Goal: Task Accomplishment & Management: Complete application form

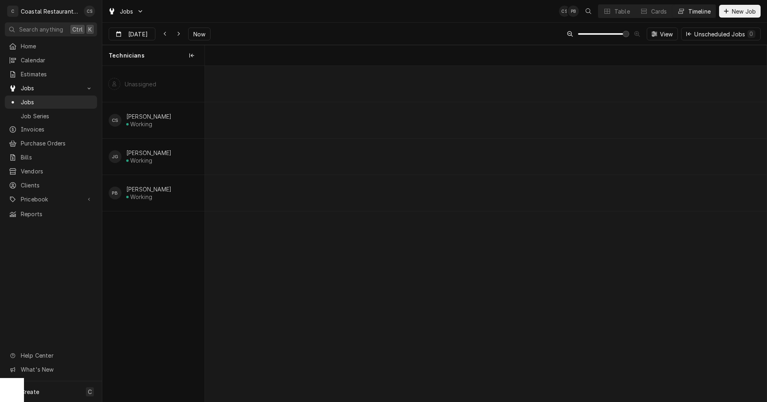
scroll to position [0, 11137]
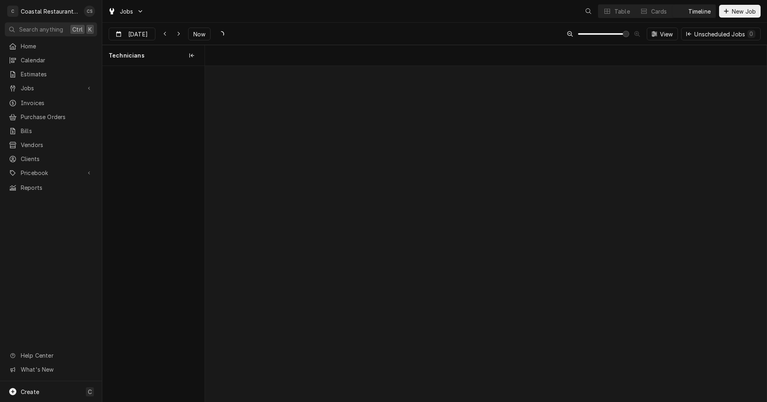
scroll to position [0, 11137]
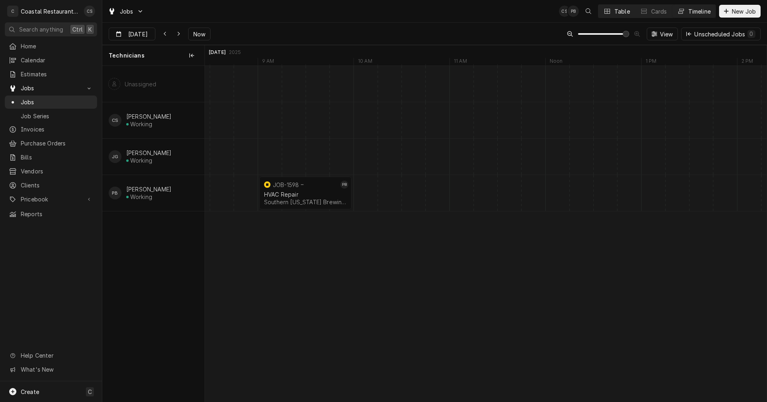
click at [611, 9] on button "Table" at bounding box center [616, 11] width 36 height 13
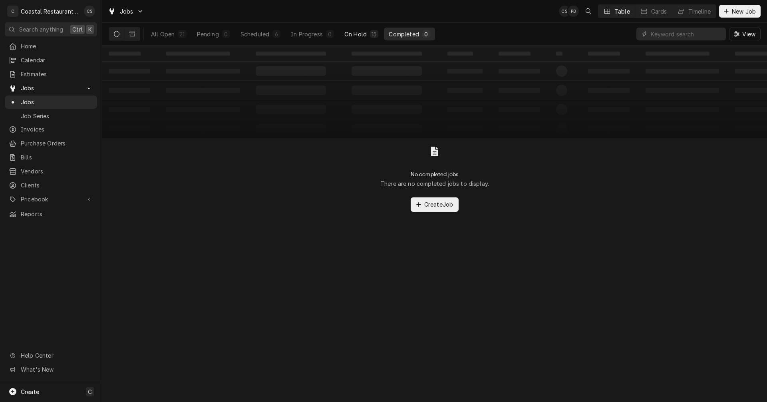
click at [362, 33] on div "On Hold" at bounding box center [355, 34] width 22 height 8
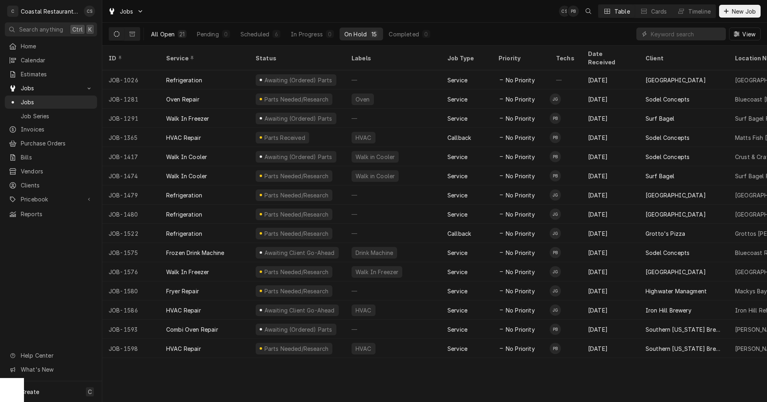
click at [177, 30] on button "All Open 21" at bounding box center [168, 34] width 45 height 13
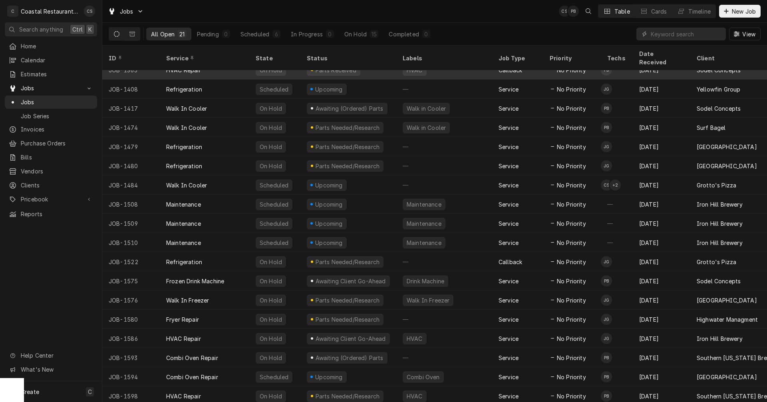
scroll to position [0, 0]
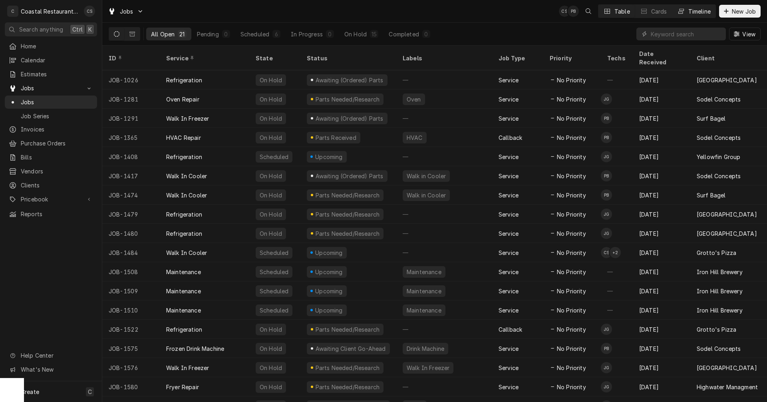
click at [689, 12] on div "Timeline" at bounding box center [699, 11] width 22 height 8
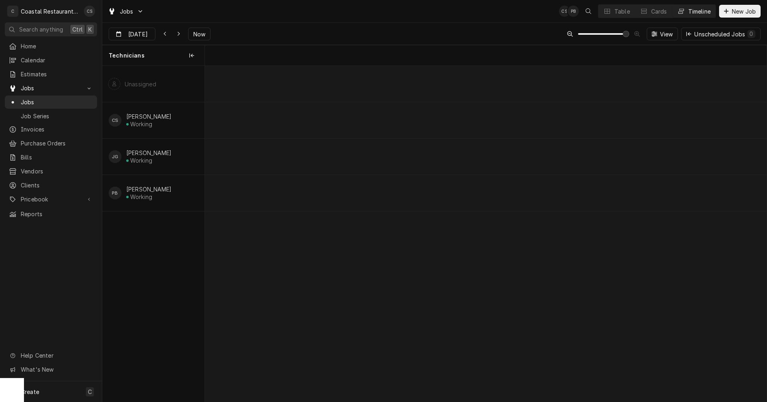
scroll to position [0, 11137]
click at [197, 32] on span "Now" at bounding box center [199, 34] width 15 height 8
type input "[DATE]"
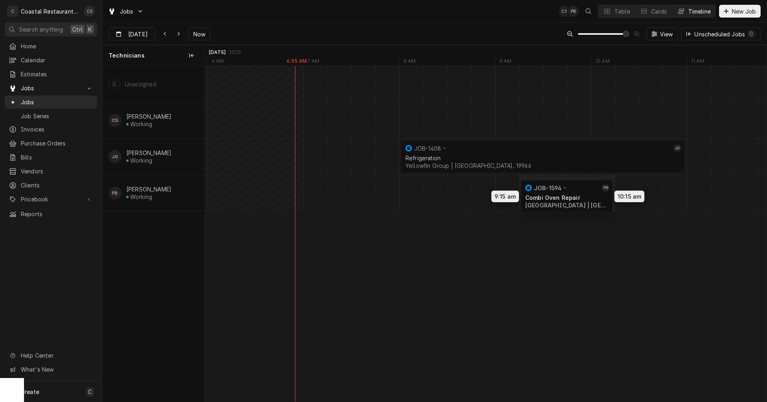
drag, startPoint x: 400, startPoint y: 190, endPoint x: 563, endPoint y: 194, distance: 162.6
click at [563, 194] on div "8:00 AM 11:00 AM JOB-1408 JG Refrigeration Yellowfin Group | Millsboro, 19966 3…" at bounding box center [485, 233] width 561 height 335
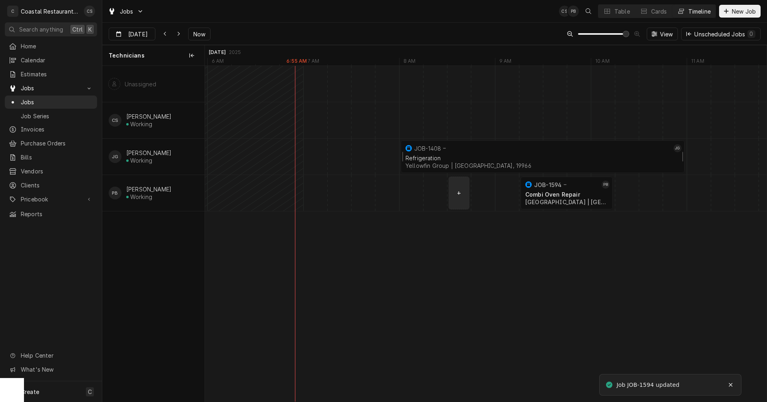
click at [497, 153] on div "Refrigeration Yellowfin Group | Millsboro, 19966" at bounding box center [543, 162] width 278 height 18
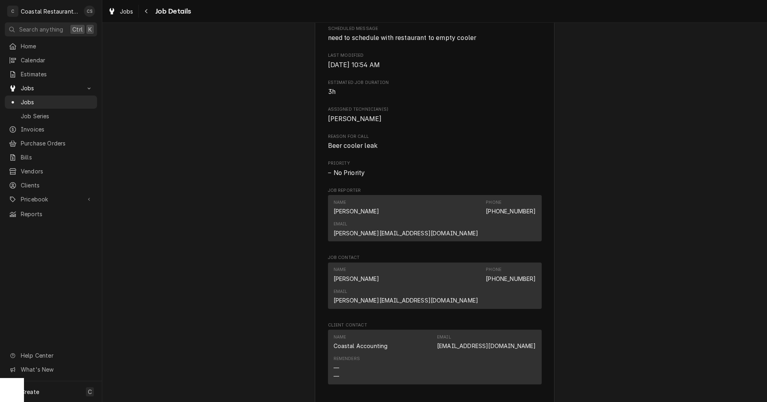
scroll to position [519, 0]
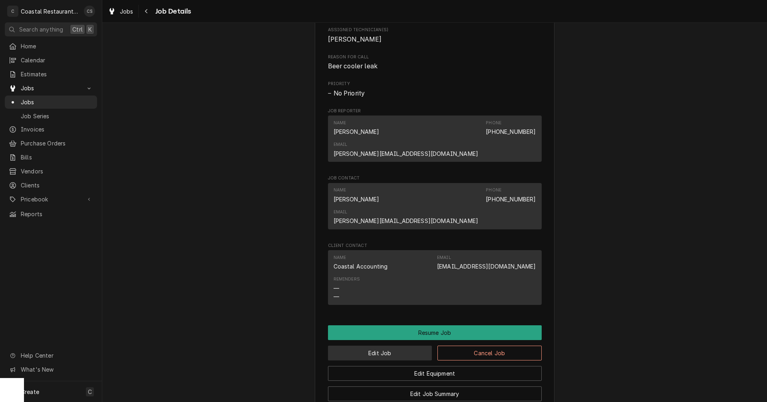
click at [403, 345] on button "Edit Job" at bounding box center [380, 352] width 104 height 15
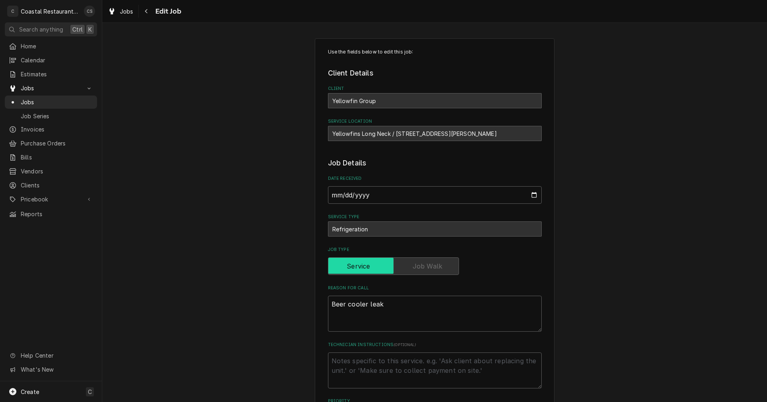
type textarea "x"
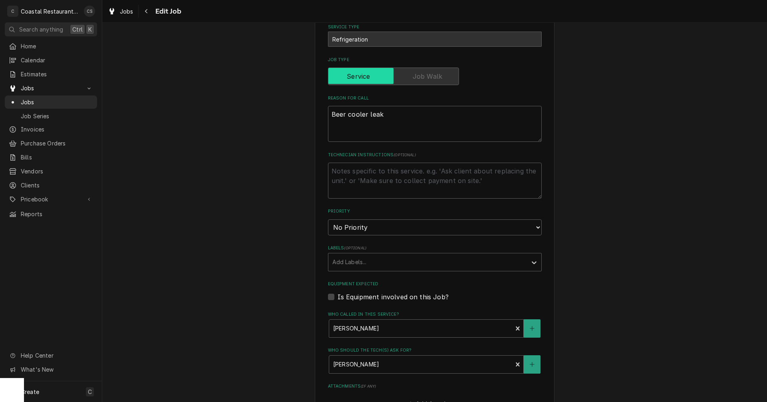
scroll to position [280, 0]
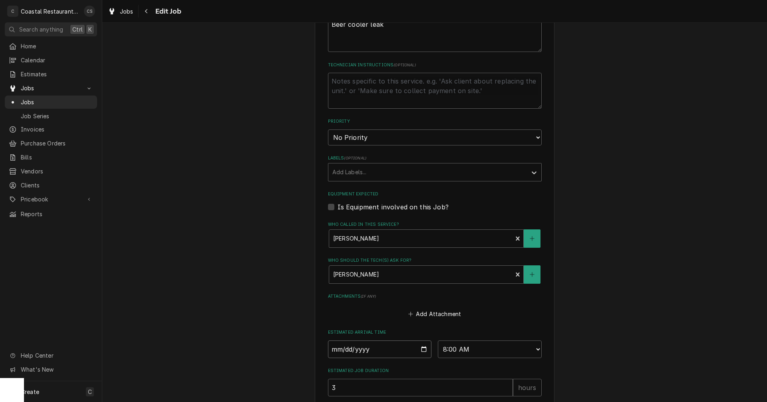
click at [421, 347] on input "2025-09-02" at bounding box center [380, 349] width 104 height 18
type input "2025-09-03"
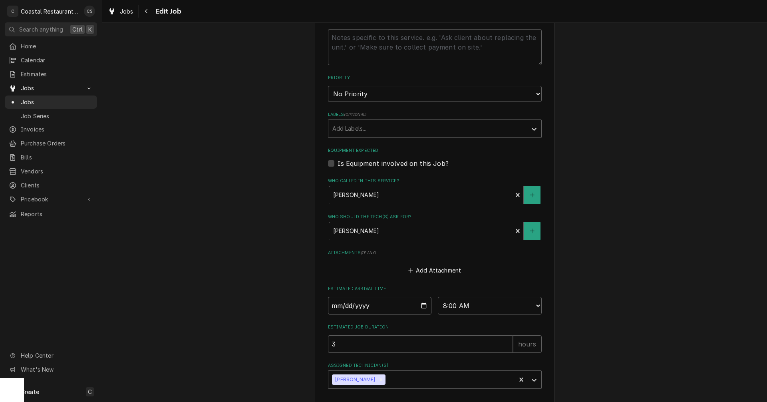
scroll to position [359, 0]
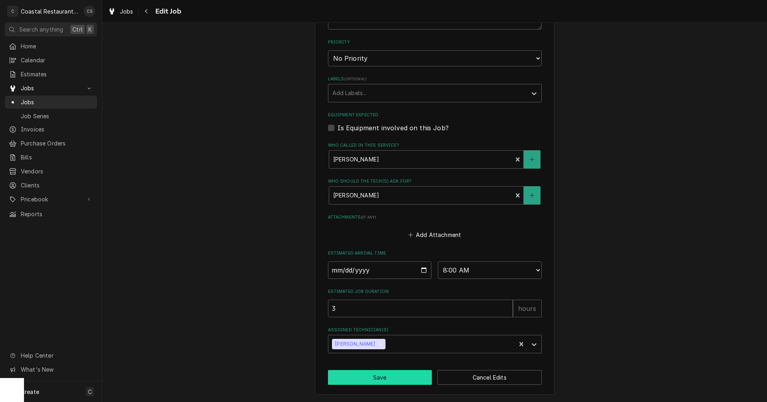
click at [393, 376] on button "Save" at bounding box center [380, 377] width 104 height 15
type textarea "x"
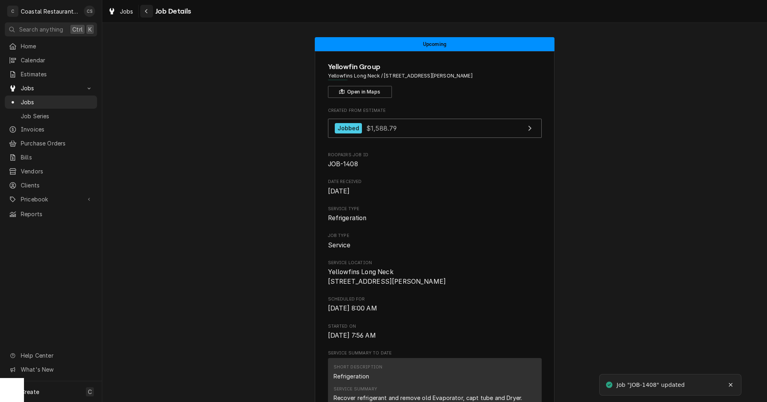
click at [150, 10] on div "Navigate back" at bounding box center [147, 11] width 8 height 8
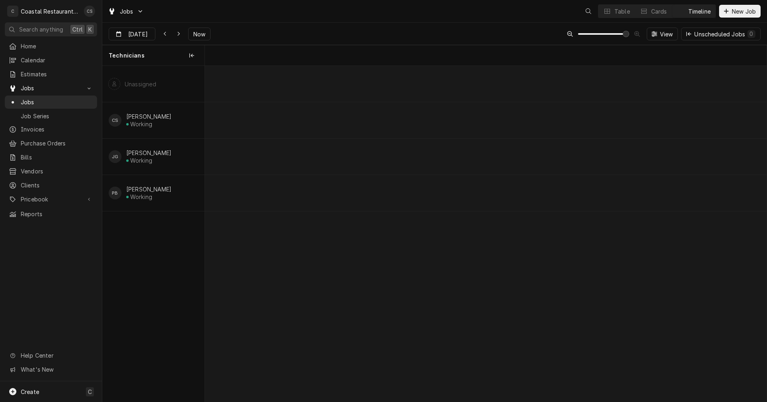
scroll to position [0, 11139]
click at [358, 193] on div "Dynamic Content Wrapper" at bounding box center [614, 193] width 23098 height 36
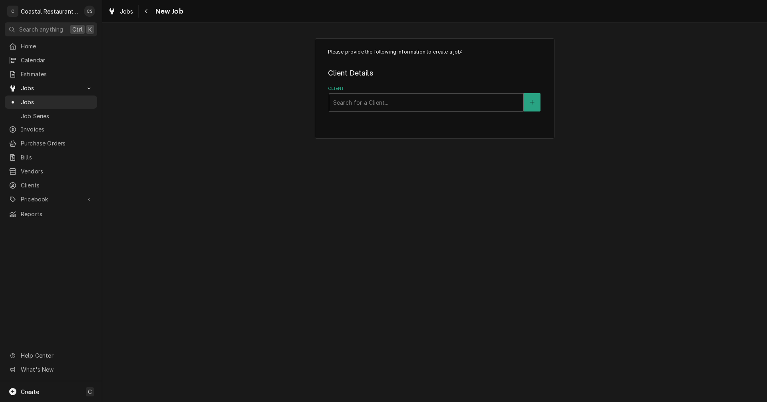
click at [366, 104] on div "Client" at bounding box center [426, 102] width 186 height 14
type input "Matts"
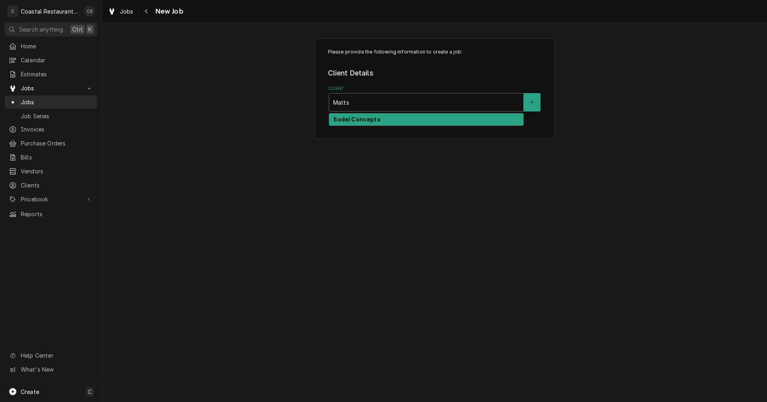
click at [358, 120] on strong "Sodel Concepts" at bounding box center [356, 119] width 47 height 7
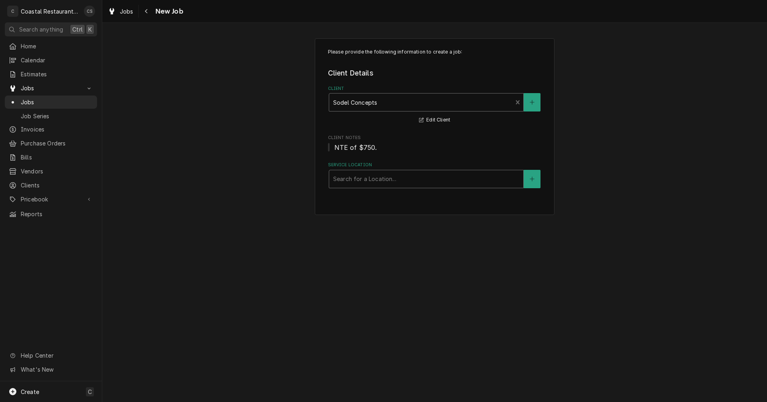
click at [353, 179] on div "Service Location" at bounding box center [426, 179] width 186 height 14
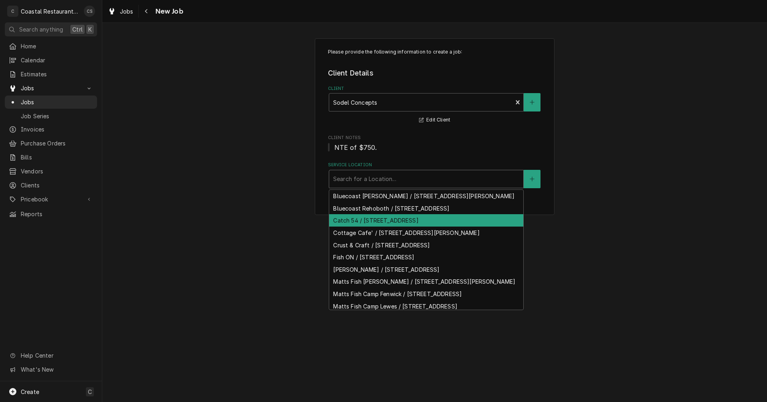
scroll to position [36, 0]
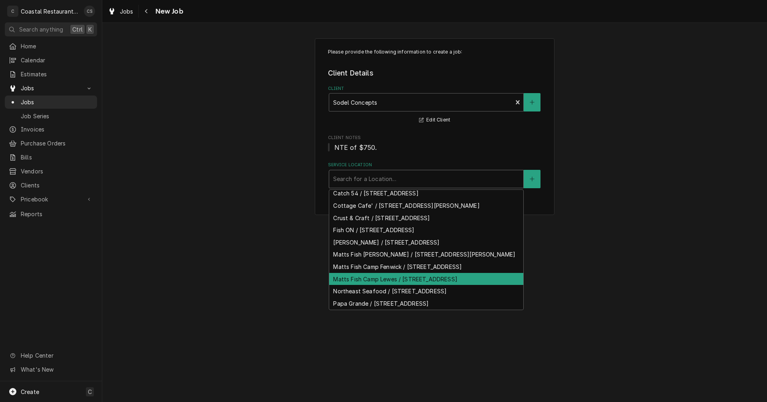
click at [372, 285] on div "Matts Fish Camp Lewes / [STREET_ADDRESS]" at bounding box center [426, 279] width 194 height 12
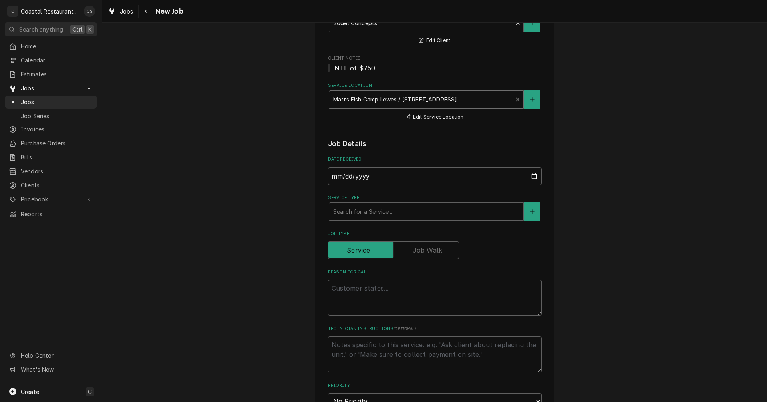
scroll to position [80, 0]
click at [361, 210] on div "Service Type" at bounding box center [426, 211] width 186 height 14
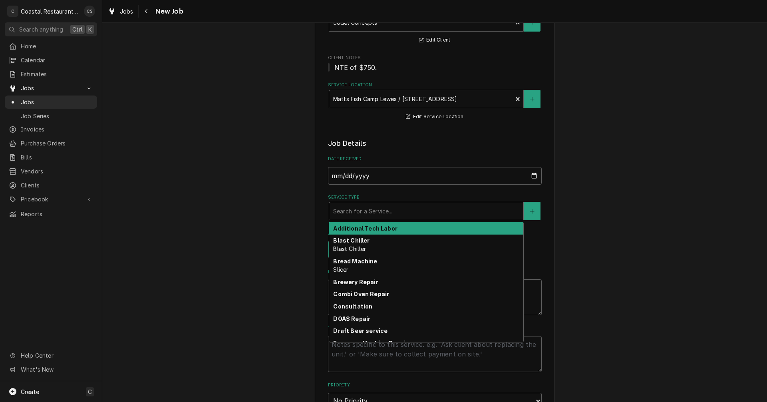
type textarea "x"
type input "f"
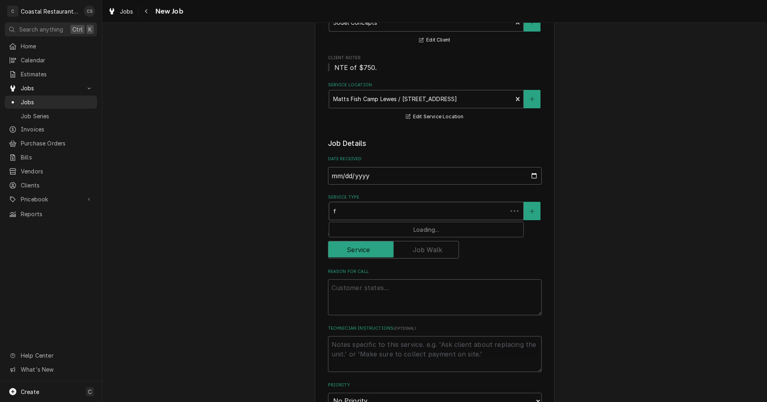
type textarea "x"
type input "fr"
type textarea "x"
type input "fry"
type textarea "x"
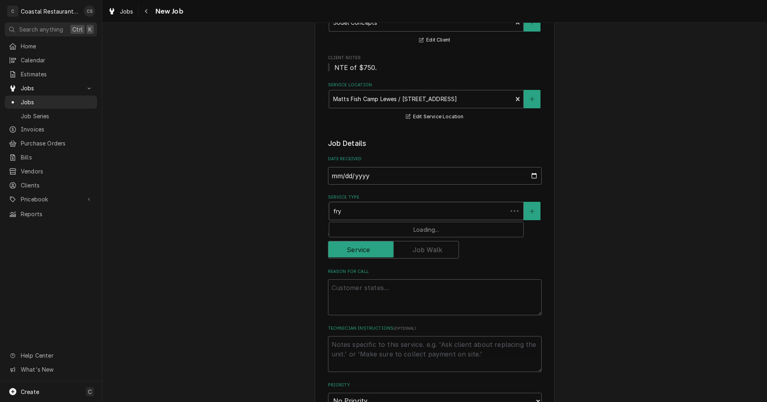
type input "frye"
type textarea "x"
type input "fryer"
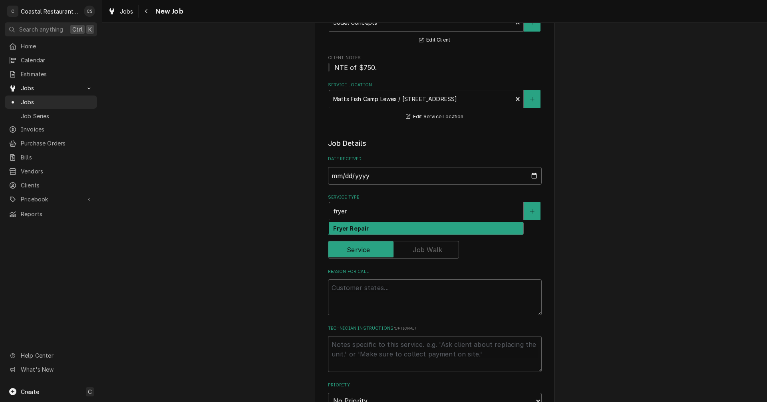
click at [358, 228] on strong "Fryer Repair" at bounding box center [351, 228] width 36 height 7
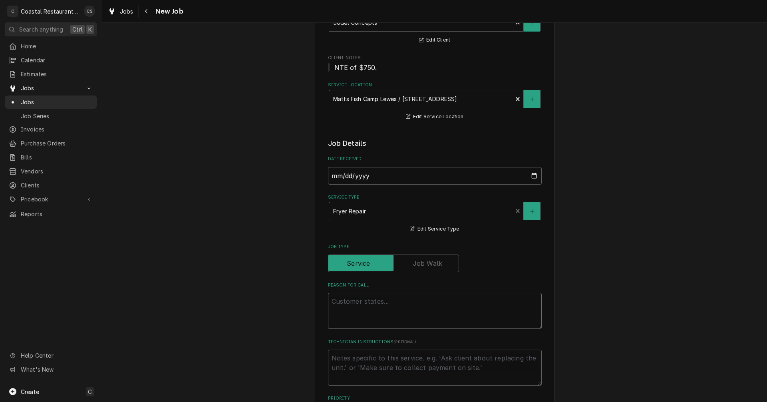
drag, startPoint x: 365, startPoint y: 301, endPoint x: 398, endPoint y: 296, distance: 32.8
click at [365, 302] on textarea "Reason For Call" at bounding box center [435, 311] width 214 height 36
click at [355, 302] on textarea "Reason For Call" at bounding box center [435, 311] width 214 height 36
paste textarea "Work Order ID: 14123"
type textarea "x"
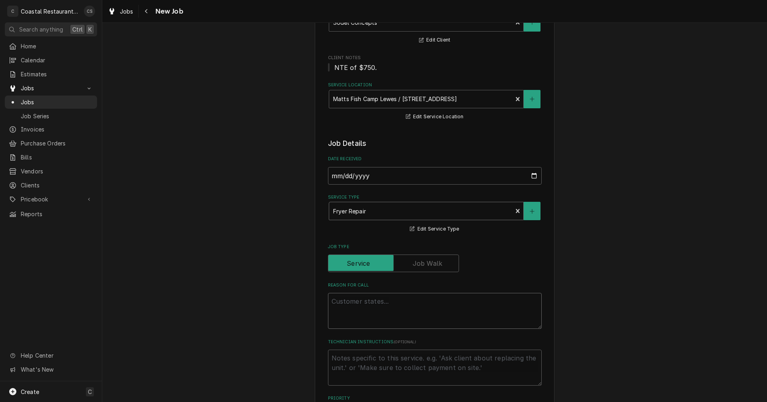
type textarea "Work Order ID: 14123"
type textarea "x"
type textarea "Work Order ID: 14123"
type textarea "x"
type textarea "Work Order ID: 14123"
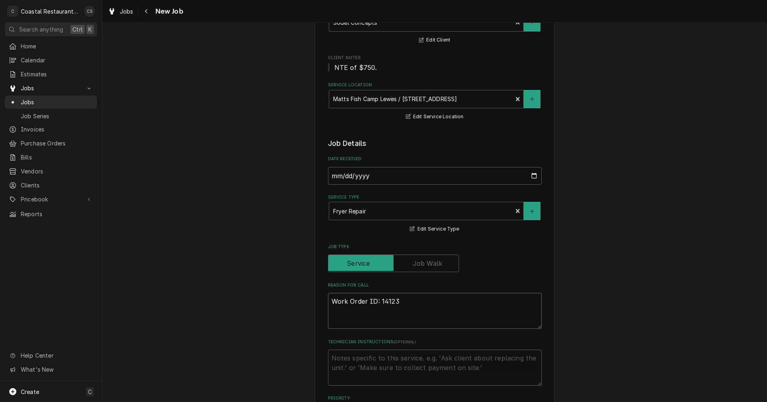
click at [399, 299] on textarea "Work Order ID: 14123" at bounding box center [435, 311] width 214 height 36
paste textarea "Fryer near the refrigerator is leaking oil out of the shut off value"
type textarea "x"
type textarea "Work Order ID: 14123 Fryer near the refrigerator is leaking oil out of the shut…"
type textarea "x"
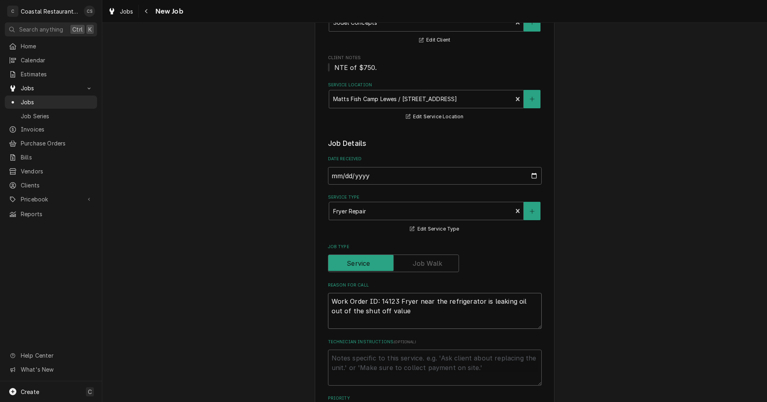
type textarea "Work Order ID: 14123 Fryer near the refrigerator is leaking oil out of the shut…"
type textarea "x"
type textarea "Work Order ID: 14123 Fryer near the refrigerator is leaking oil out of the shut…"
type textarea "x"
type textarea "Work Order ID: 14123 Fryer near the refrigerator is leaking oil out of the shut…"
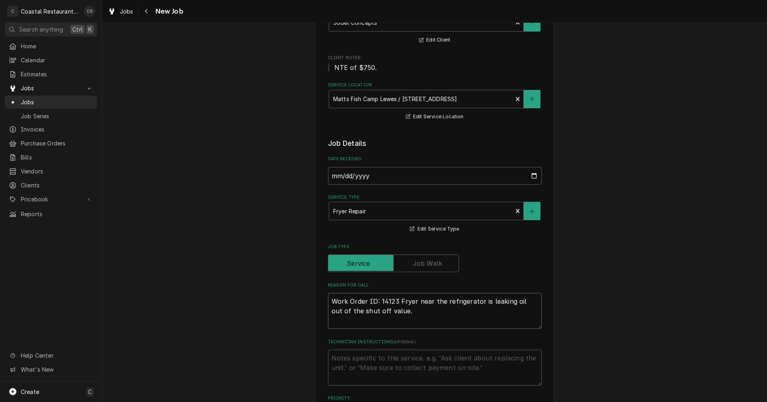
type textarea "x"
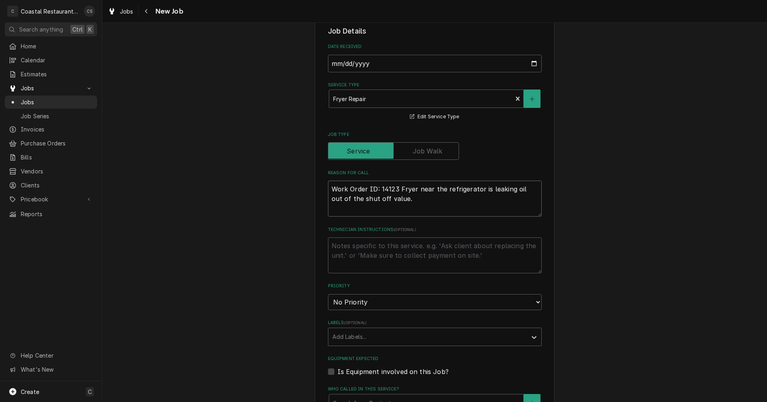
scroll to position [240, 0]
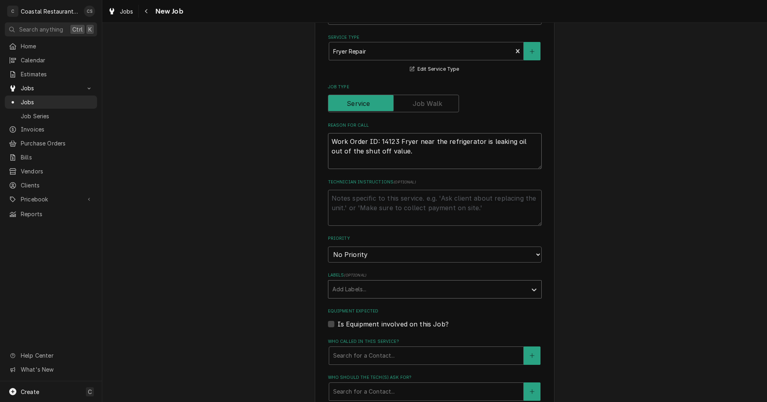
type textarea "Work Order ID: 14123 Fryer near the refrigerator is leaking oil out of the shut…"
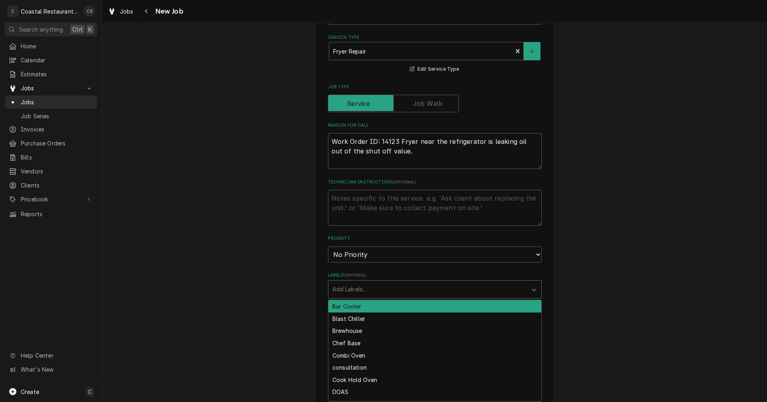
click at [355, 291] on div "Labels" at bounding box center [427, 289] width 190 height 14
type input "fryer"
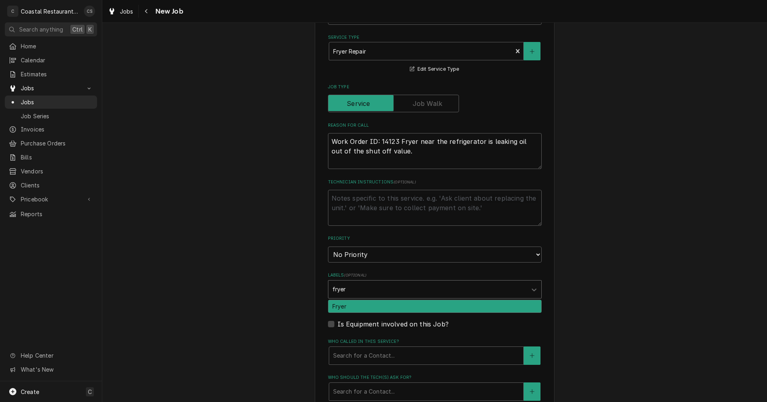
click at [348, 307] on div "Fryer" at bounding box center [434, 306] width 213 height 12
type textarea "x"
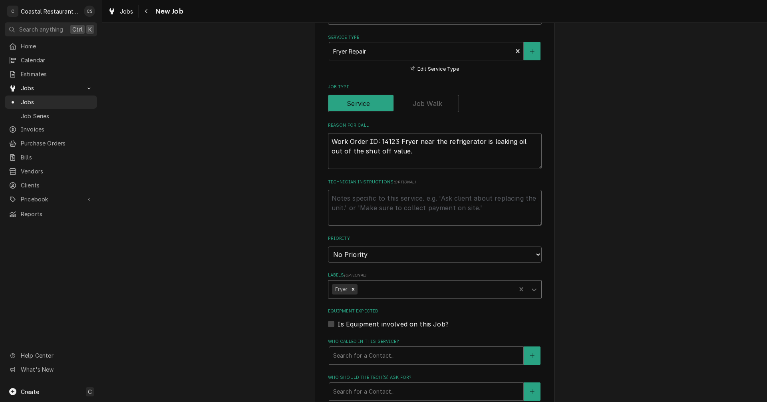
click at [366, 356] on div "Who called in this service?" at bounding box center [426, 355] width 186 height 14
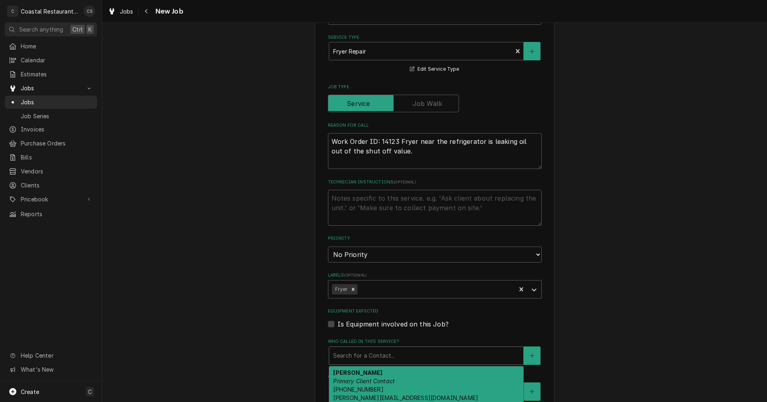
scroll to position [280, 0]
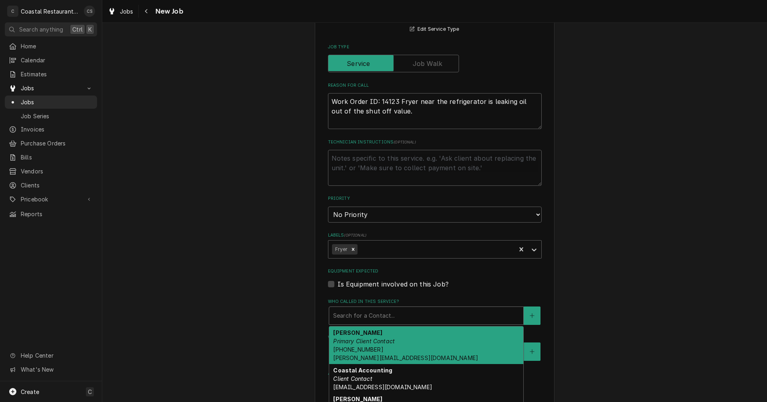
click at [355, 344] on em "Primary Client Contact" at bounding box center [363, 340] width 61 height 7
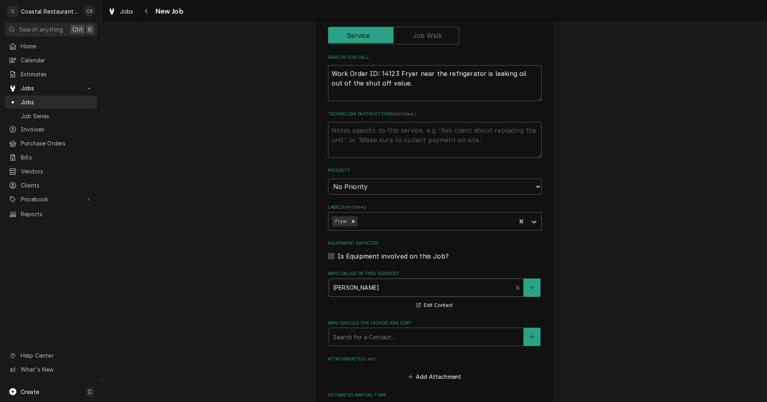
scroll to position [359, 0]
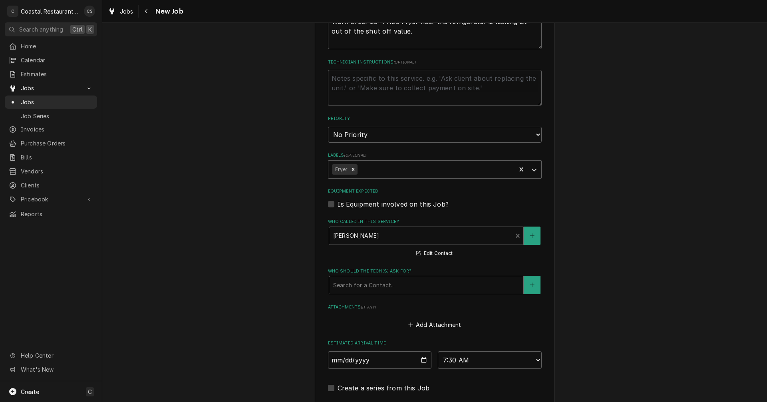
click at [350, 282] on div "Who should the tech(s) ask for?" at bounding box center [426, 285] width 186 height 14
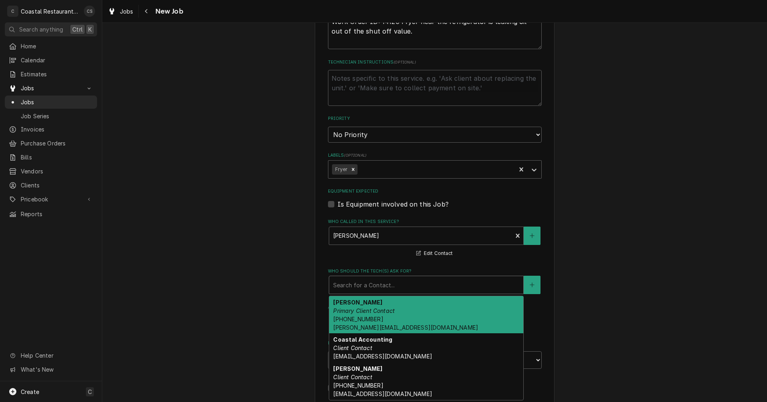
click at [349, 305] on strong "Andrew Dickinson" at bounding box center [357, 302] width 49 height 7
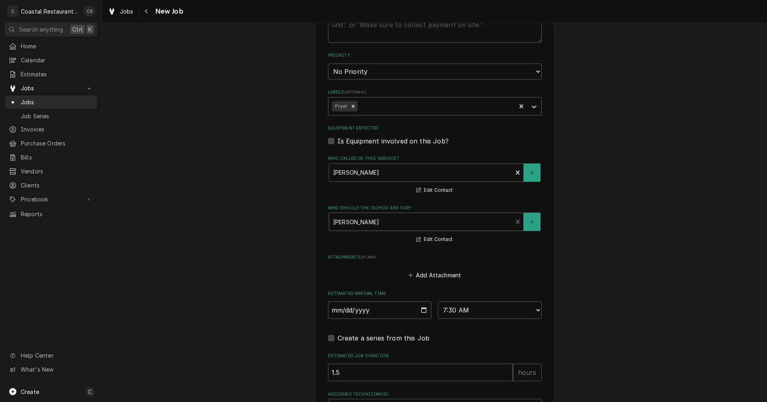
scroll to position [479, 0]
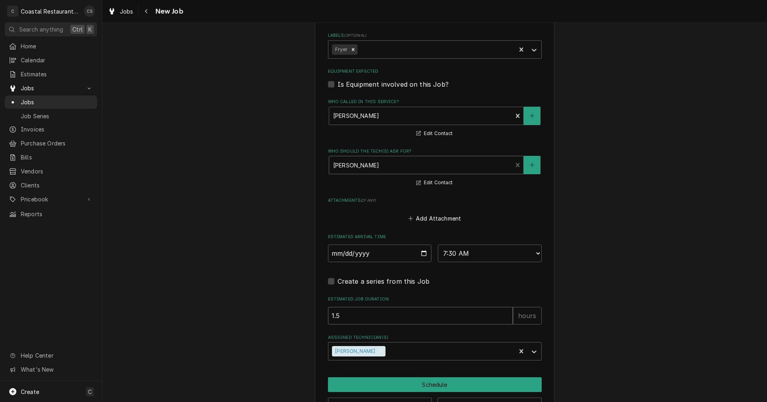
click at [359, 318] on input "1.5" at bounding box center [420, 316] width 185 height 18
type textarea "x"
type input "1"
type textarea "x"
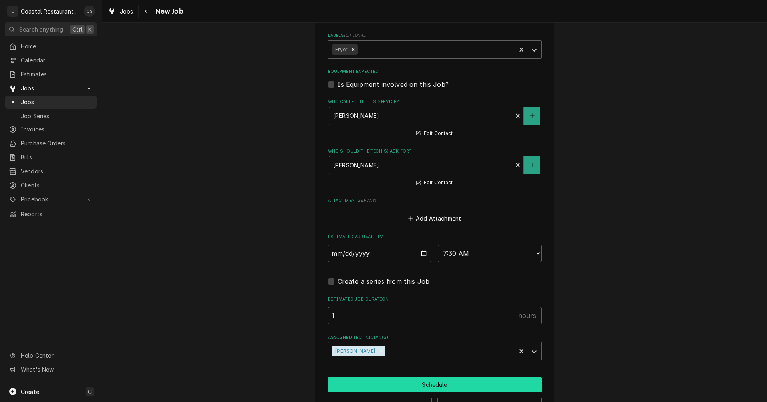
type input "1"
drag, startPoint x: 417, startPoint y: 381, endPoint x: 417, endPoint y: 375, distance: 6.4
click at [417, 382] on button "Schedule" at bounding box center [435, 384] width 214 height 15
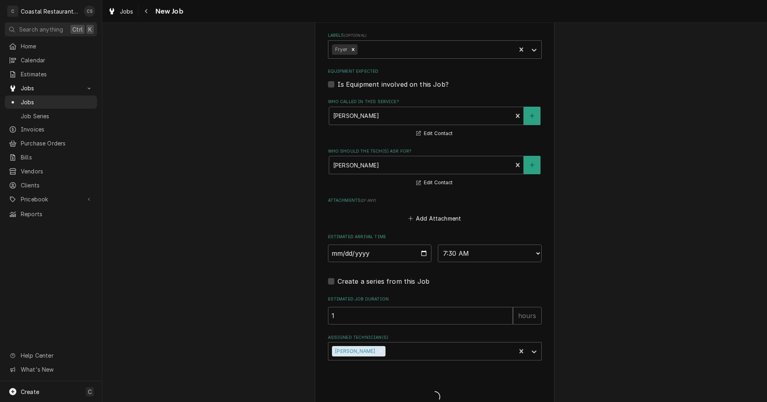
type textarea "x"
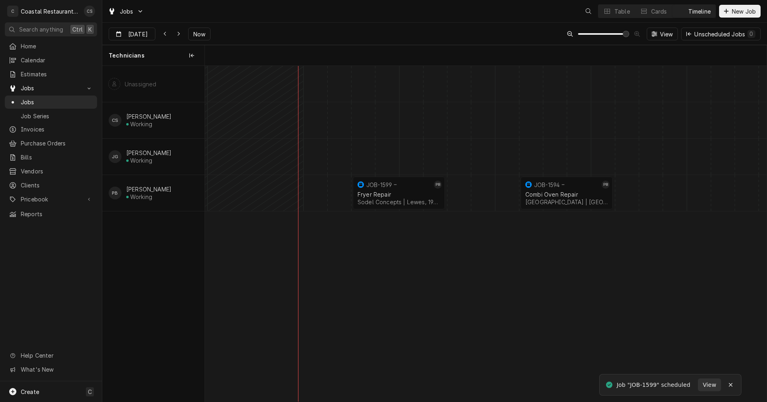
scroll to position [0, 11139]
click at [453, 152] on div "normal" at bounding box center [614, 157] width 23098 height 36
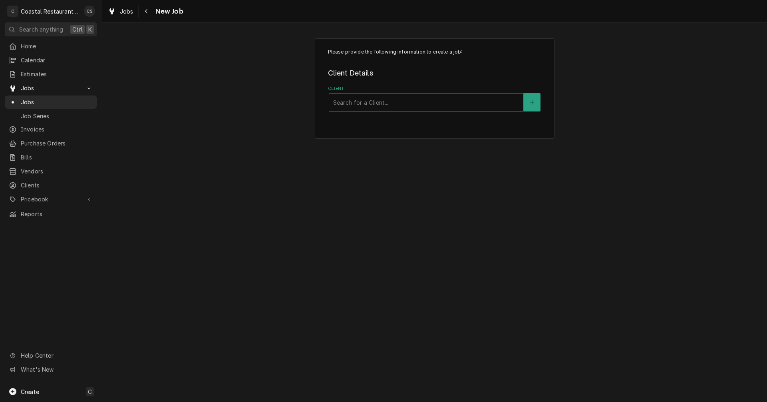
click at [353, 107] on div "Client" at bounding box center [426, 102] width 186 height 14
type input "Matts"
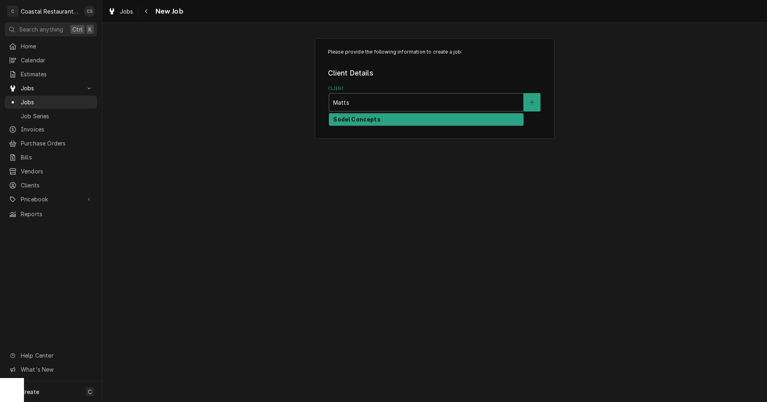
click at [352, 116] on strong "Sodel Concepts" at bounding box center [356, 119] width 47 height 7
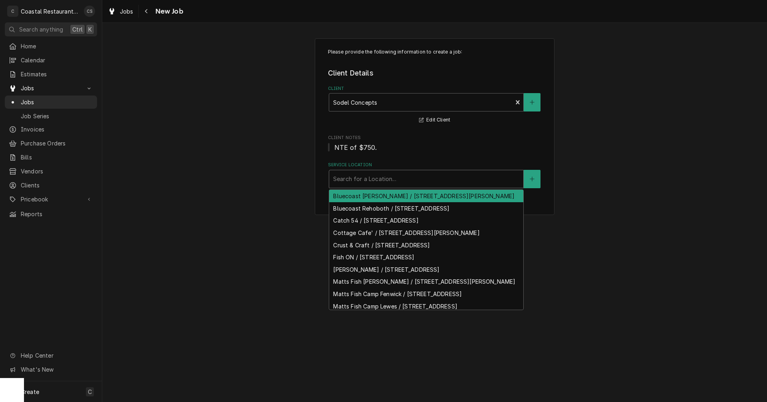
click at [349, 176] on div "Service Location" at bounding box center [426, 179] width 186 height 14
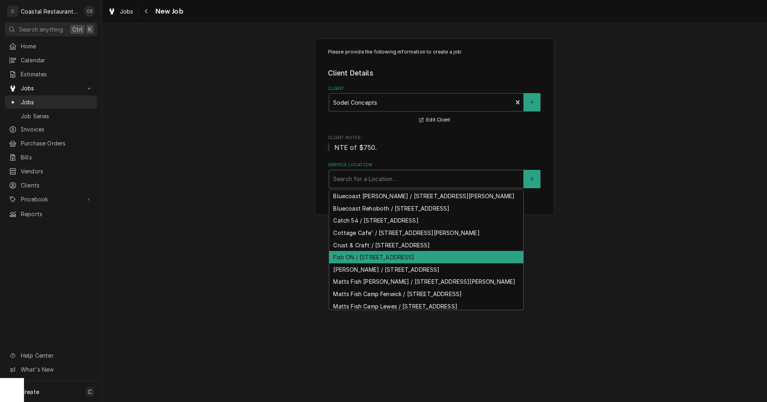
scroll to position [36, 0]
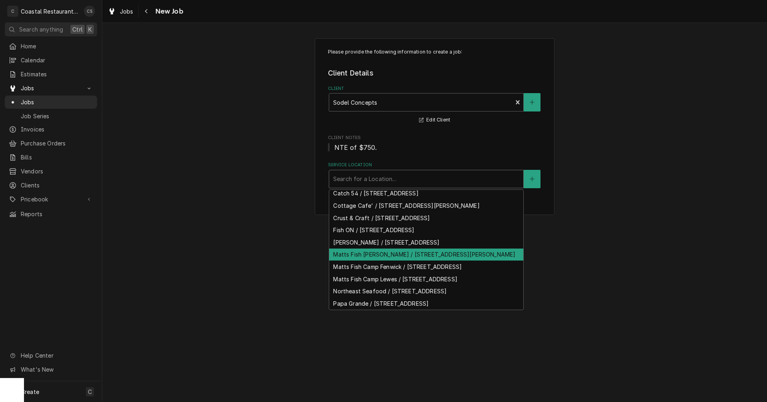
click at [376, 261] on div "Matts Fish [PERSON_NAME] / [STREET_ADDRESS][PERSON_NAME]" at bounding box center [426, 254] width 194 height 12
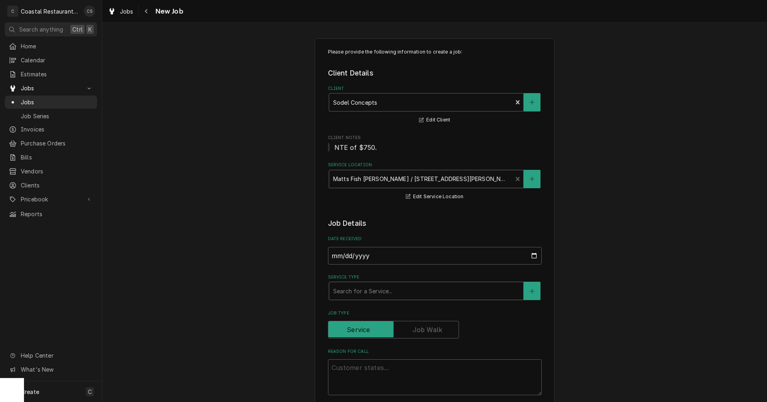
click at [360, 290] on div "Service Type" at bounding box center [426, 291] width 186 height 14
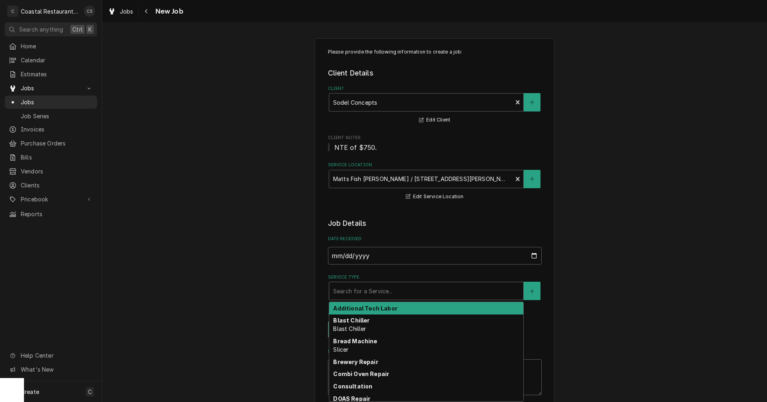
type textarea "x"
type input "h"
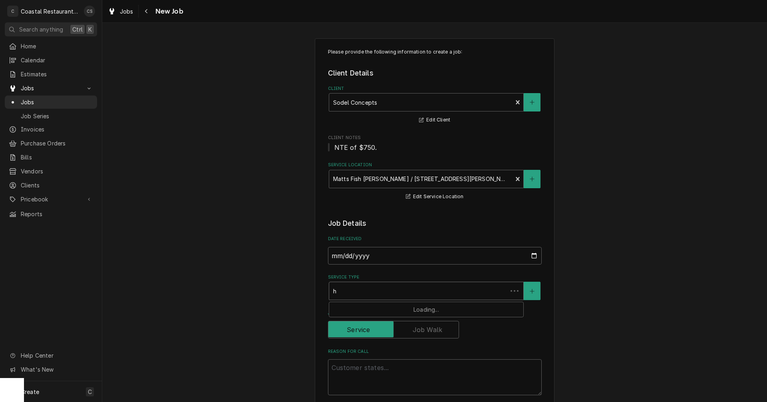
type textarea "x"
type input "hv"
type textarea "x"
type input "hva"
type textarea "x"
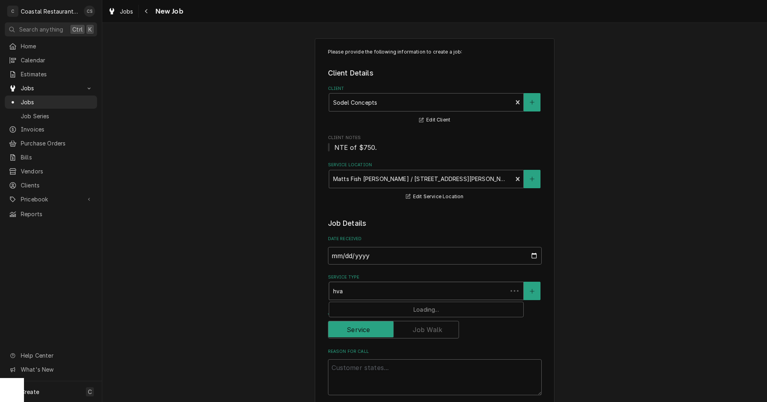
type input "hvac"
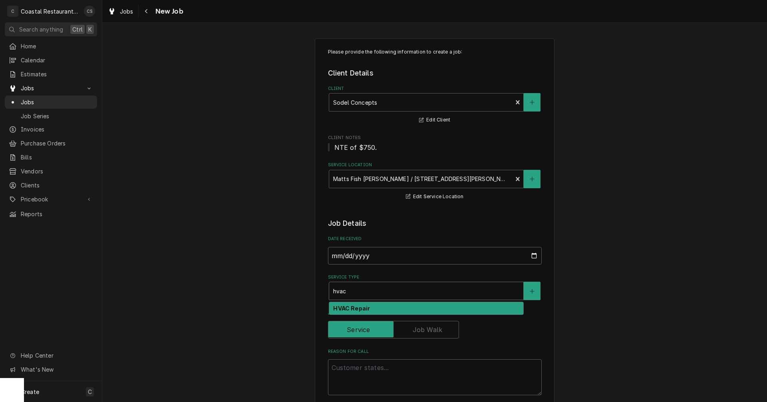
click at [355, 311] on div "HVAC Repair" at bounding box center [426, 308] width 194 height 12
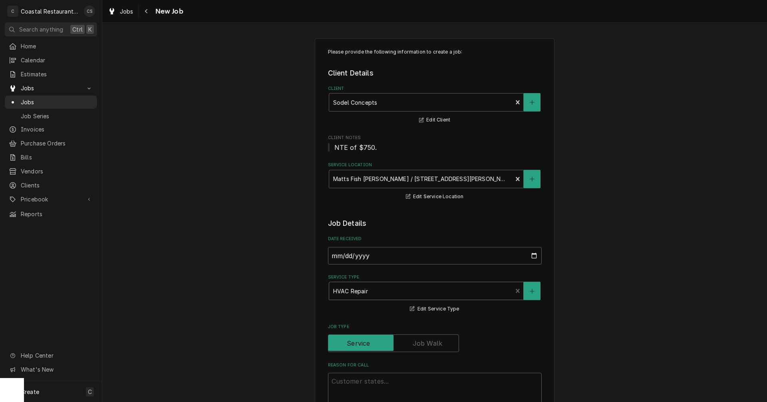
scroll to position [120, 0]
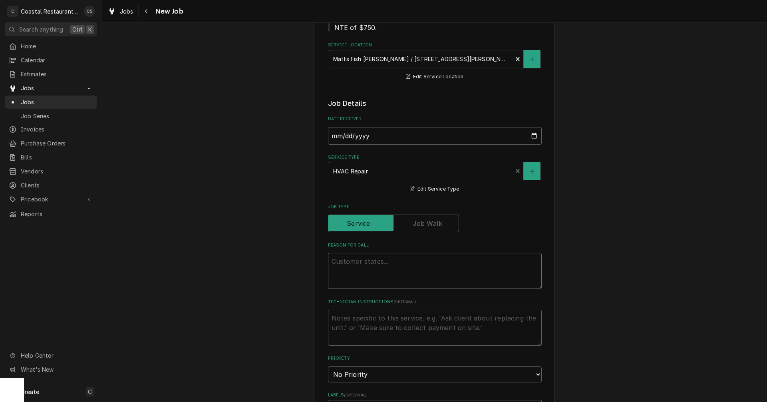
click at [350, 264] on textarea "Reason For Call" at bounding box center [435, 271] width 214 height 36
click at [349, 260] on textarea "Reason For Call" at bounding box center [435, 271] width 214 height 36
paste textarea "In the middle of the dining room the air conditioning unit on the ceiling is le…"
type textarea "x"
type textarea "In the middle of the dining room the air conditioning unit on the ceiling is le…"
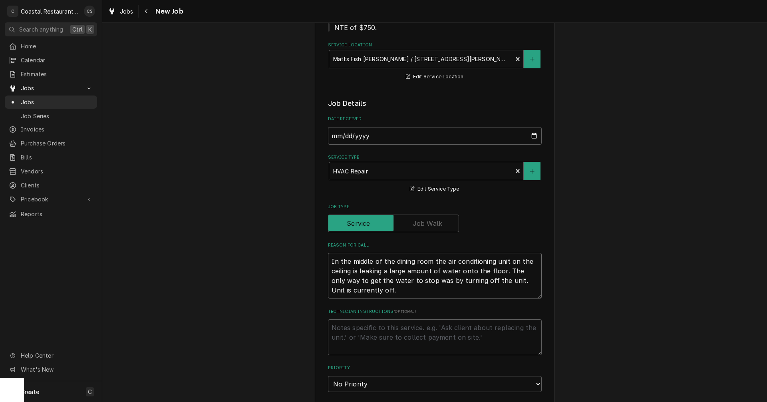
type textarea "x"
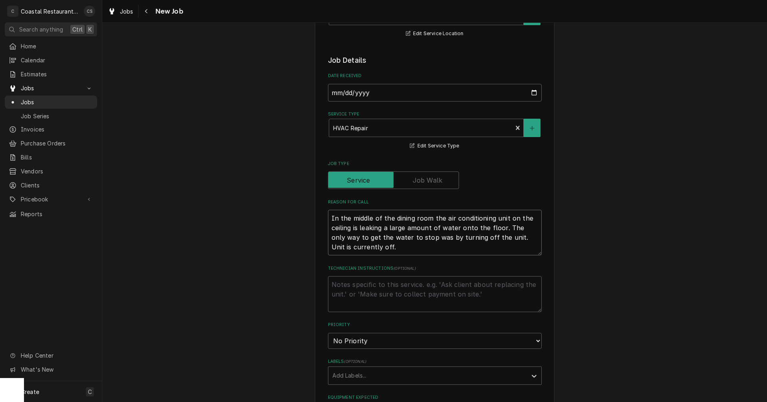
scroll to position [200, 0]
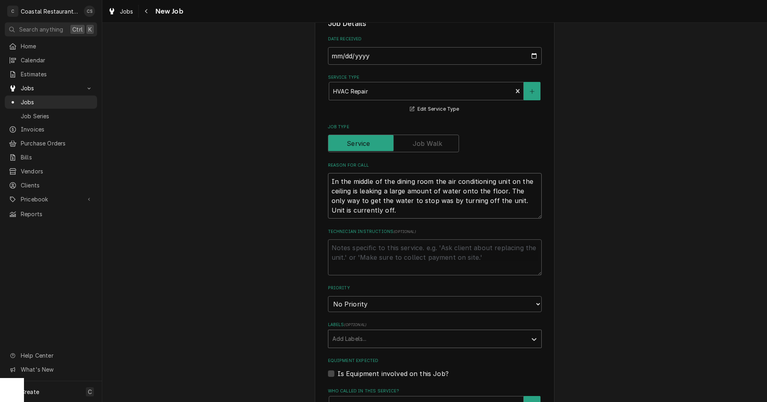
type textarea "In the middle of the dining room the air conditioning unit on the ceiling is le…"
click at [354, 339] on div "Labels" at bounding box center [427, 338] width 190 height 14
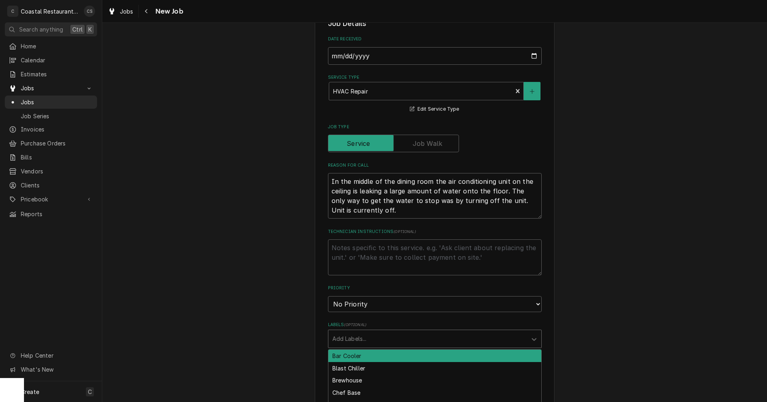
scroll to position [160, 0]
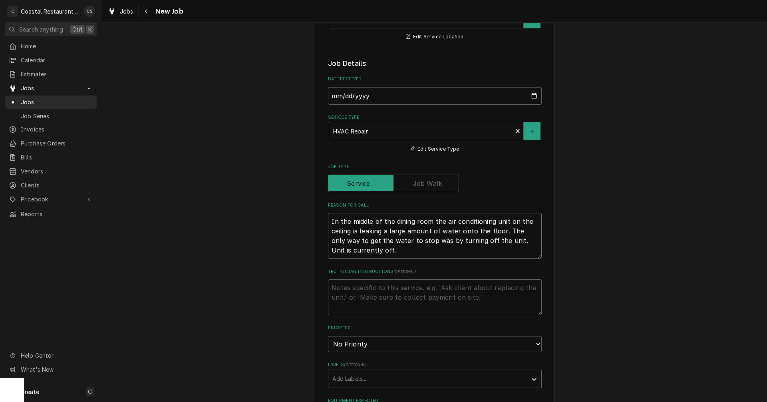
click at [329, 222] on textarea "In the middle of the dining room the air conditioning unit on the ceiling is le…" at bounding box center [435, 236] width 214 height 46
paste textarea "Work Order ID: 14122"
type textarea "x"
type textarea "Work Order ID: 14122In the middle of the dining room the air conditioning unit …"
type textarea "x"
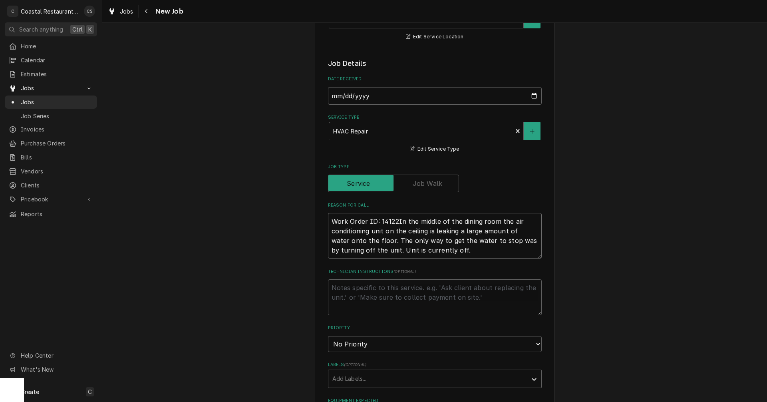
type textarea "Work Order ID: 14122 In the middle of the dining room the air conditioning unit…"
type textarea "x"
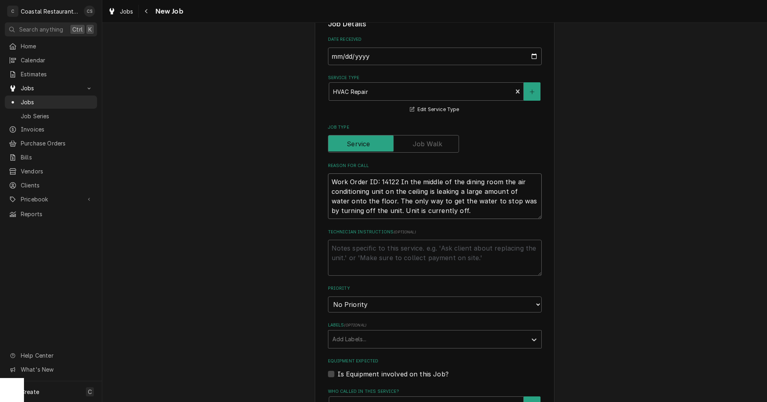
scroll to position [200, 0]
type textarea "Work Order ID: 14122 In the middle of the dining room the air conditioning unit…"
click at [345, 343] on div "Labels" at bounding box center [427, 338] width 190 height 14
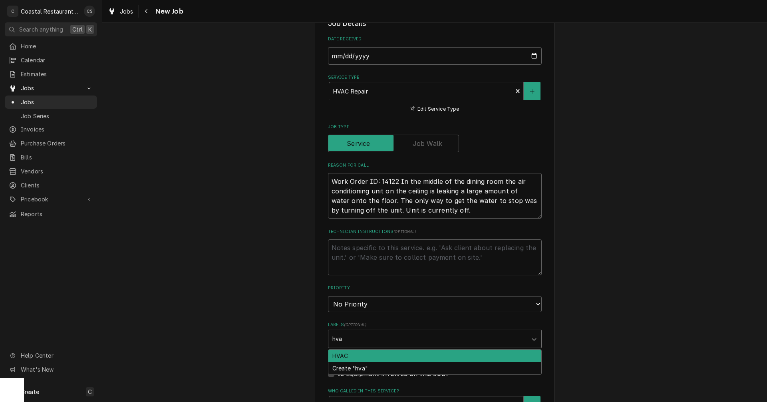
type input "hvac"
click at [357, 354] on div "HVAC" at bounding box center [434, 355] width 213 height 12
type textarea "x"
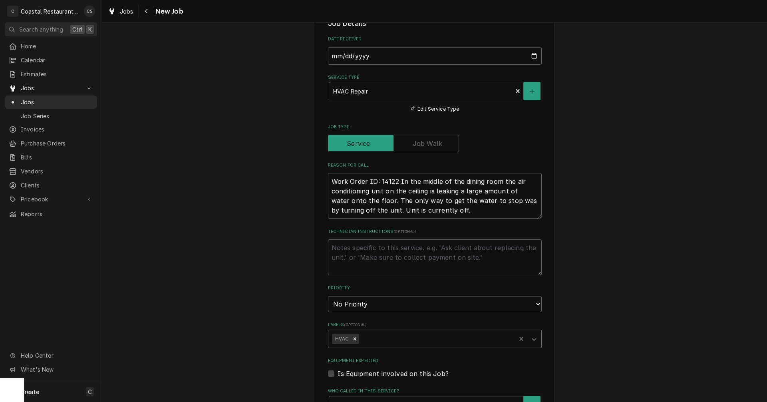
scroll to position [319, 0]
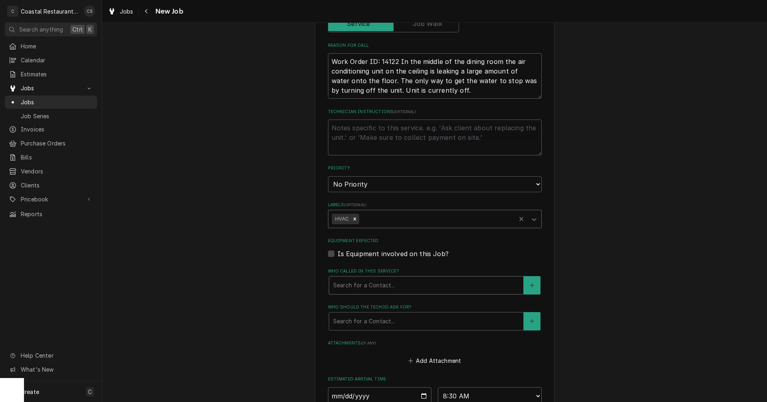
click at [357, 284] on div "Who called in this service?" at bounding box center [426, 285] width 186 height 14
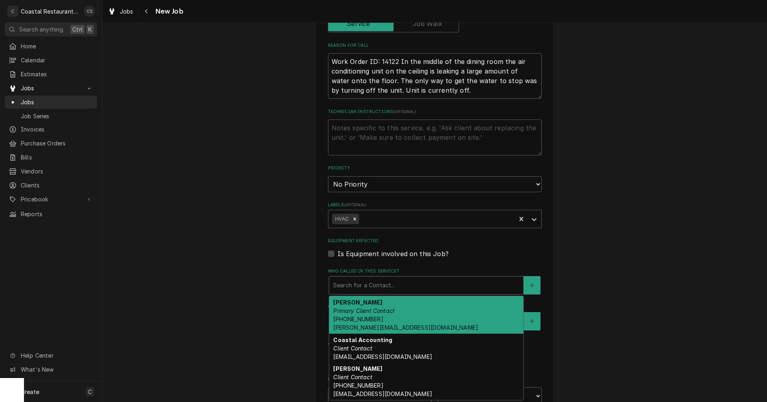
click at [359, 312] on em "Primary Client Contact" at bounding box center [363, 310] width 61 height 7
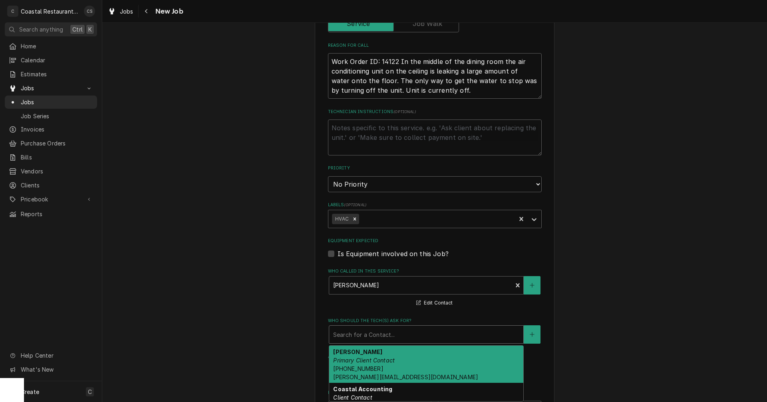
click at [358, 339] on div "Who should the tech(s) ask for?" at bounding box center [426, 334] width 186 height 14
click at [356, 361] on em "Primary Client Contact" at bounding box center [363, 360] width 61 height 7
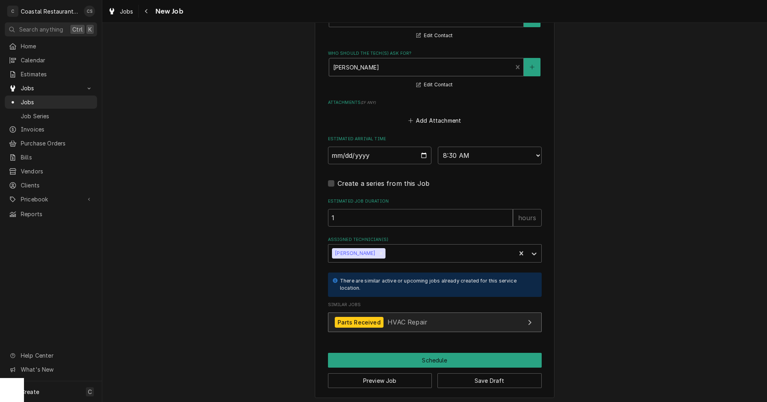
scroll to position [590, 0]
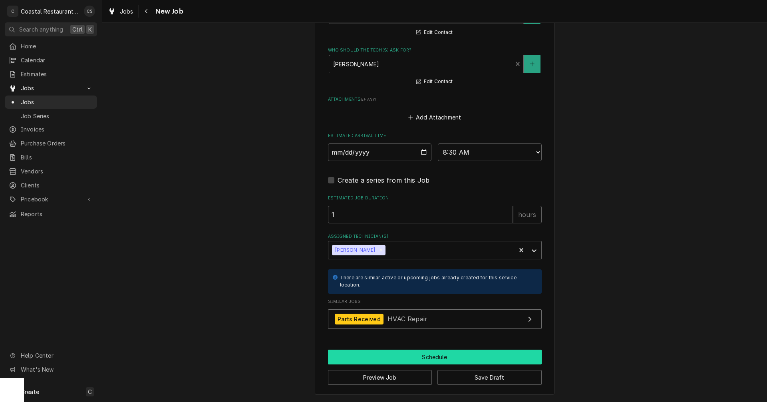
click at [435, 355] on button "Schedule" at bounding box center [435, 356] width 214 height 15
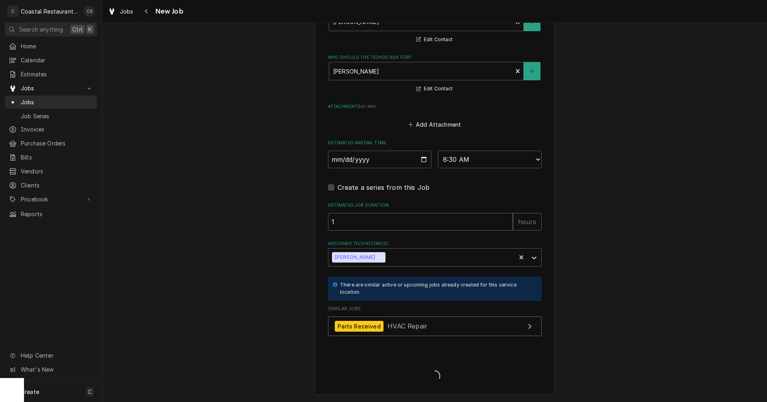
type textarea "x"
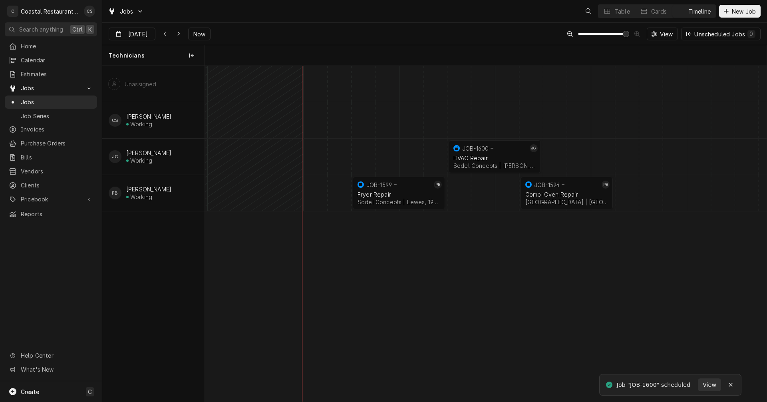
scroll to position [0, 11139]
click at [558, 154] on div "Dynamic Content Wrapper" at bounding box center [614, 157] width 23098 height 36
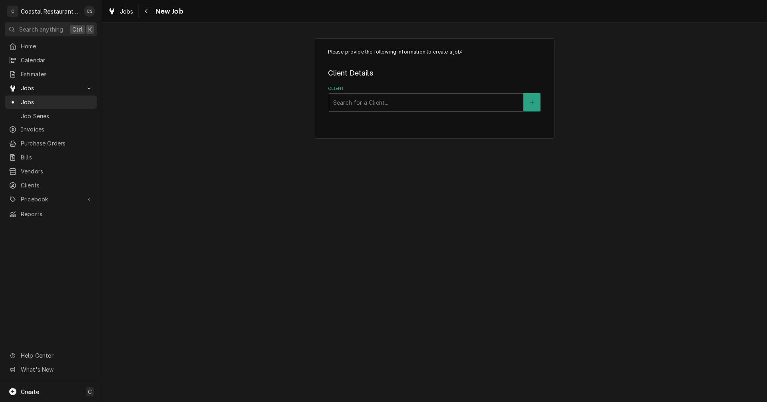
click at [360, 105] on div "Client" at bounding box center [426, 102] width 186 height 14
type input "Southern"
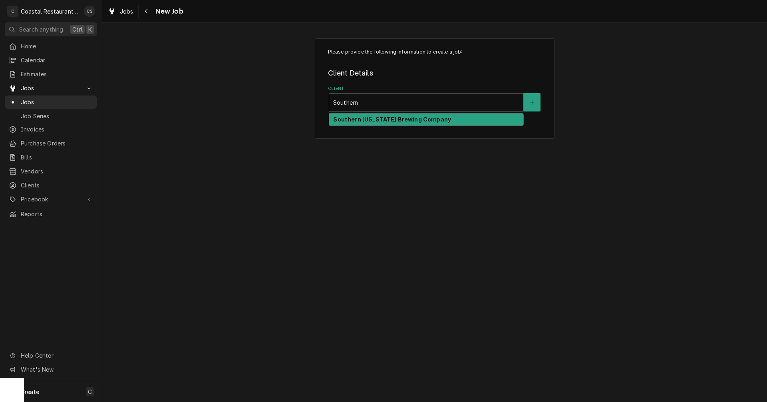
click at [386, 119] on strong "Southern [US_STATE] Brewing Company" at bounding box center [392, 119] width 118 height 7
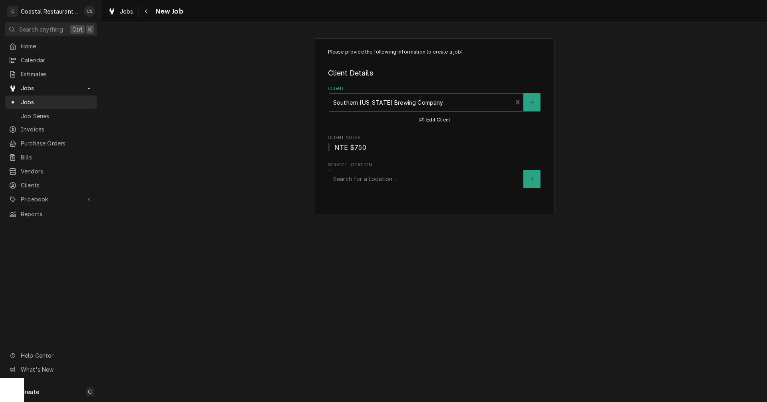
click at [363, 178] on div "Service Location" at bounding box center [426, 179] width 186 height 14
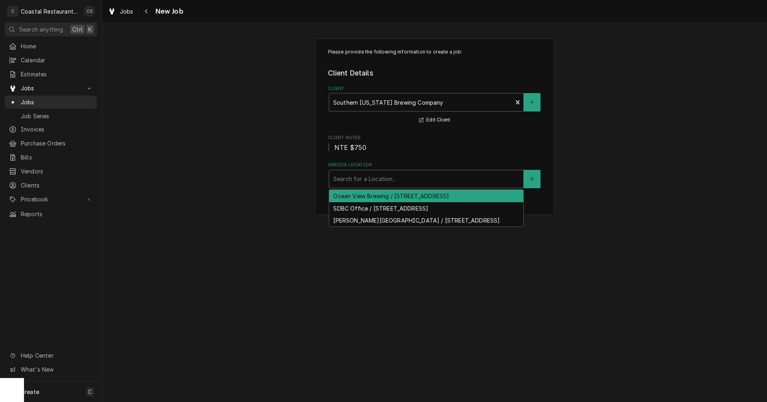
click at [366, 196] on div "Ocean View Brewing / [STREET_ADDRESS]" at bounding box center [426, 196] width 194 height 12
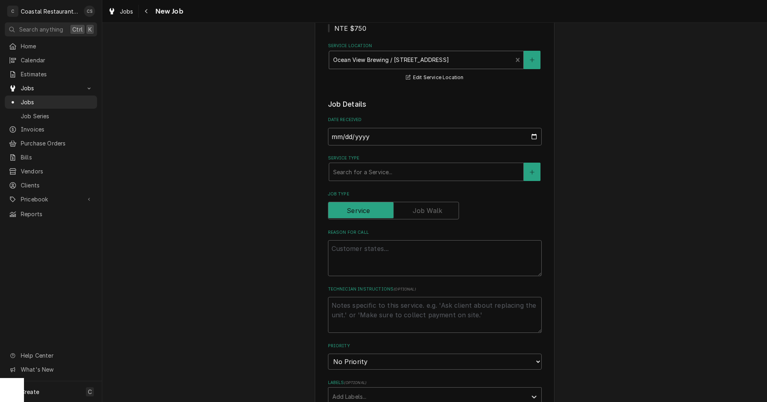
scroll to position [120, 0]
click at [372, 173] on div "Service Type" at bounding box center [426, 171] width 186 height 14
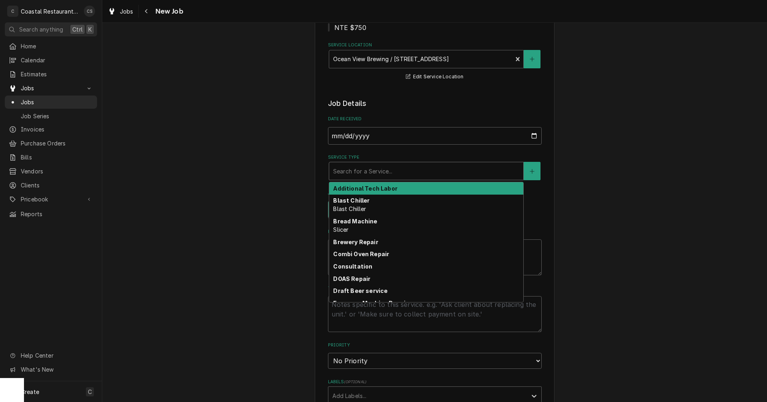
type textarea "x"
type input "f"
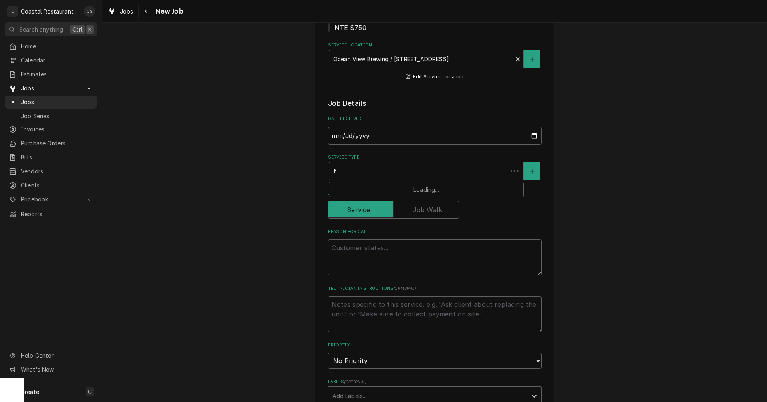
type textarea "x"
type input "fr"
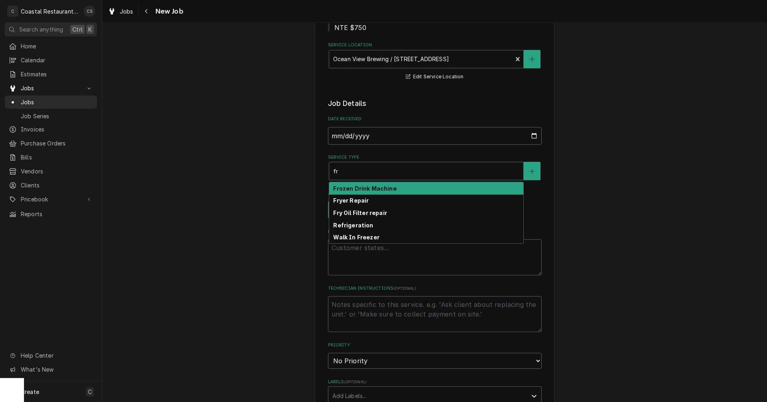
type textarea "x"
type input "fry"
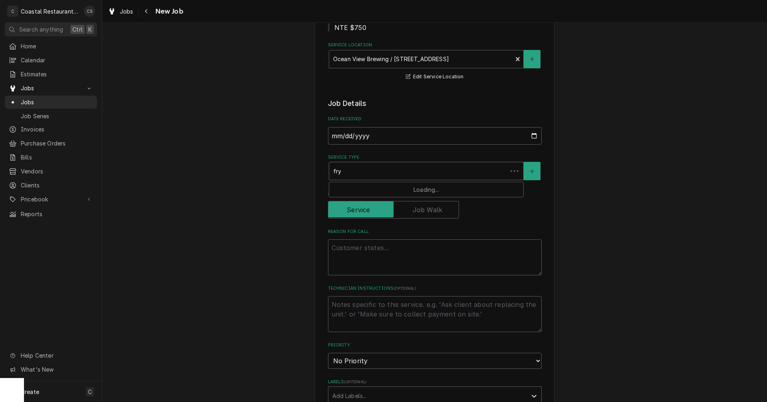
type textarea "x"
type input "frye"
type textarea "x"
type input "fryer"
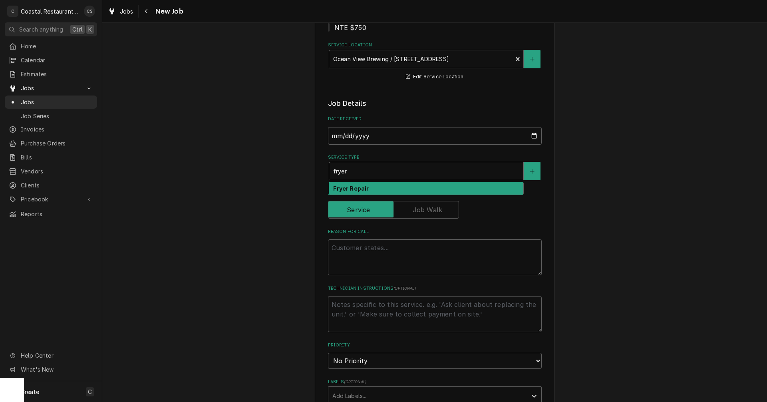
click at [353, 188] on strong "Fryer Repair" at bounding box center [351, 188] width 36 height 7
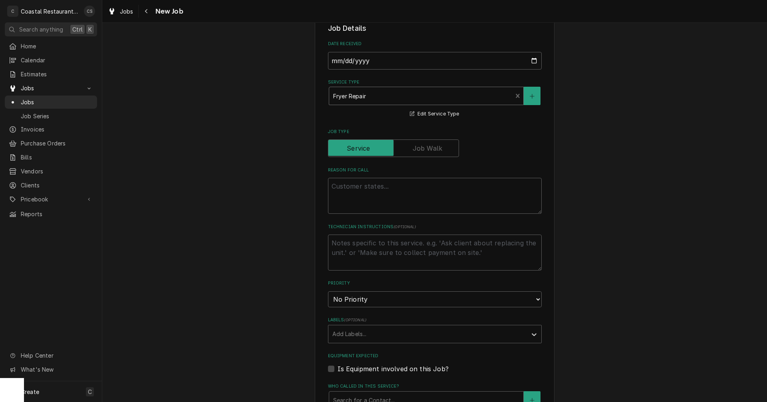
scroll to position [200, 0]
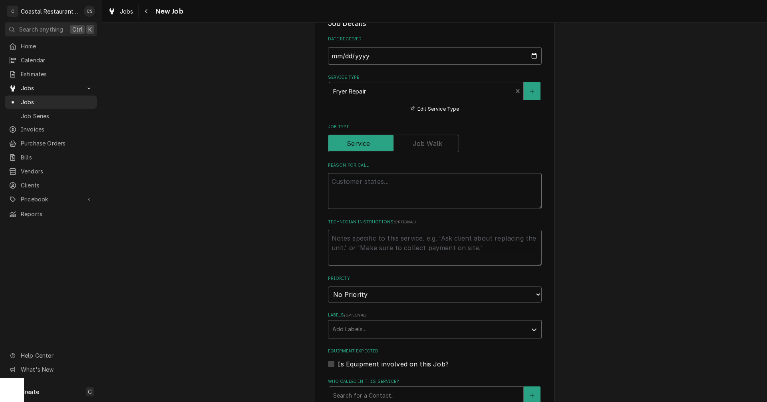
click at [359, 181] on textarea "Reason For Call" at bounding box center [435, 191] width 214 height 36
click at [361, 182] on textarea "Reason For Call" at bounding box center [435, 191] width 214 height 36
paste textarea "Work Order ID: 14130"
type textarea "x"
type textarea "Work Order ID: 14130"
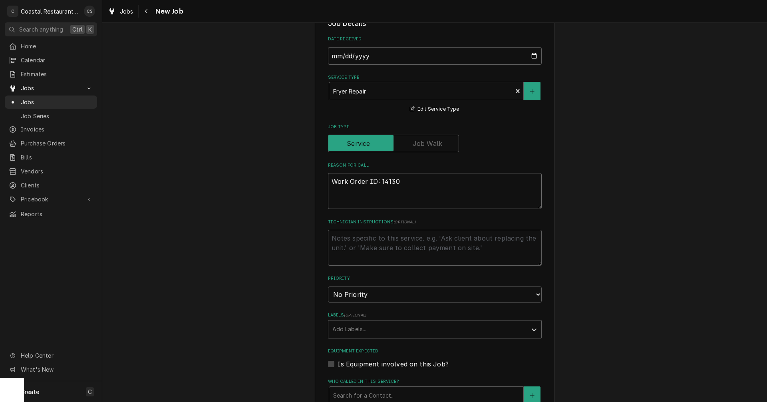
type textarea "x"
type textarea "Work Order ID: 14130"
type textarea "x"
type textarea "Work Order ID: 14130"
click at [402, 180] on textarea "Work Order ID: 14130" at bounding box center [435, 191] width 214 height 36
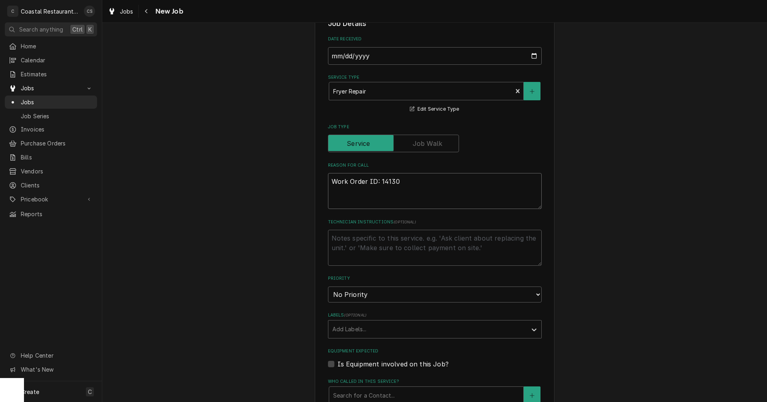
paste textarea "The Henny Penny fryer will not pump the oil from the filter back into the fryer."
type textarea "x"
type textarea "Work Order ID: 14130 The Henny [PERSON_NAME] will not pump the oil from the fil…"
type textarea "x"
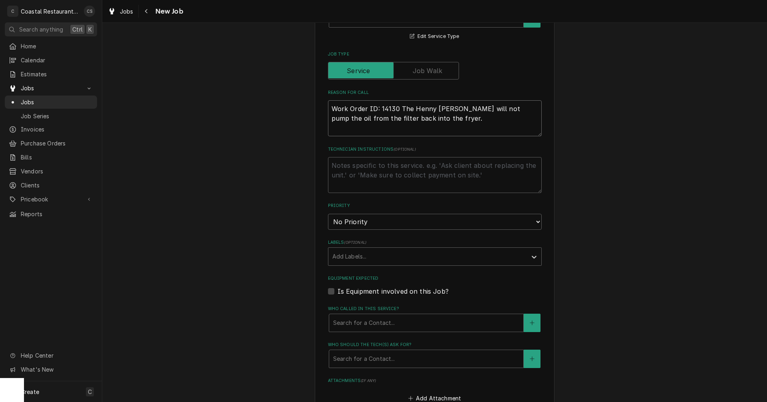
scroll to position [280, 0]
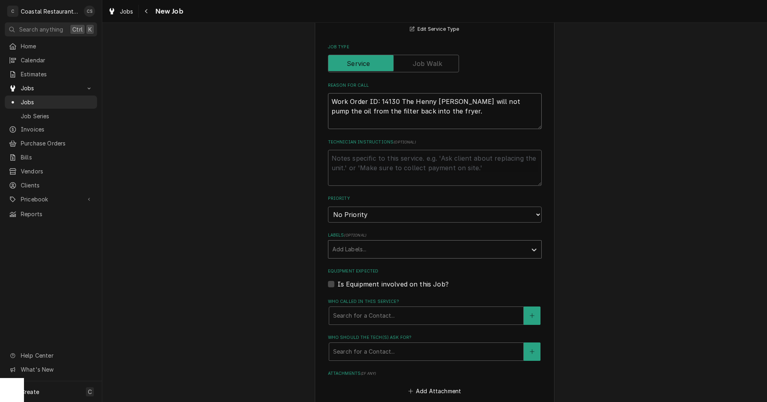
type textarea "Work Order ID: 14130 The Henny [PERSON_NAME] will not pump the oil from the fil…"
click at [355, 246] on div "Labels" at bounding box center [427, 249] width 190 height 14
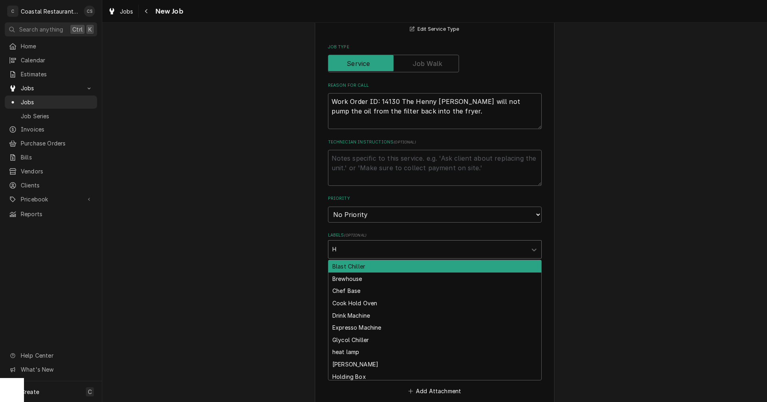
type input "He"
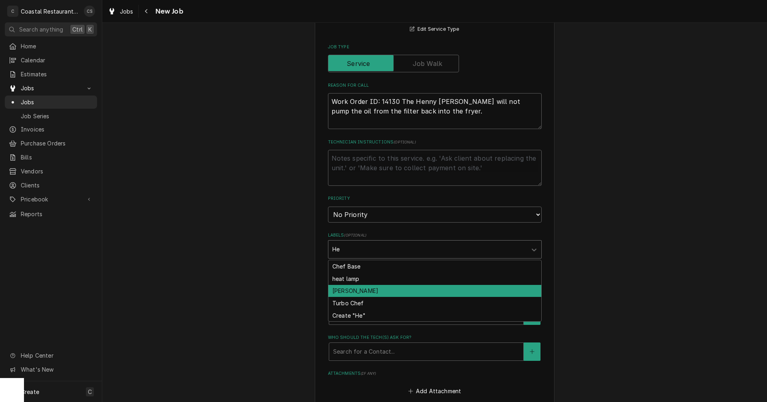
click at [365, 292] on div "[PERSON_NAME]" at bounding box center [434, 291] width 213 height 12
type textarea "x"
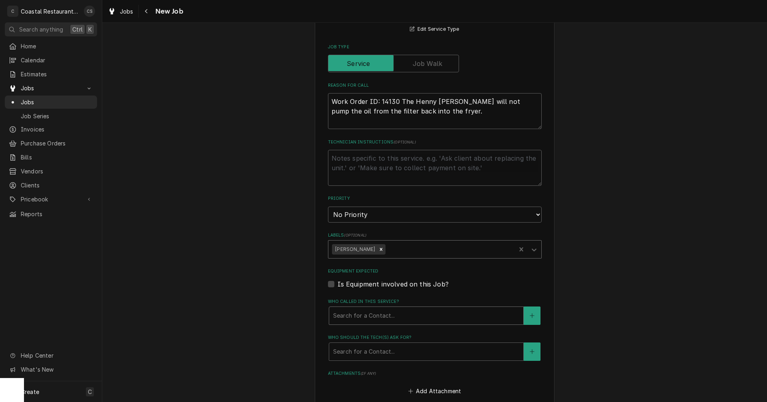
click at [382, 322] on div "Who called in this service?" at bounding box center [426, 315] width 186 height 14
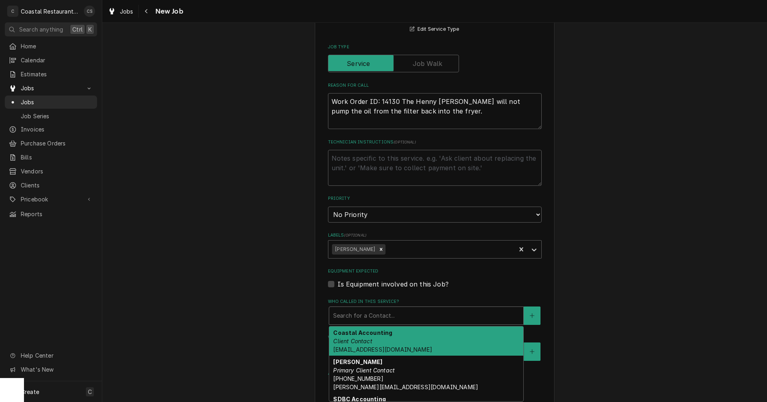
scroll to position [319, 0]
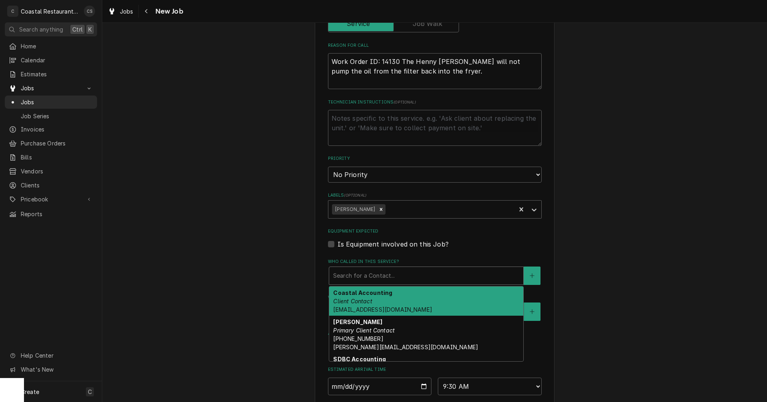
click at [368, 298] on em "Client Contact" at bounding box center [352, 301] width 39 height 7
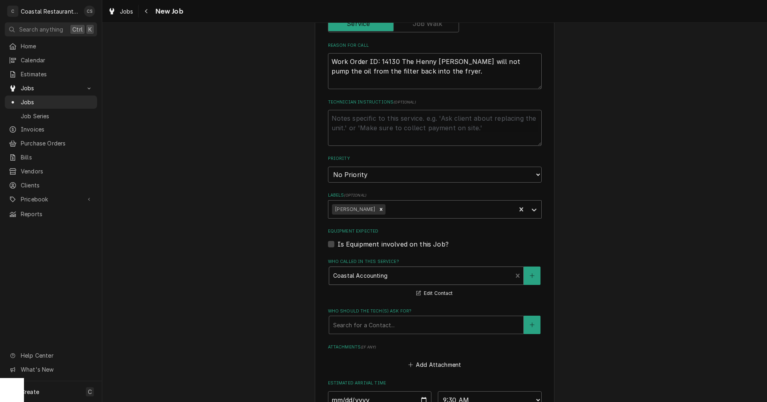
click at [373, 275] on div "Who called in this service?" at bounding box center [420, 275] width 175 height 14
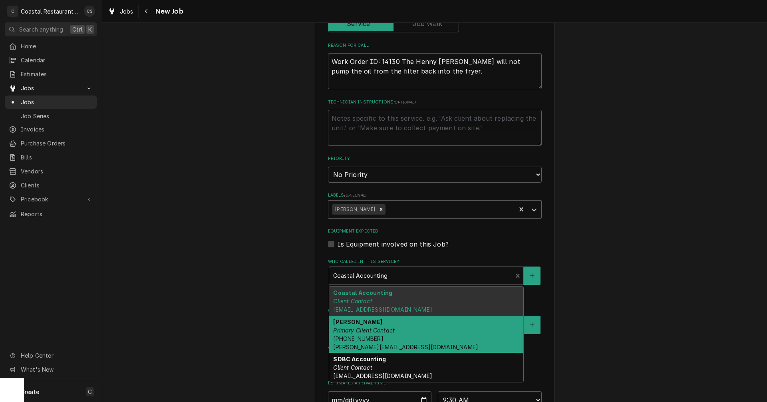
click at [359, 336] on span "(302) 569-8638 Kris@southerndelawarebrewing.com" at bounding box center [405, 342] width 145 height 15
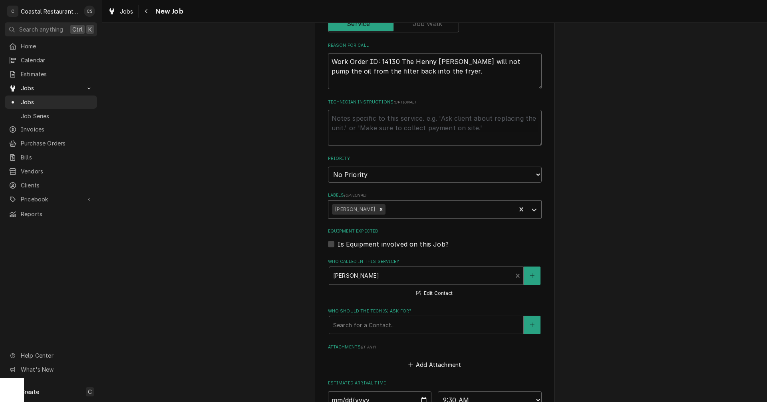
click at [371, 328] on div "Who should the tech(s) ask for?" at bounding box center [426, 324] width 186 height 14
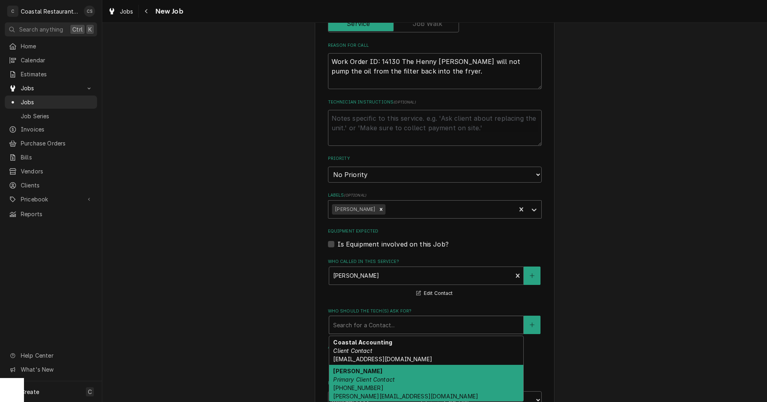
click at [368, 373] on div "Kris Medford Primary Client Contact (302) 569-8638 Kris@southerndelawarebrewing…" at bounding box center [426, 384] width 194 height 38
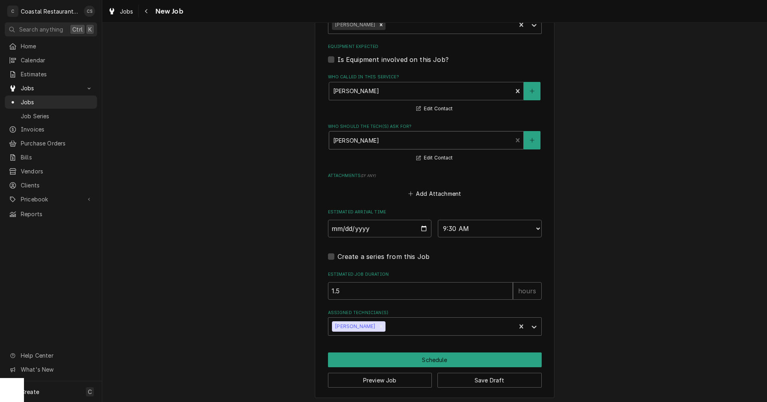
scroll to position [507, 0]
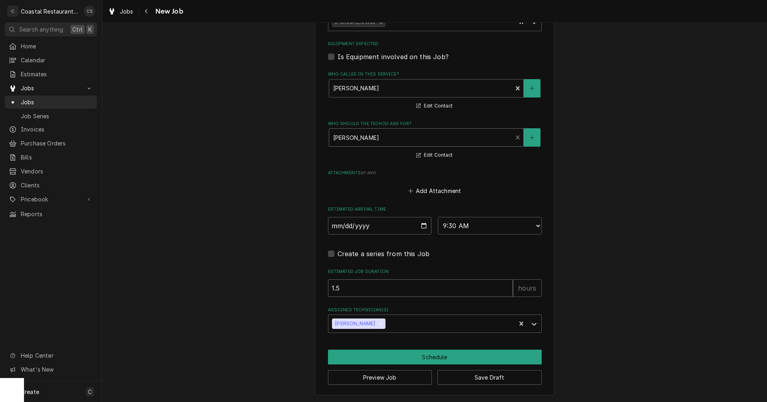
click at [344, 289] on input "1.5" at bounding box center [420, 288] width 185 height 18
type textarea "x"
type input "1"
type textarea "x"
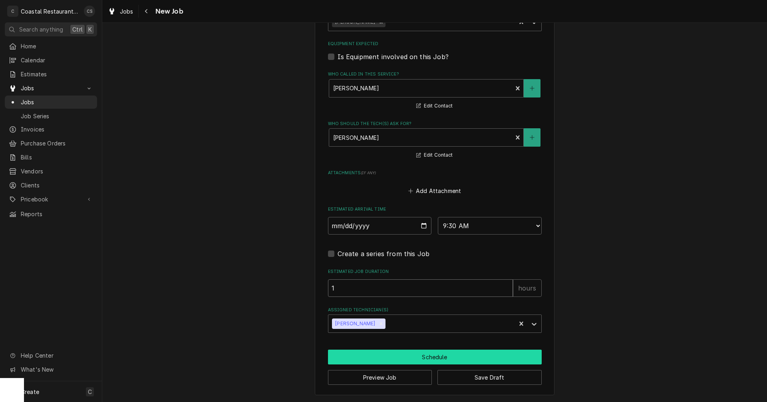
type input "1"
click at [436, 358] on button "Schedule" at bounding box center [435, 356] width 214 height 15
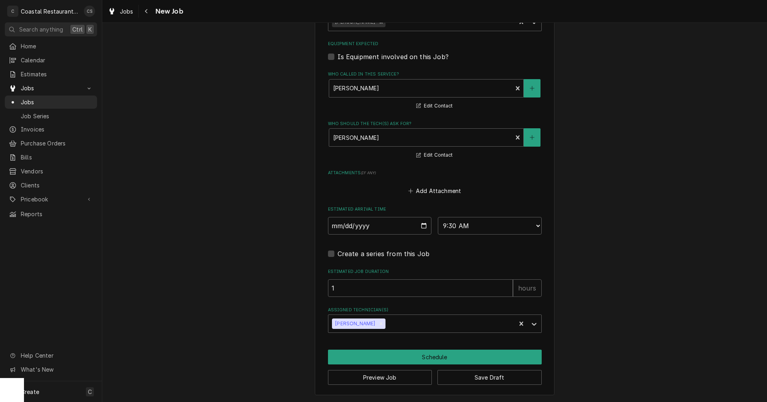
scroll to position [500, 0]
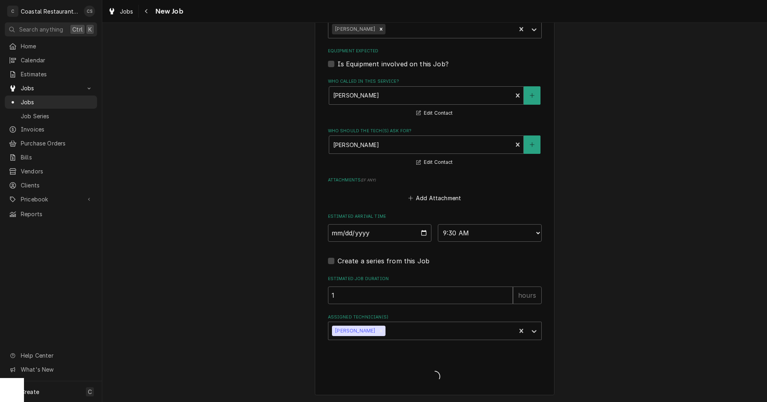
type textarea "x"
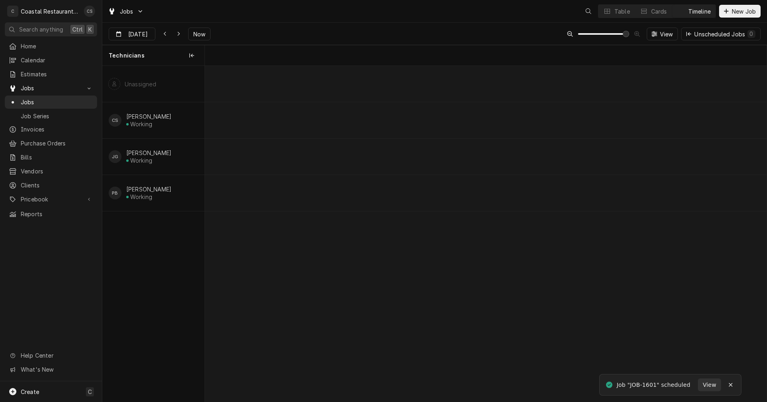
scroll to position [0, 11139]
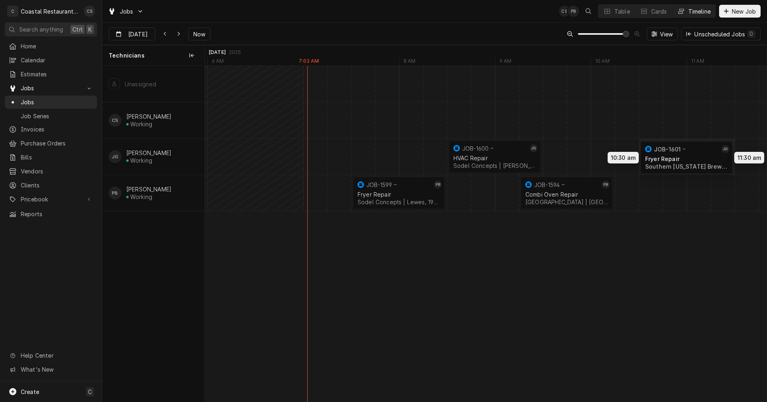
drag, startPoint x: 596, startPoint y: 155, endPoint x: 688, endPoint y: 156, distance: 91.9
click at [688, 156] on div "8:30 AM 9:30 AM JOB-1600 JG HVAC Repair Sodel Concepts | [PERSON_NAME][GEOGRAPH…" at bounding box center [485, 233] width 561 height 335
click at [554, 156] on div "Dynamic Content Wrapper" at bounding box center [614, 157] width 23098 height 36
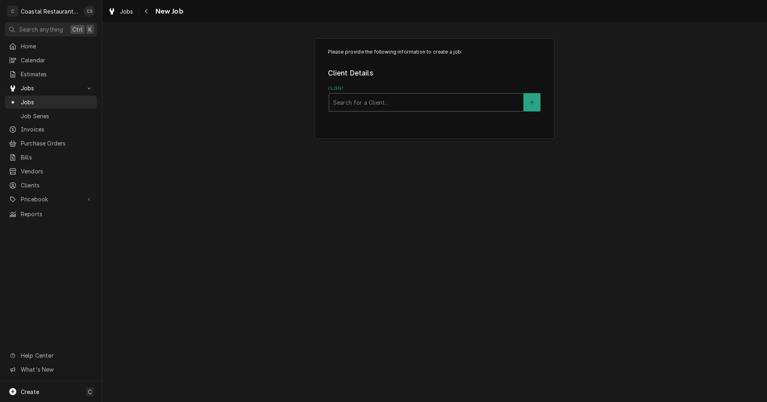
click at [392, 106] on div "Client" at bounding box center [426, 102] width 186 height 14
type input "Sodel"
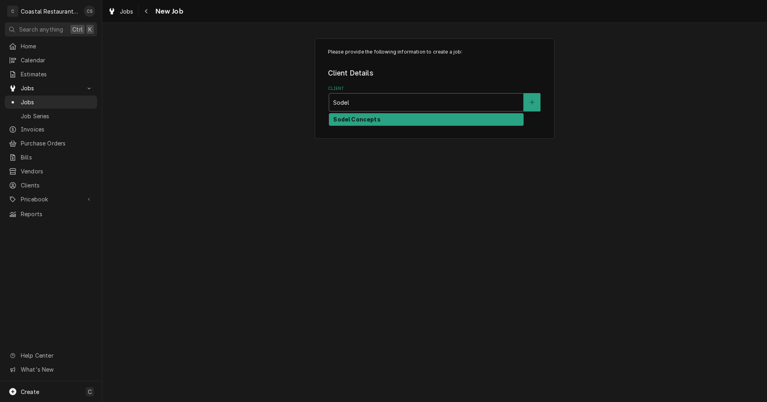
click at [379, 121] on div "Sodel Concepts" at bounding box center [426, 119] width 194 height 12
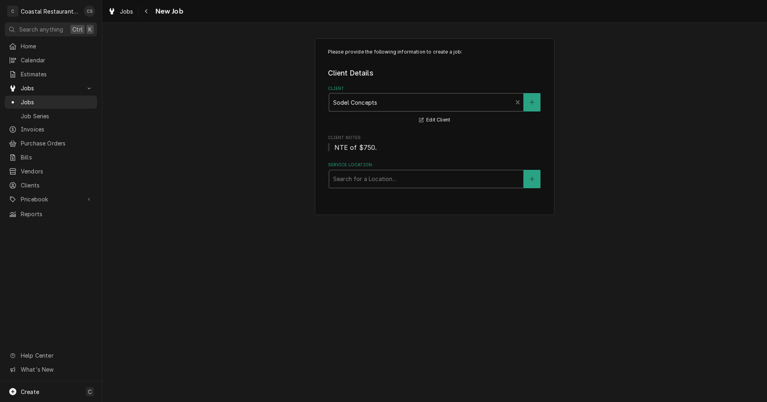
click at [373, 181] on div "Service Location" at bounding box center [426, 179] width 186 height 14
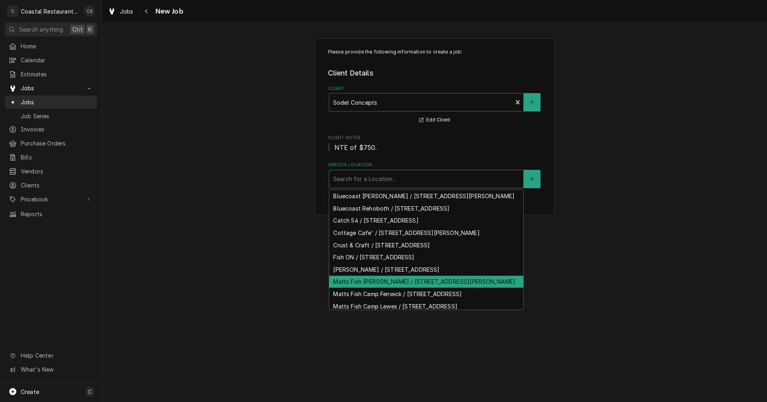
click at [369, 288] on div "Matts Fish [PERSON_NAME] / [STREET_ADDRESS][PERSON_NAME]" at bounding box center [426, 282] width 194 height 12
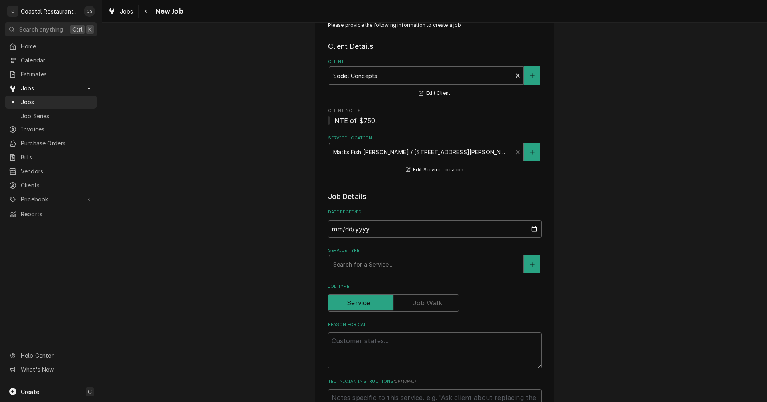
scroll to position [40, 0]
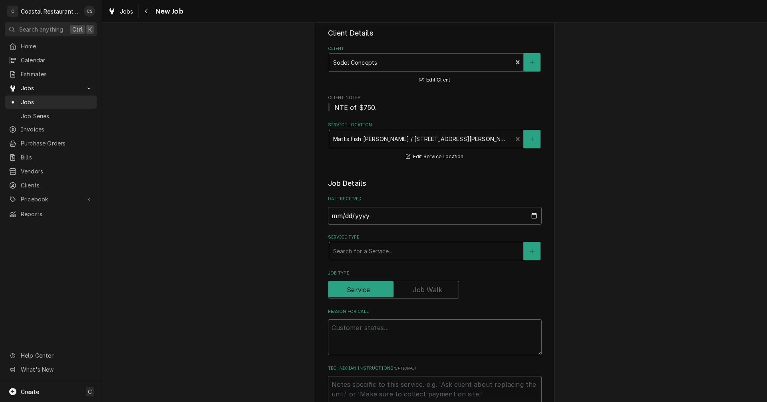
click at [355, 254] on div "Service Type" at bounding box center [426, 251] width 186 height 14
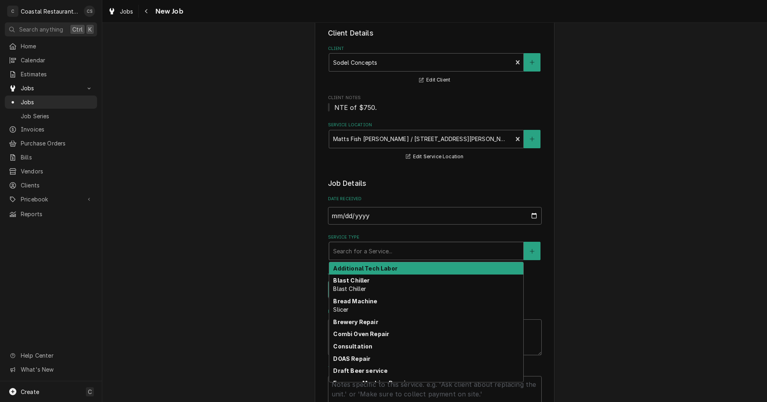
type textarea "x"
type input "H"
type textarea "x"
type input "HV"
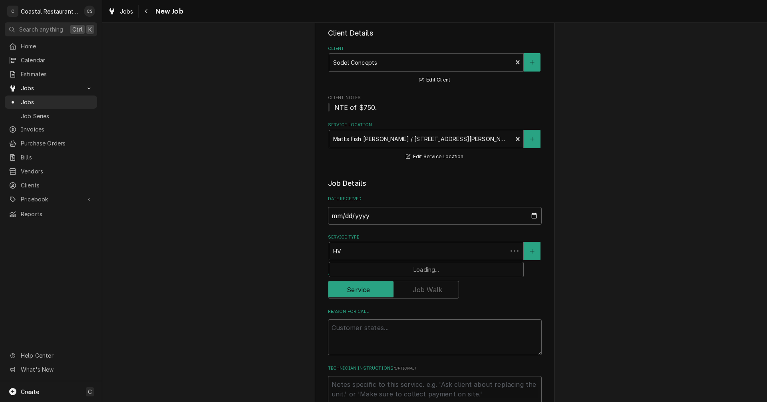
type textarea "x"
type input "HVA"
type textarea "x"
type input "HVAC"
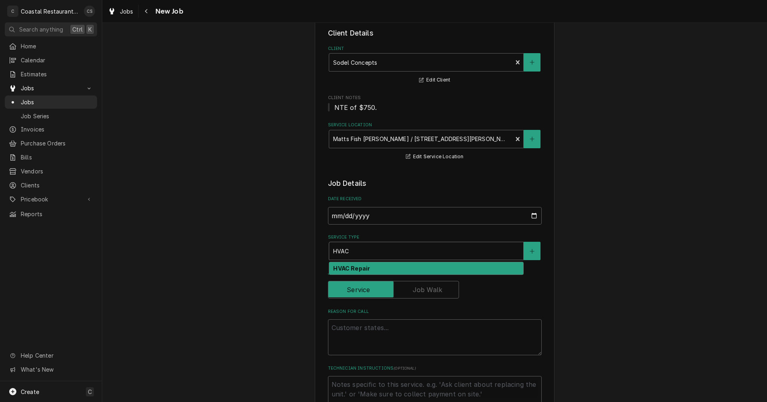
click at [350, 266] on strong "HVAC Repair" at bounding box center [351, 268] width 37 height 7
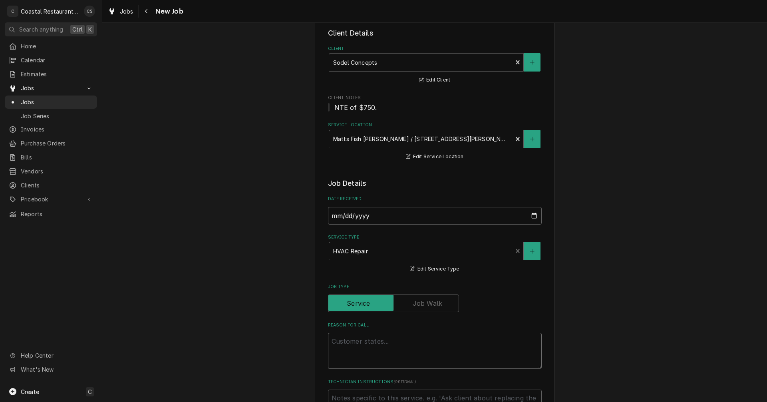
click at [354, 343] on textarea "Reason For Call" at bounding box center [435, 351] width 214 height 36
click at [344, 344] on textarea "Reason For Call" at bounding box center [435, 351] width 214 height 36
paste textarea "Work Order ID: 14129"
type textarea "x"
type textarea "Work Order ID: 14129"
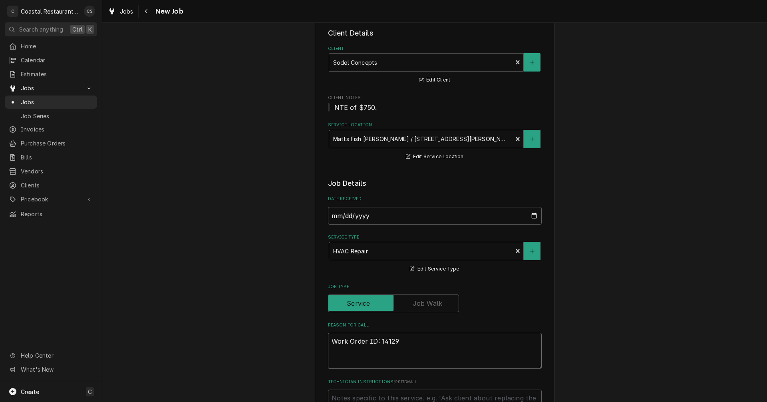
type textarea "x"
type textarea "Work Order ID: 14129"
type textarea "x"
type textarea "Work Order ID: 14129"
click at [397, 340] on textarea "Work Order ID: 14129" at bounding box center [435, 351] width 214 height 36
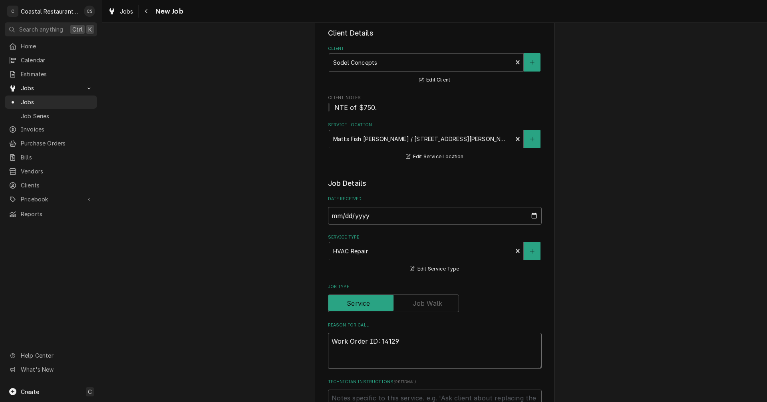
paste textarea "The air conditioner in the office was making a metal on metal screaming noise a…"
type textarea "x"
type textarea "Work Order ID: 14129 The air conditioner in the office was making a metal on me…"
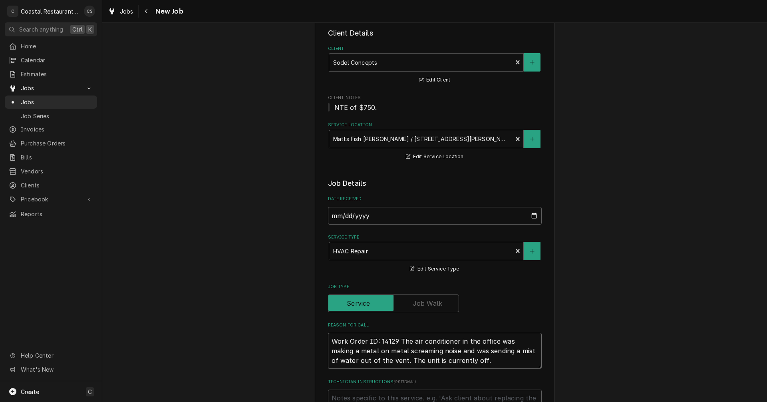
type textarea "x"
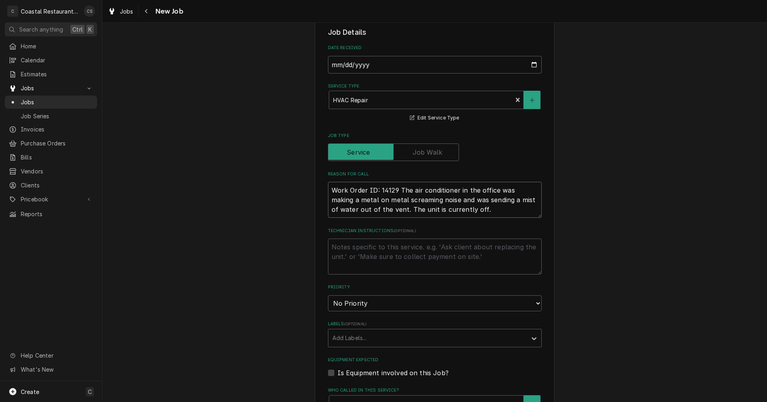
scroll to position [240, 0]
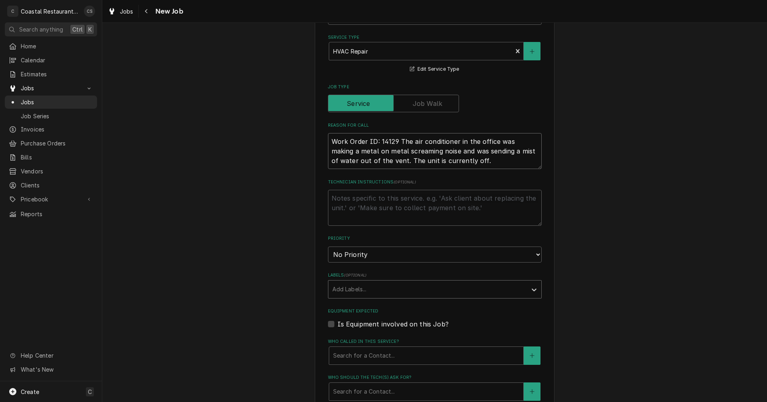
type textarea "Work Order ID: 14129 The air conditioner in the office was making a metal on me…"
click at [356, 290] on div "Labels" at bounding box center [427, 289] width 190 height 14
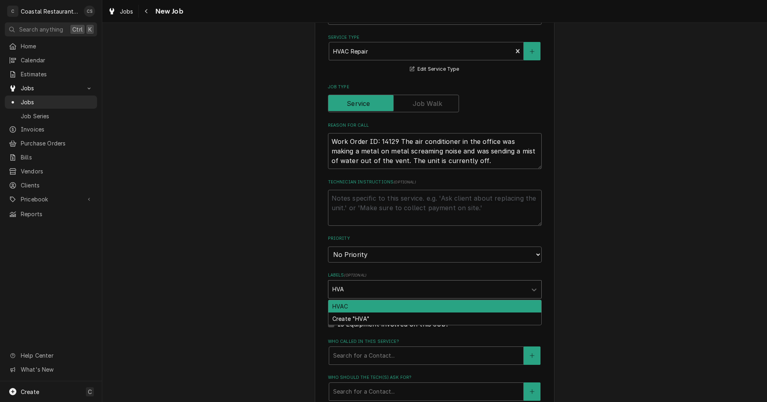
type input "HVAC"
click at [346, 307] on div "HVAC" at bounding box center [434, 306] width 213 height 12
type textarea "x"
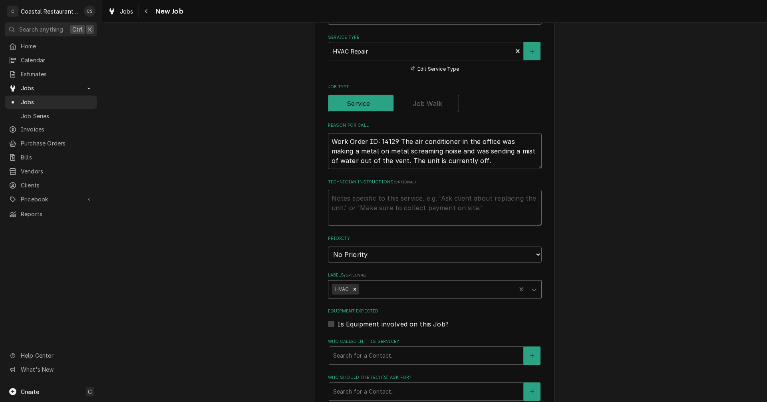
click at [357, 356] on div "Who called in this service?" at bounding box center [426, 355] width 186 height 14
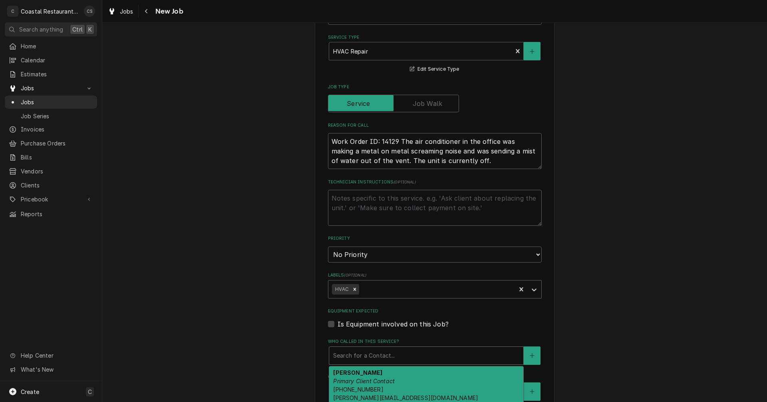
click at [358, 379] on em "Primary Client Contact" at bounding box center [363, 380] width 61 height 7
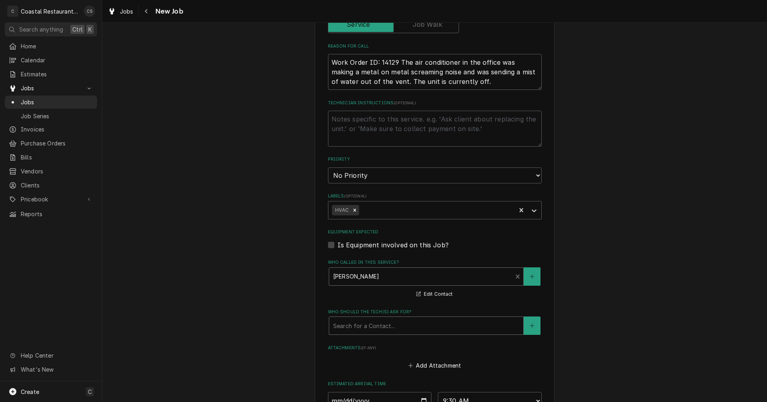
scroll to position [319, 0]
click at [361, 327] on div "Who should the tech(s) ask for?" at bounding box center [426, 324] width 186 height 14
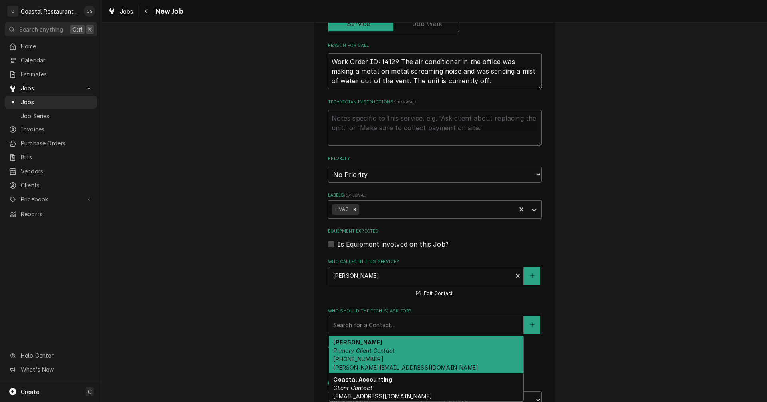
click at [357, 355] on div "Andrew Dickinson Primary Client Contact (302) 381-0571 Andrew@sodelconcepts.com" at bounding box center [426, 355] width 194 height 38
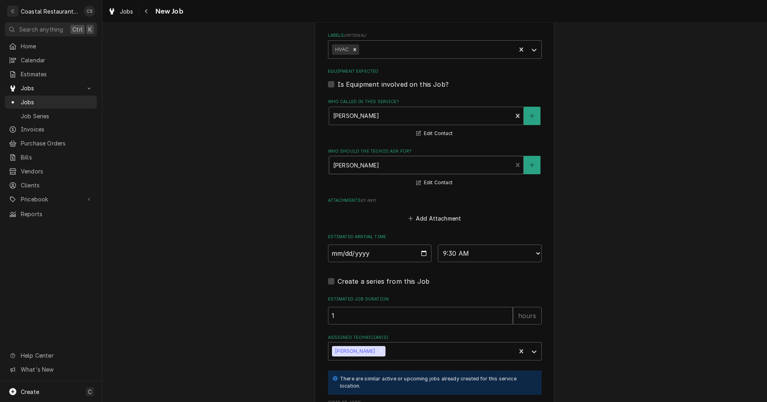
scroll to position [559, 0]
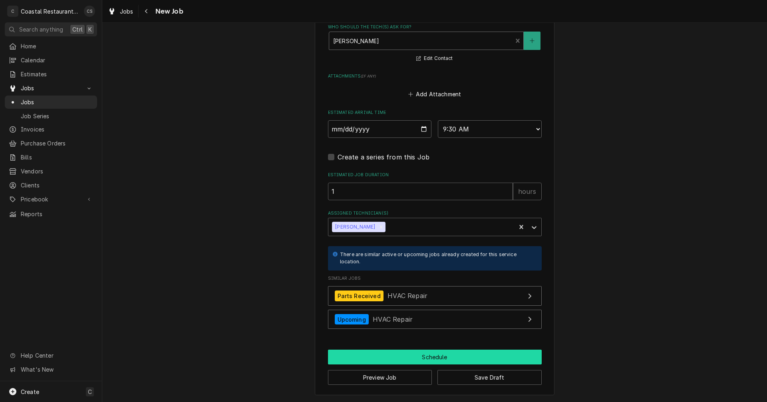
click at [420, 357] on button "Schedule" at bounding box center [435, 356] width 214 height 15
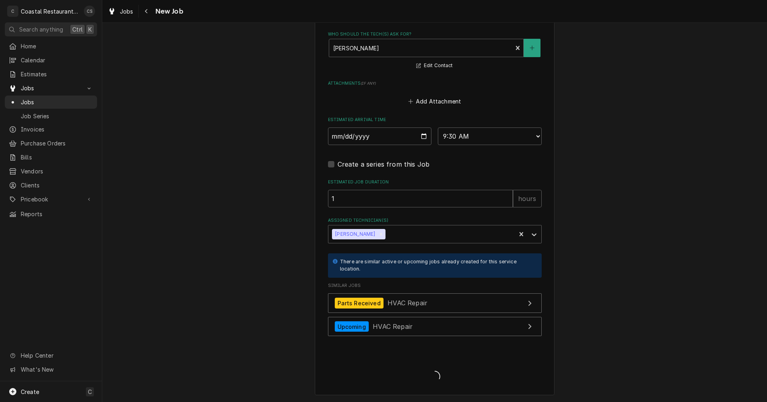
scroll to position [596, 0]
type textarea "x"
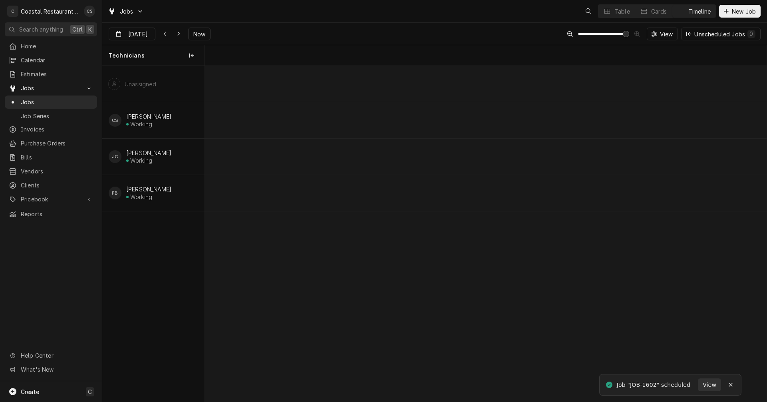
scroll to position [0, 11139]
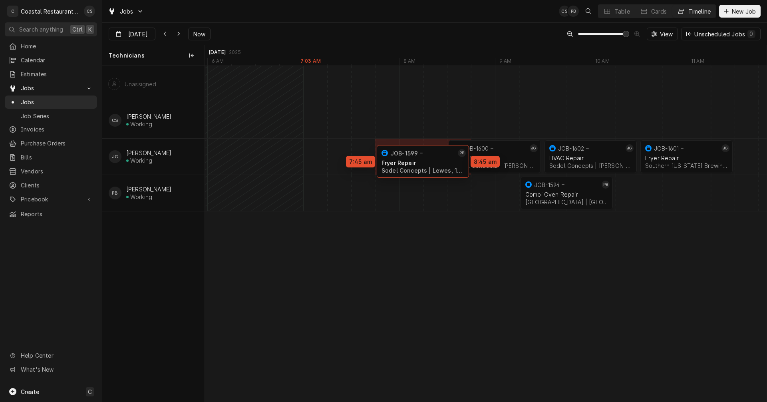
drag, startPoint x: 380, startPoint y: 195, endPoint x: 392, endPoint y: 164, distance: 33.7
click at [392, 164] on div "8:30 AM 9:30 AM JOB-1600 JG HVAC Repair Sodel Concepts | [PERSON_NAME][GEOGRAPH…" at bounding box center [485, 233] width 561 height 335
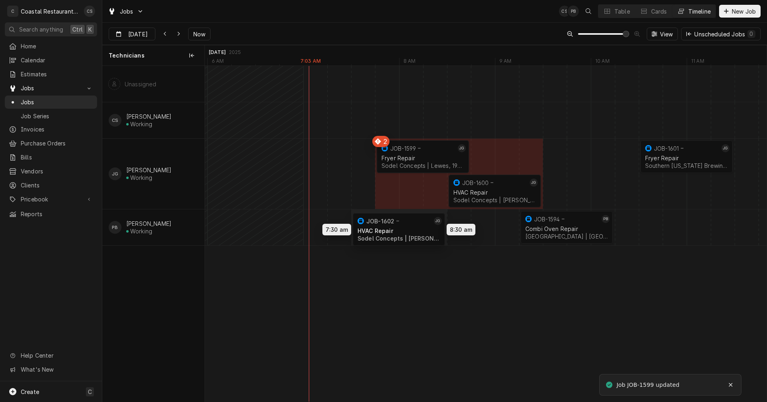
drag, startPoint x: 581, startPoint y: 153, endPoint x: 397, endPoint y: 226, distance: 197.6
click at [397, 226] on div "8:30 AM 9:30 AM JOB-1600 JG HVAC Repair Sodel Concepts | [PERSON_NAME][GEOGRAPH…" at bounding box center [485, 233] width 561 height 335
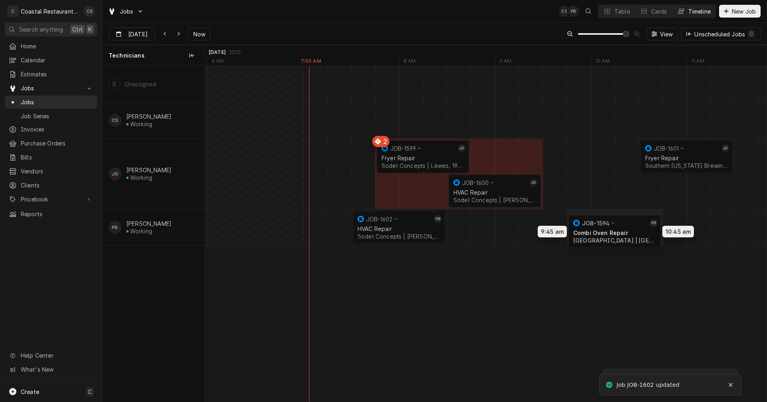
drag, startPoint x: 600, startPoint y: 226, endPoint x: 629, endPoint y: 227, distance: 29.2
click at [629, 227] on div "8:30 AM 9:30 AM JOB-1600 JG HVAC Repair Sodel Concepts | Bethany Beach, 19930 1…" at bounding box center [485, 233] width 561 height 335
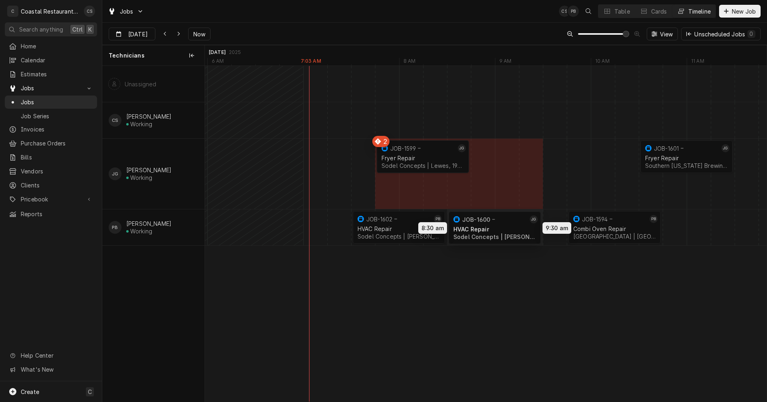
drag, startPoint x: 492, startPoint y: 191, endPoint x: 499, endPoint y: 228, distance: 37.4
click at [499, 228] on div "8:30 AM 9:30 AM JOB-1600 JG HVAC Repair Sodel Concepts | Bethany Beach, 19930 1…" at bounding box center [485, 233] width 561 height 335
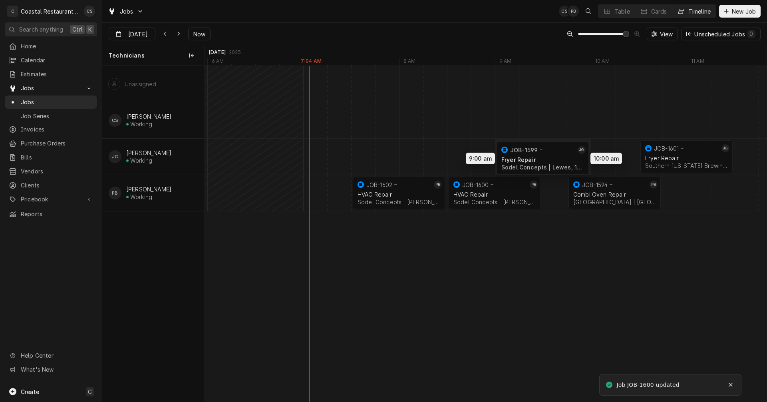
drag, startPoint x: 442, startPoint y: 154, endPoint x: 553, endPoint y: 156, distance: 111.0
click at [553, 156] on div "8:30 AM 9:30 AM JOB-1600 PB HVAC Repair Sodel Concepts | Bethany Beach, 19930 1…" at bounding box center [485, 233] width 561 height 335
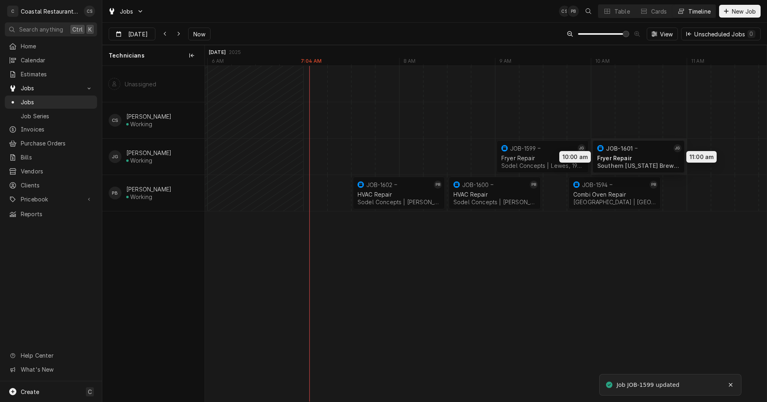
drag, startPoint x: 676, startPoint y: 153, endPoint x: 637, endPoint y: 153, distance: 38.3
click at [637, 153] on div "8:30 AM 9:30 AM JOB-1600 PB HVAC Repair Sodel Concepts | Bethany Beach, 19930 1…" at bounding box center [485, 233] width 561 height 335
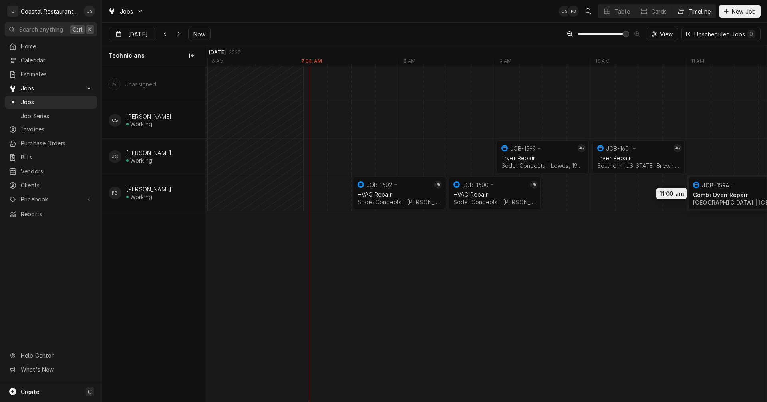
drag, startPoint x: 620, startPoint y: 192, endPoint x: 730, endPoint y: 193, distance: 109.4
click at [730, 193] on div "8:30 AM 9:30 AM JOB-1600 PB HVAC Repair Sodel Concepts | Bethany Beach, 19930 1…" at bounding box center [485, 233] width 561 height 335
click at [555, 195] on div "Dynamic Content Wrapper" at bounding box center [614, 193] width 23098 height 36
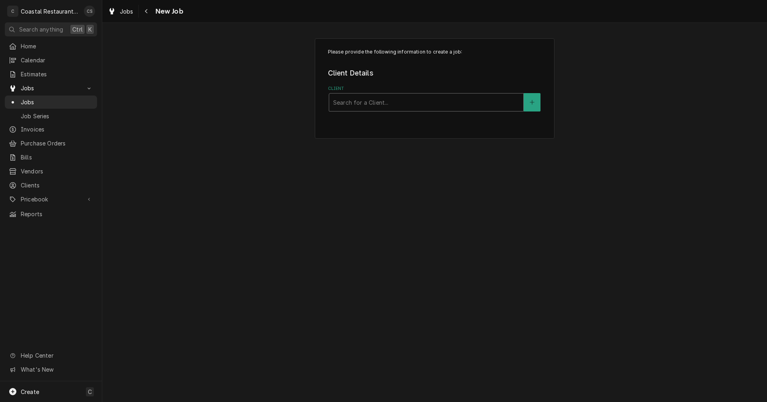
click at [350, 105] on div "Client" at bounding box center [426, 102] width 186 height 14
type input "Crust"
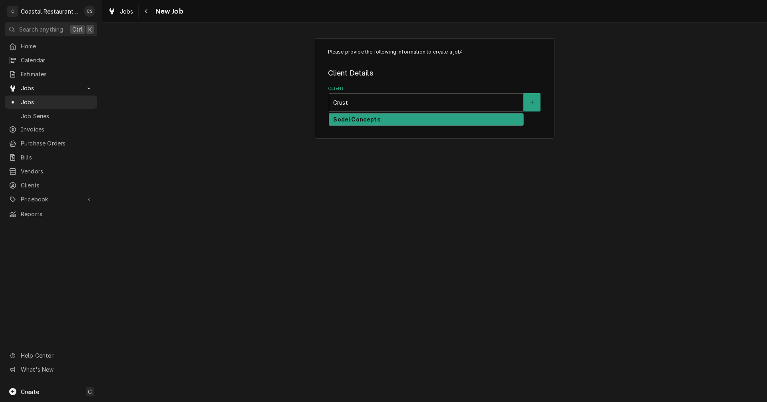
click at [356, 122] on strong "Sodel Concepts" at bounding box center [356, 119] width 47 height 7
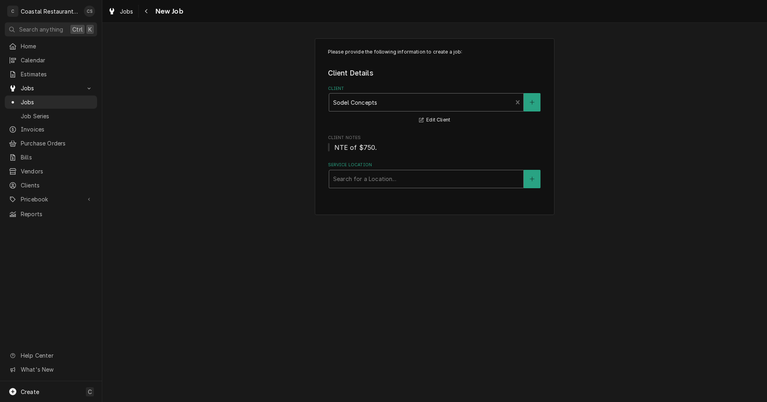
click at [356, 180] on div "Service Location" at bounding box center [426, 179] width 186 height 14
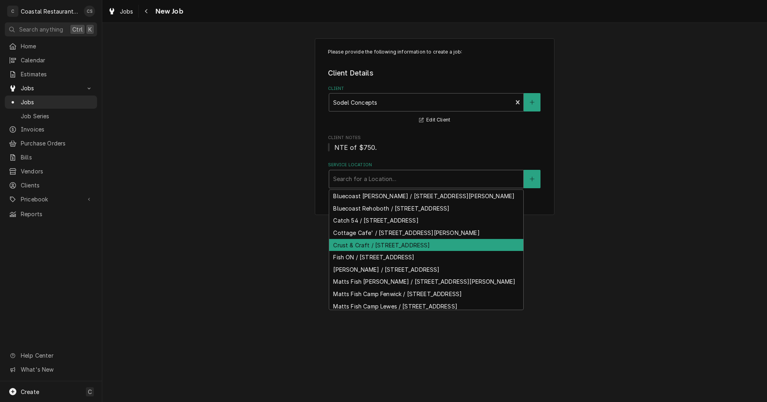
click at [361, 251] on div "Crust & Craft / [STREET_ADDRESS]" at bounding box center [426, 245] width 194 height 12
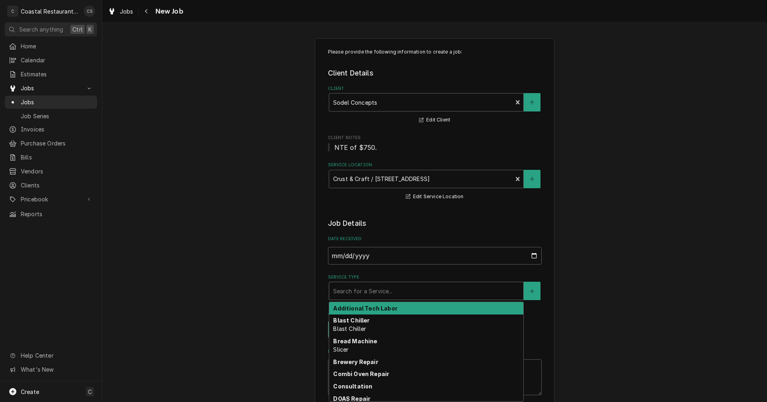
click at [346, 291] on div "Service Type" at bounding box center [426, 291] width 186 height 14
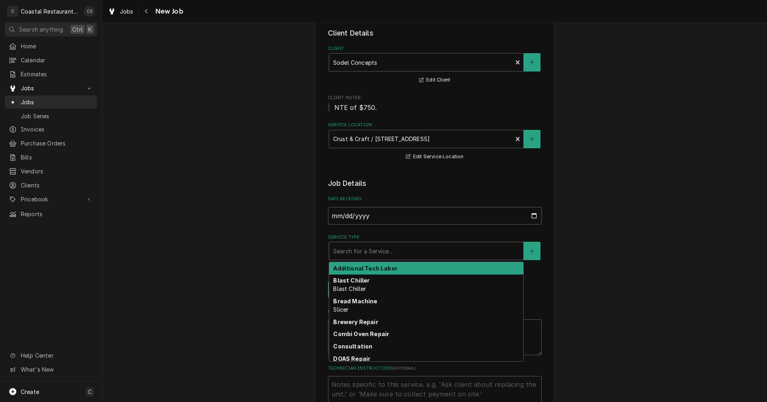
type textarea "x"
type input "W"
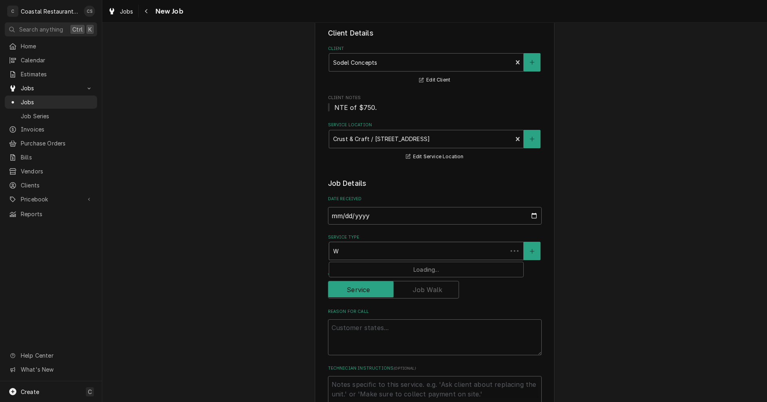
type textarea "x"
type input "Wa"
type textarea "x"
type input "Wal"
type textarea "x"
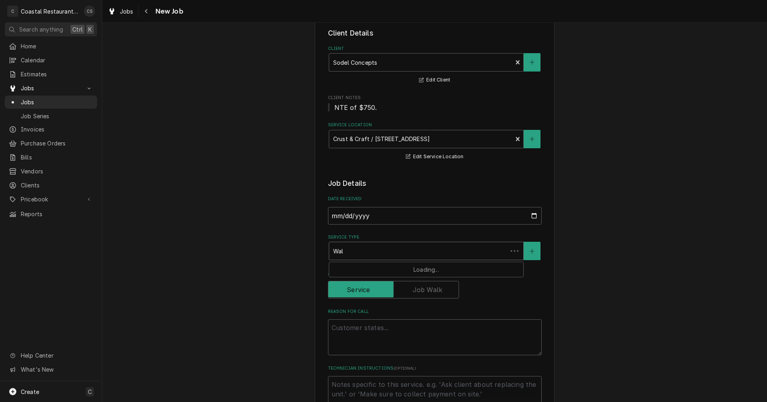
type input "Walk"
type textarea "x"
type input "Walk"
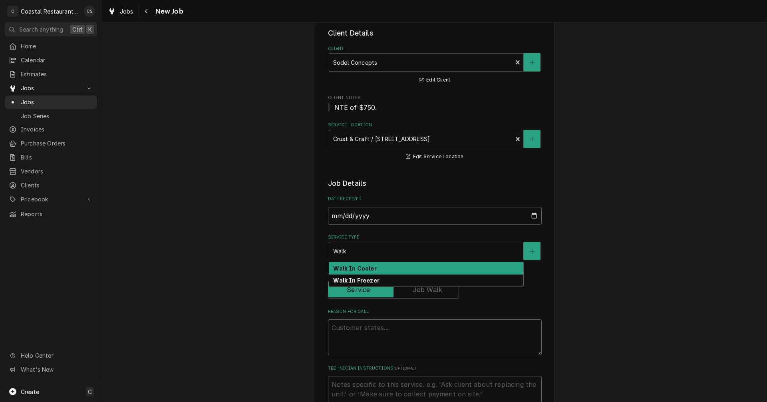
type textarea "x"
type input "Walk"
type textarea "x"
type input "Wal"
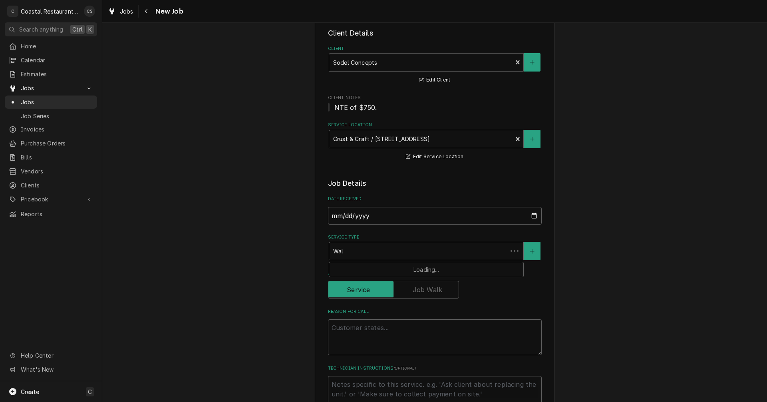
type textarea "x"
type input "Wa"
type textarea "x"
type input "W"
type textarea "x"
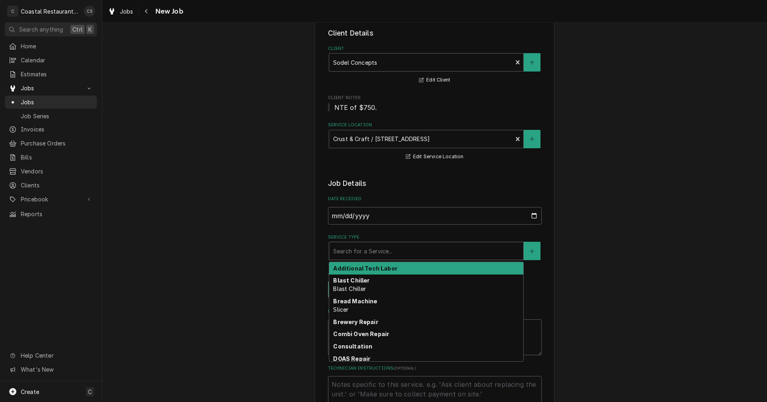
type textarea "x"
type input "R"
type textarea "x"
type input "Re"
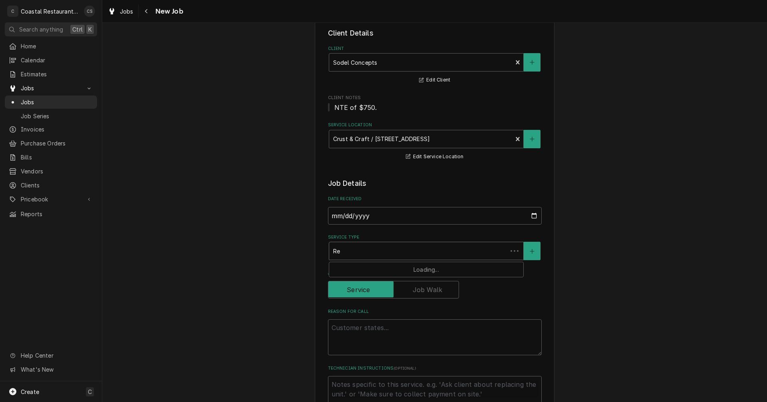
type textarea "x"
type input "Ref"
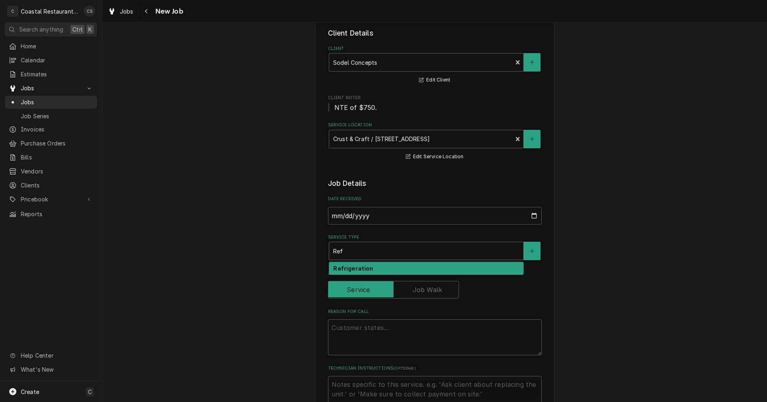
click at [359, 268] on strong "Refrigeration" at bounding box center [353, 268] width 40 height 7
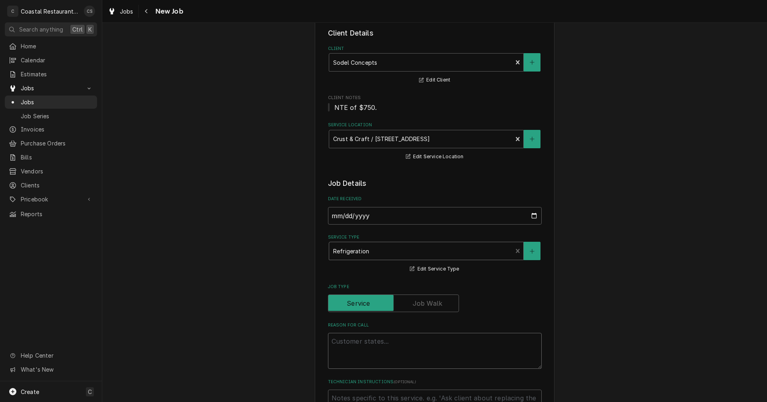
click at [353, 343] on textarea "Reason For Call" at bounding box center [435, 351] width 214 height 36
click at [349, 342] on textarea "Reason For Call" at bounding box center [435, 351] width 214 height 36
paste textarea "Work Order ID: 14137"
type textarea "x"
type textarea "Work Order ID: 14137"
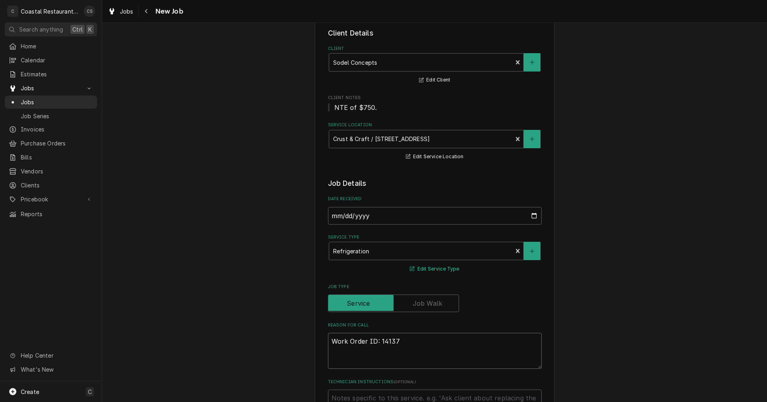
type textarea "x"
type textarea "Work Order ID: 14137"
type textarea "x"
type textarea "Work Order ID: 14137"
click at [409, 339] on textarea "Work Order ID: 14137" at bounding box center [435, 351] width 214 height 36
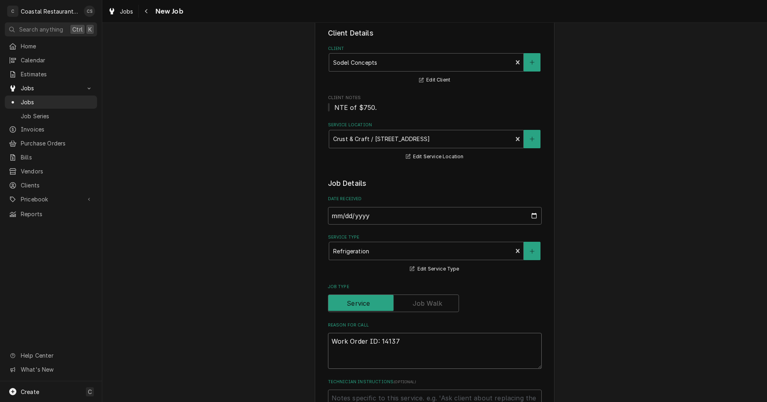
paste textarea "reezer not cooling temp is 20 degrees and rising"
type textarea "x"
type textarea "Work Order ID: 14137 reezer not cooling temp is 20 degrees and rising"
click at [395, 341] on textarea "Work Order ID: 14137 reezer not cooling temp is 20 degrees and rising" at bounding box center [435, 351] width 214 height 36
type textarea "x"
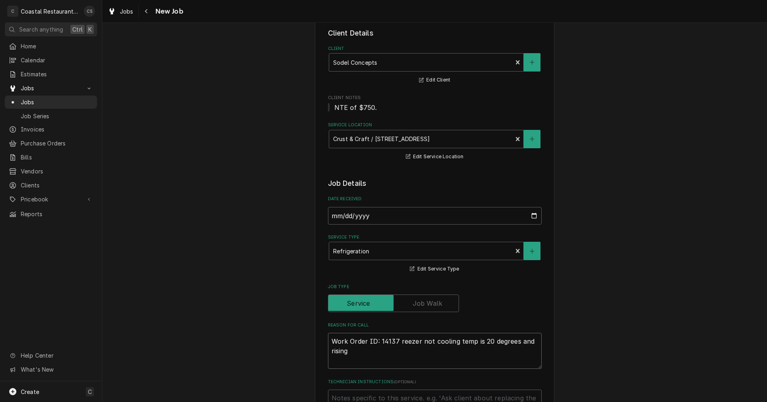
type textarea "Work Order ID: 14137 freezer not cooling temp is 20 degrees and rising"
type textarea "x"
click at [363, 357] on textarea "Work Order ID: 14137 freezer not cooling temp is 20 degrees and rising" at bounding box center [435, 351] width 214 height 36
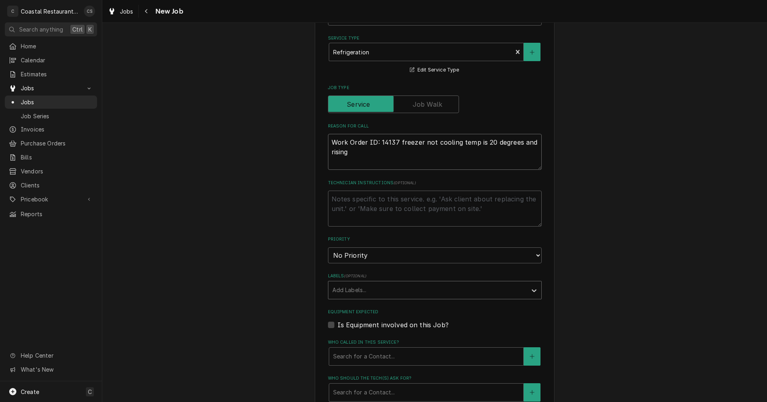
scroll to position [240, 0]
type textarea "Work Order ID: 14137 freezer not cooling temp is 20 degrees and rising"
click at [352, 290] on div "Labels" at bounding box center [427, 289] width 190 height 14
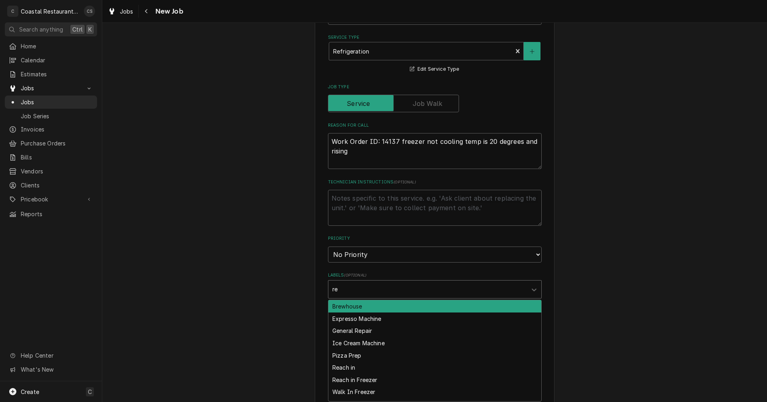
type input "rea"
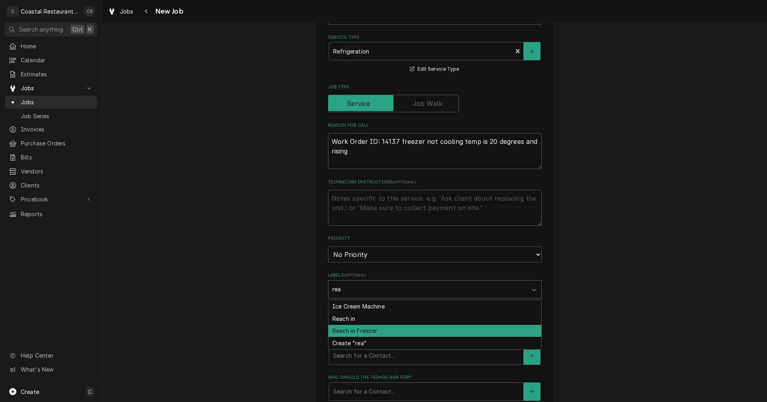
click at [360, 331] on div "Reach in Freezer" at bounding box center [434, 331] width 213 height 12
type textarea "x"
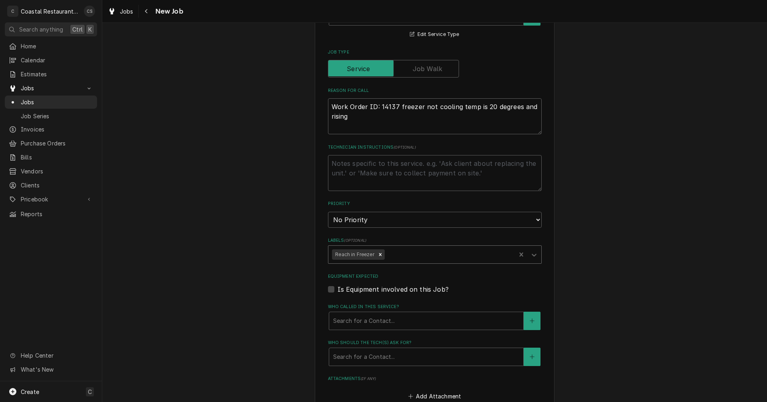
scroll to position [319, 0]
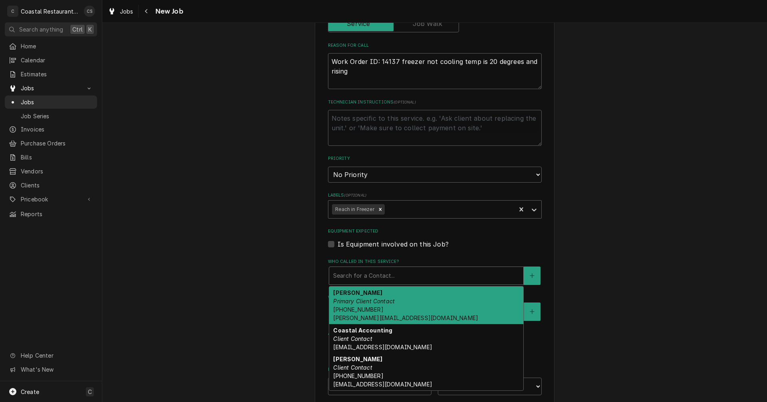
click at [358, 278] on div "Who called in this service?" at bounding box center [426, 275] width 186 height 14
click at [360, 304] on em "Primary Client Contact" at bounding box center [363, 301] width 61 height 7
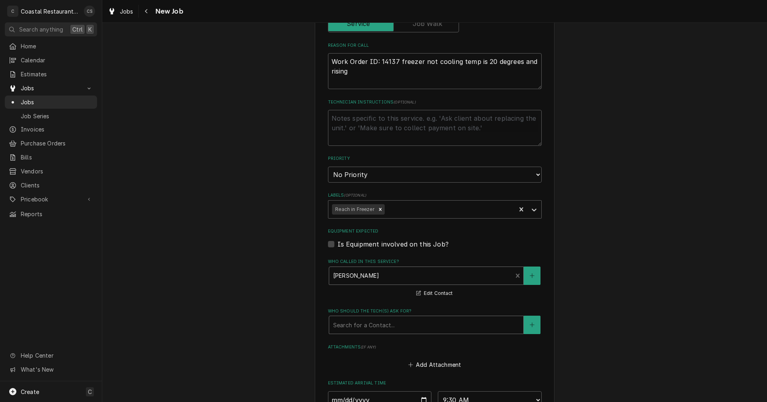
click at [359, 326] on div "Who should the tech(s) ask for?" at bounding box center [426, 324] width 186 height 14
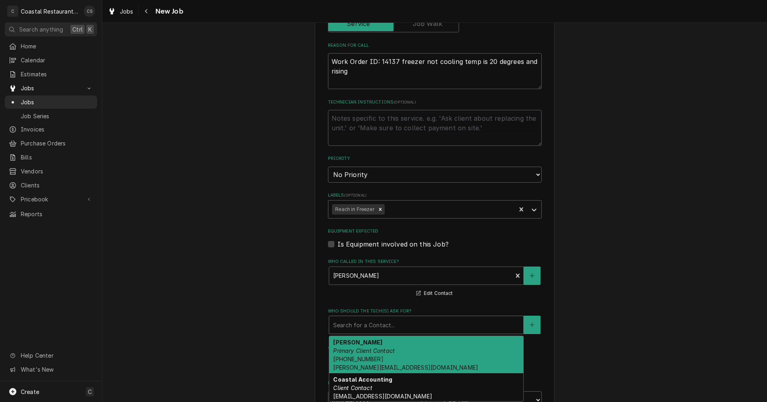
click at [363, 349] on em "Primary Client Contact" at bounding box center [363, 350] width 61 height 7
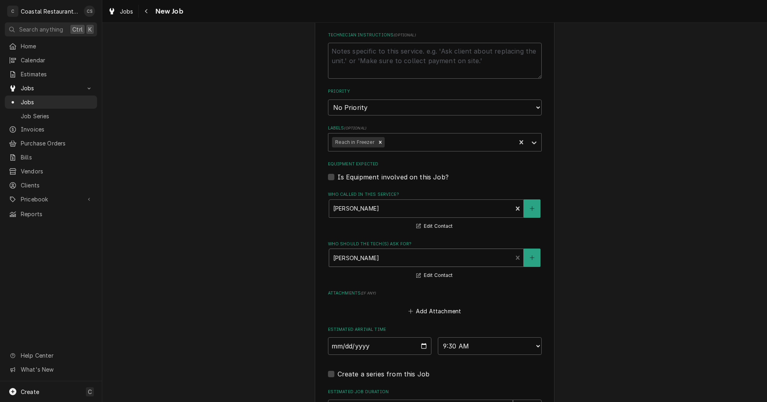
scroll to position [479, 0]
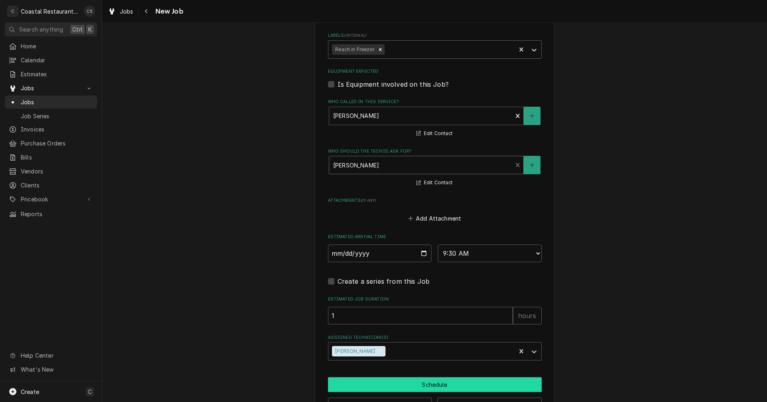
click at [425, 381] on button "Schedule" at bounding box center [435, 384] width 214 height 15
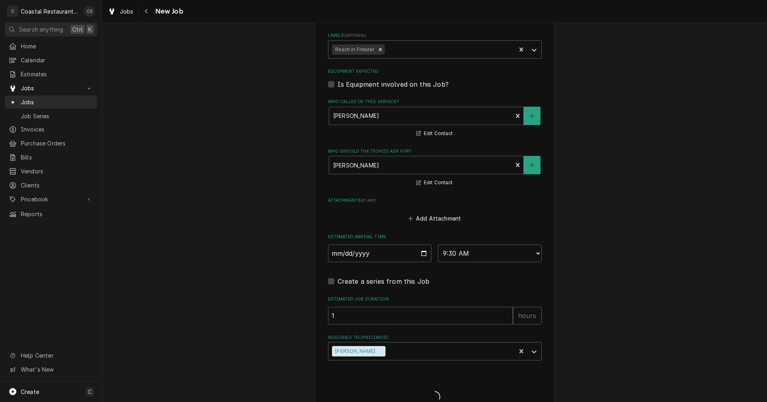
type textarea "x"
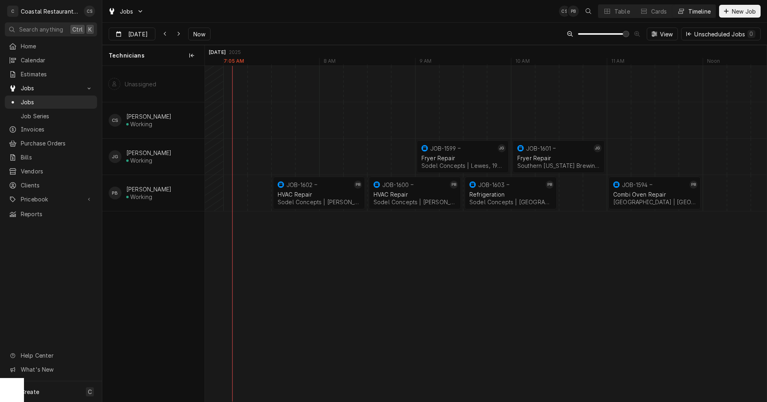
scroll to position [0, 11236]
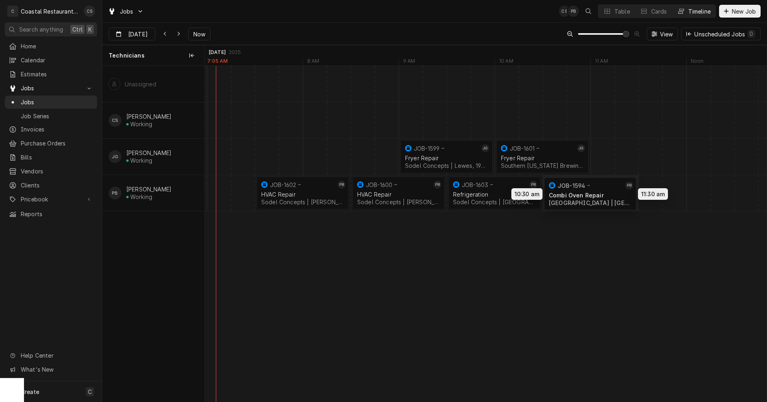
drag, startPoint x: 627, startPoint y: 193, endPoint x: 585, endPoint y: 194, distance: 41.5
click at [585, 194] on div "9:00 AM 10:00 AM JOB-1599 JG Fryer Repair Sodel Concepts | Lewes, 19958 1h 10:0…" at bounding box center [485, 233] width 561 height 335
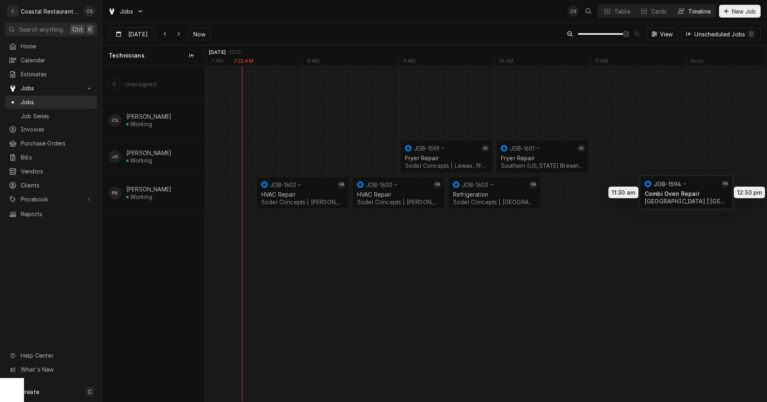
drag, startPoint x: 596, startPoint y: 191, endPoint x: 694, endPoint y: 190, distance: 97.8
click at [694, 190] on div "9:00 AM 10:00 AM JOB-1599 JG Fryer Repair Sodel Concepts | Lewes, 19958 1h 10:0…" at bounding box center [485, 233] width 561 height 335
click at [552, 191] on div "Dynamic Content Wrapper" at bounding box center [518, 193] width 23098 height 36
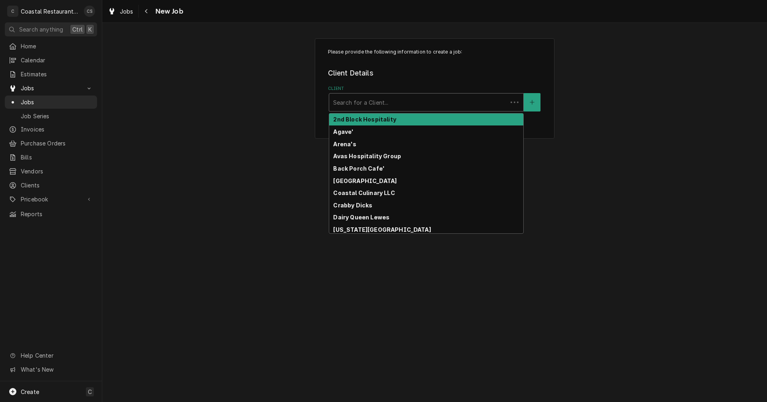
click at [375, 103] on div "Client" at bounding box center [418, 102] width 170 height 14
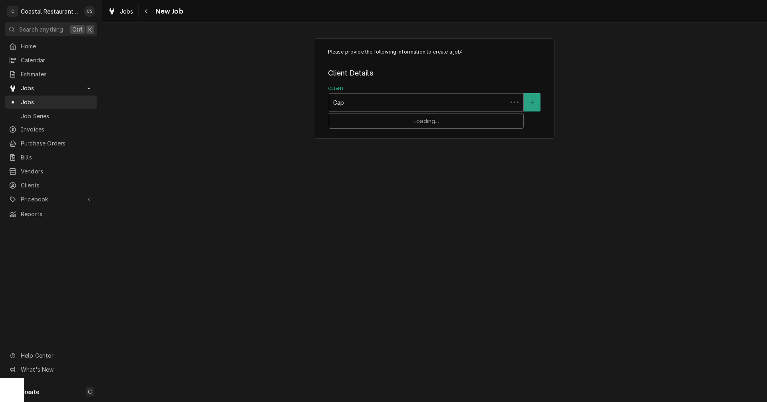
type input "Cape"
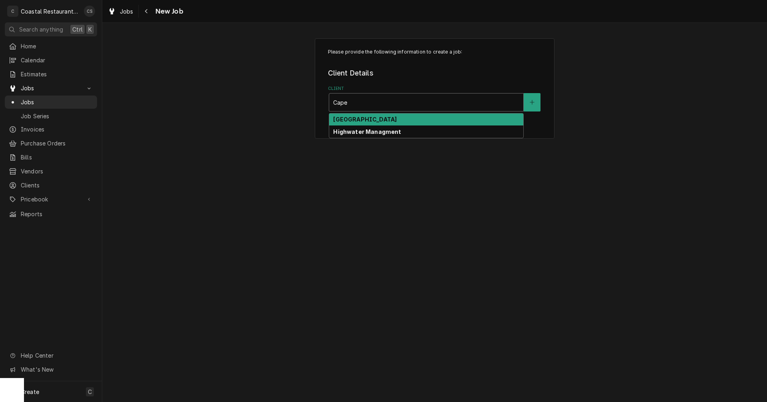
click at [367, 118] on strong "Cape Henlopen School District" at bounding box center [364, 119] width 63 height 7
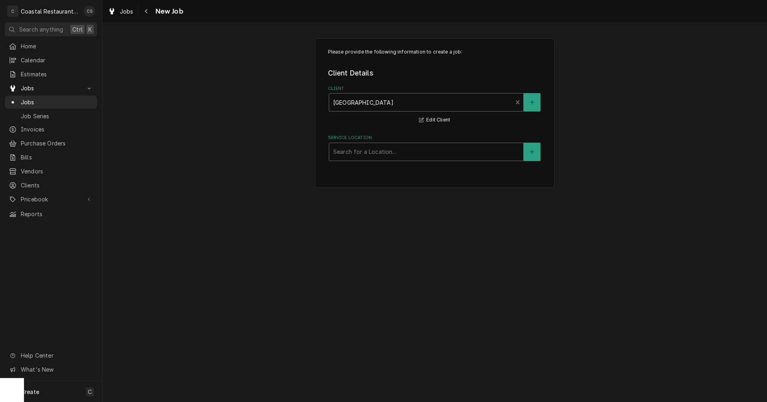
click at [371, 152] on div "Service Location" at bounding box center [426, 152] width 186 height 14
type input "Mar"
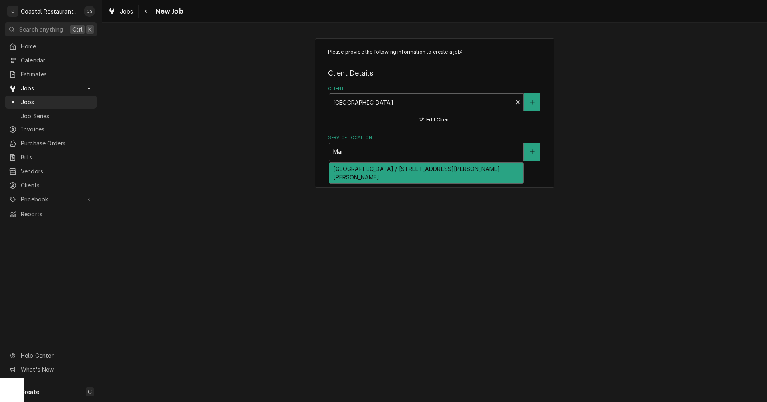
click at [369, 167] on div "Mariner Middle School / 16391 Harbeson Rd, Milton, DE 19968" at bounding box center [426, 173] width 194 height 21
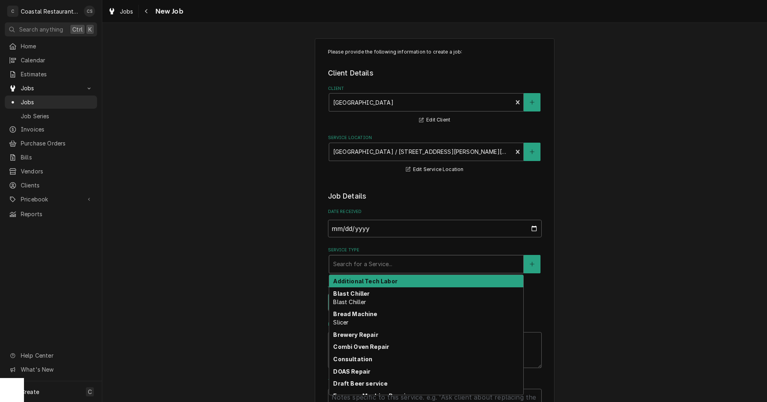
click at [361, 265] on div "Service Type" at bounding box center [426, 264] width 186 height 14
type textarea "x"
type input "R"
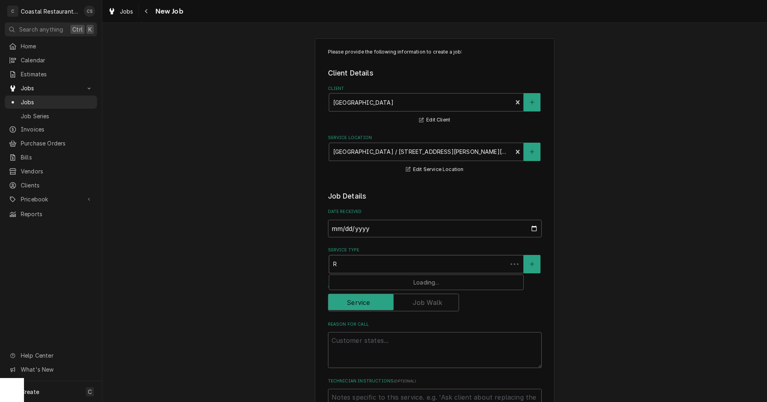
type textarea "x"
type input "Re"
type textarea "x"
type input "Ref"
click at [365, 280] on strong "Refrigeration" at bounding box center [353, 281] width 40 height 7
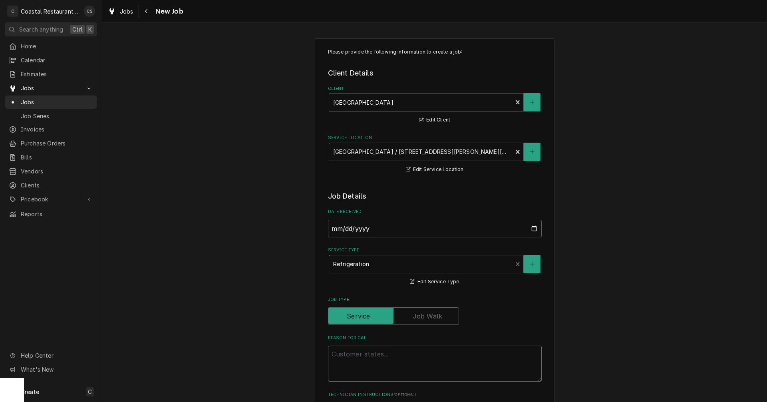
click at [354, 356] on textarea "Reason For Call" at bounding box center [435, 363] width 214 height 36
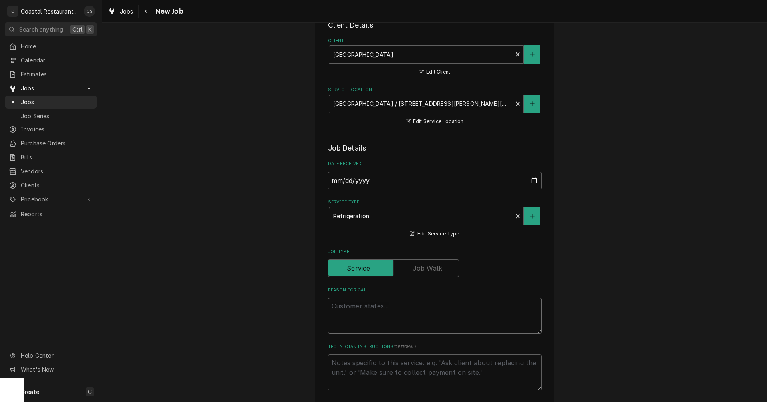
scroll to position [120, 0]
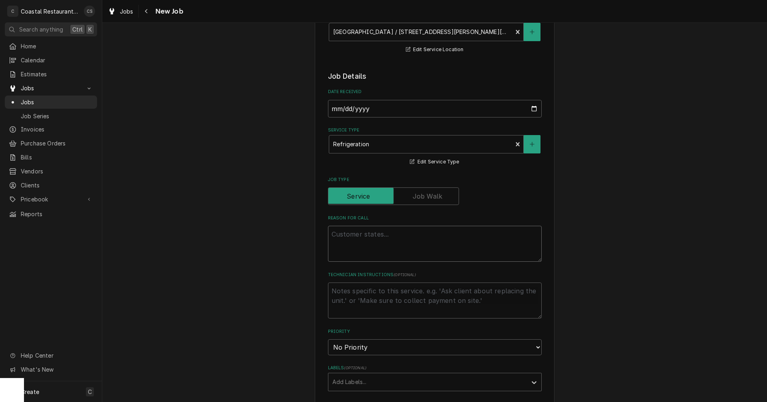
click at [351, 232] on textarea "Reason For Call" at bounding box center [435, 244] width 214 height 36
paste textarea "Our cold pass through is reading 100 degrees and school starts tomorrow. Please…"
type textarea "x"
type textarea "Our cold pass through is reading 100 degrees and school starts tomorrow. Please…"
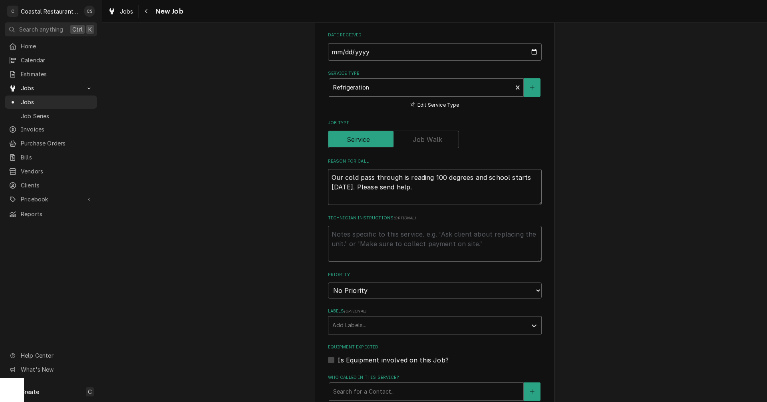
type textarea "x"
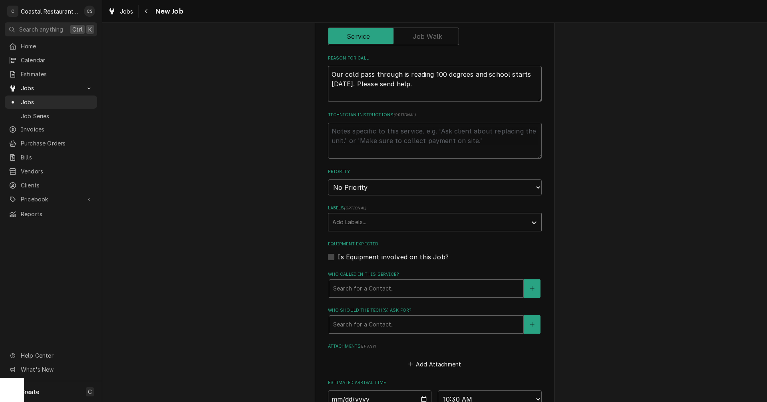
type textarea "Our cold pass through is reading 100 degrees and school starts tomorrow. Please…"
click at [346, 222] on div "Labels" at bounding box center [427, 222] width 190 height 14
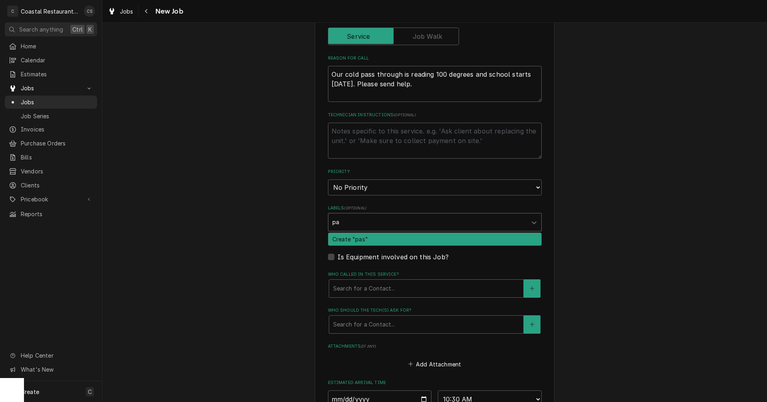
type input "p"
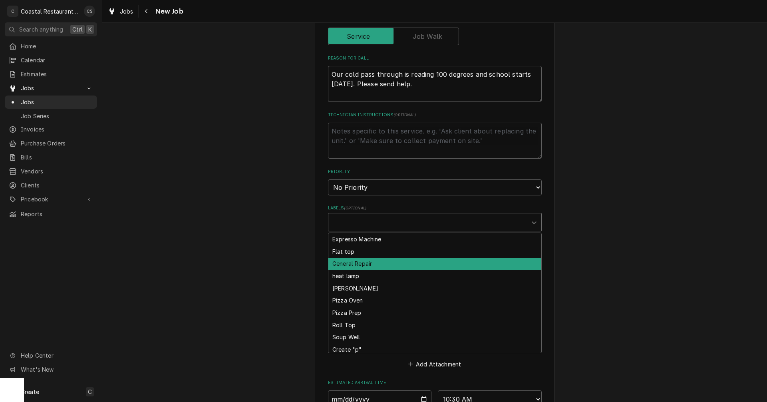
type textarea "x"
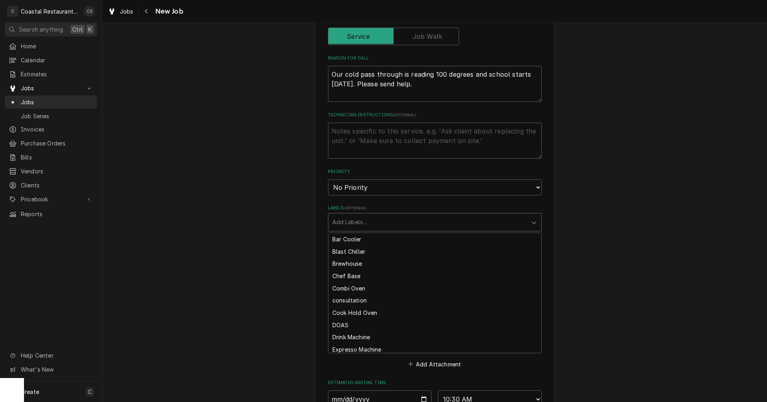
type input "R"
type textarea "x"
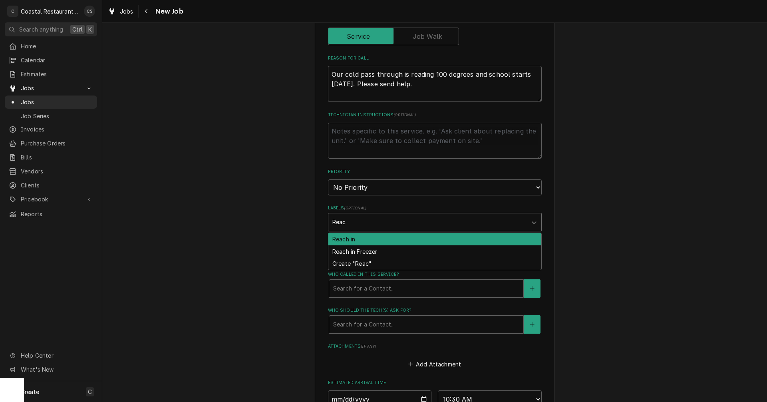
type input "Reach"
click at [342, 240] on div "Reach in" at bounding box center [434, 239] width 213 height 12
type textarea "x"
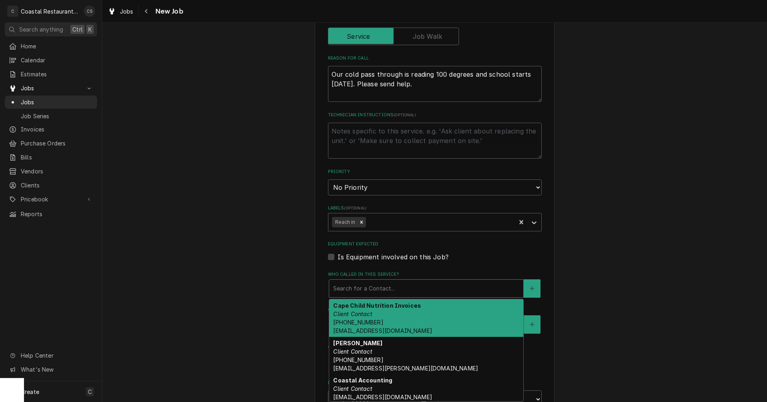
click at [341, 289] on div "Who called in this service?" at bounding box center [426, 288] width 186 height 14
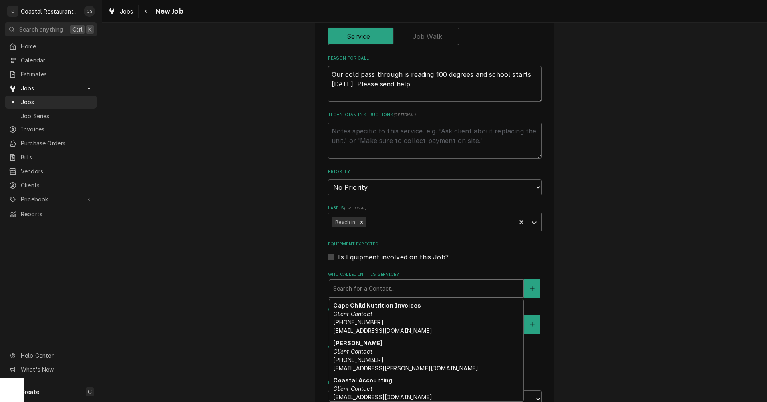
scroll to position [31, 0]
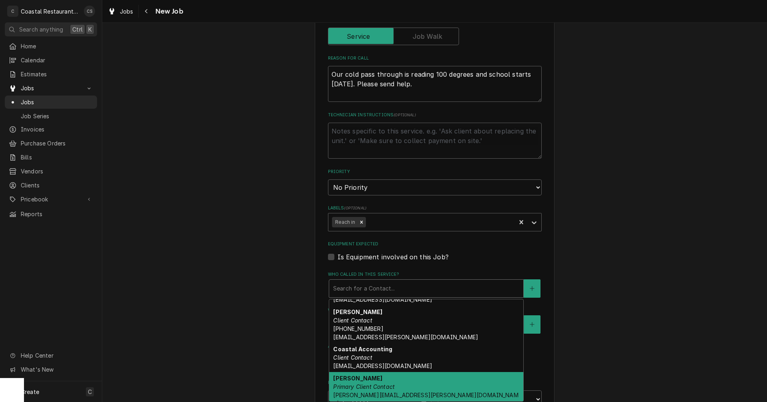
click at [365, 384] on em "Primary Client Contact" at bounding box center [363, 386] width 61 height 7
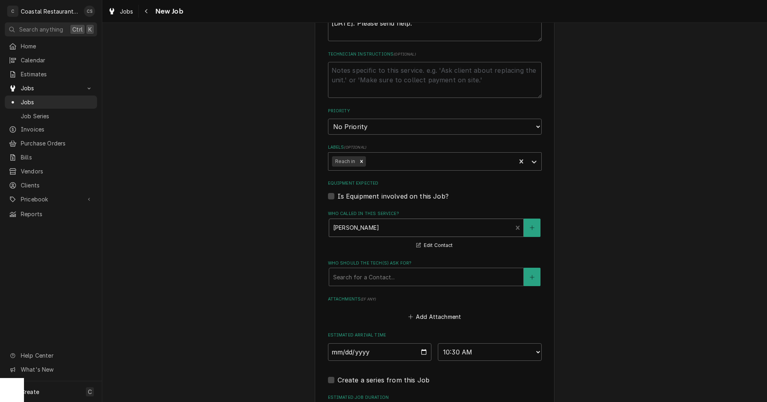
scroll to position [399, 0]
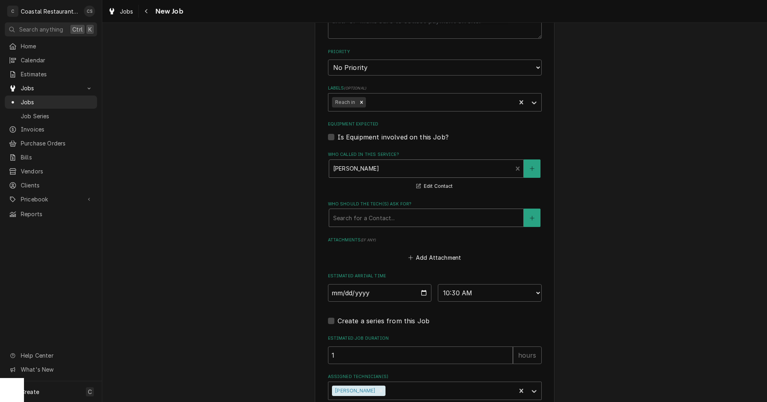
click at [353, 218] on div "Who should the tech(s) ask for?" at bounding box center [426, 217] width 186 height 14
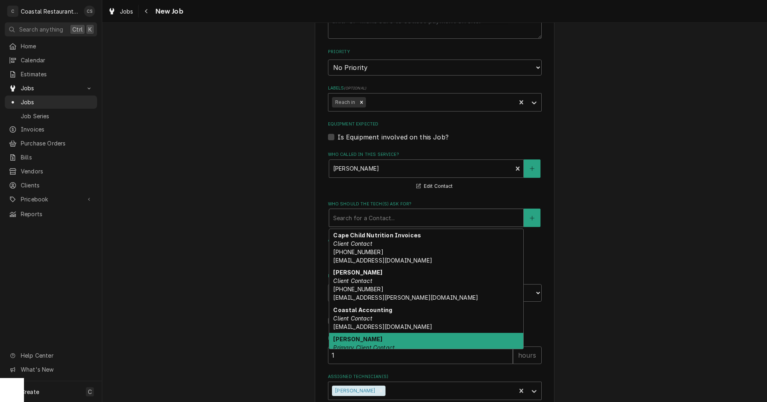
click at [362, 343] on div "Stacy Smith Primary Client Contact Stacy.Smith@cape.k12.de.us" at bounding box center [426, 352] width 194 height 38
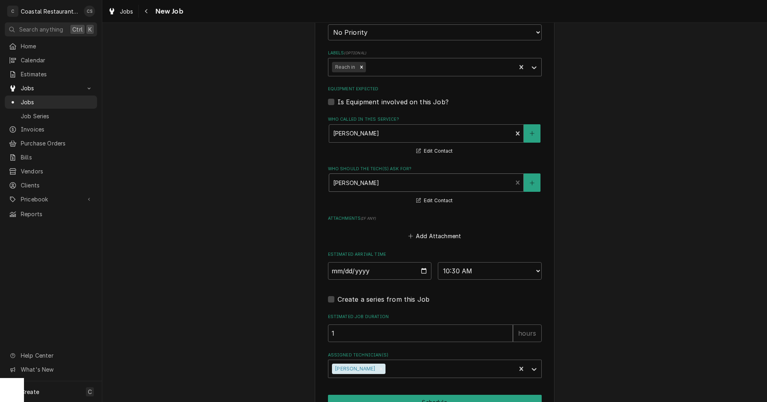
scroll to position [480, 0]
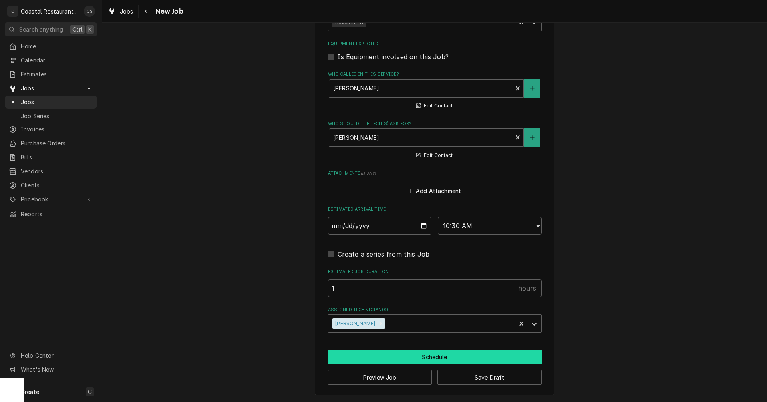
click at [391, 355] on button "Schedule" at bounding box center [435, 356] width 214 height 15
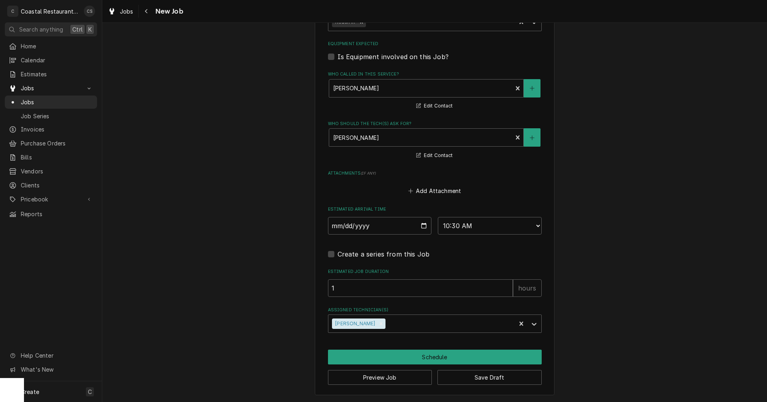
scroll to position [472, 0]
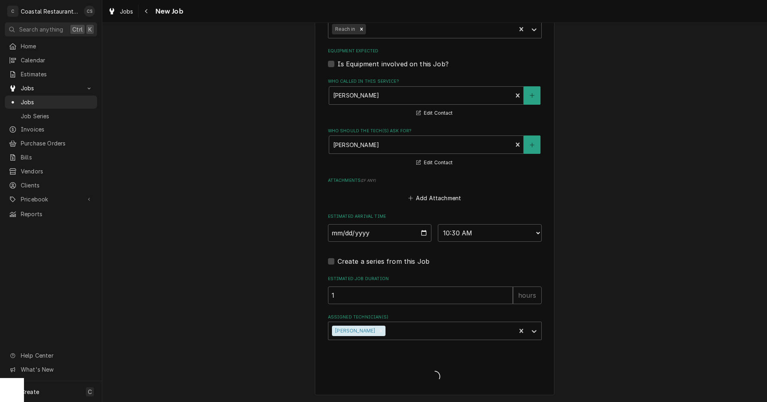
type textarea "x"
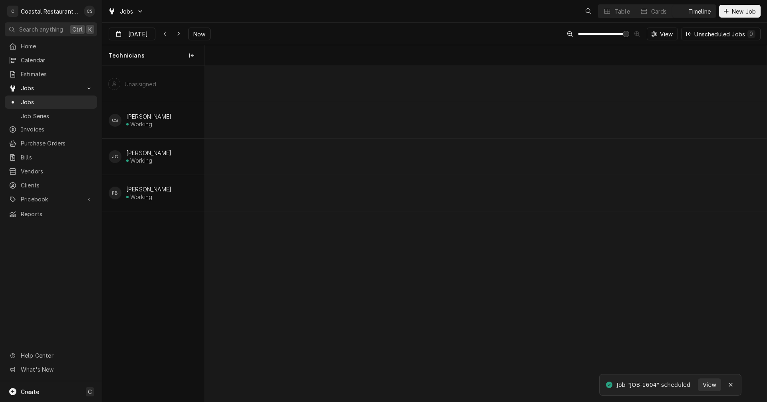
scroll to position [0, 11140]
